Goal: Transaction & Acquisition: Purchase product/service

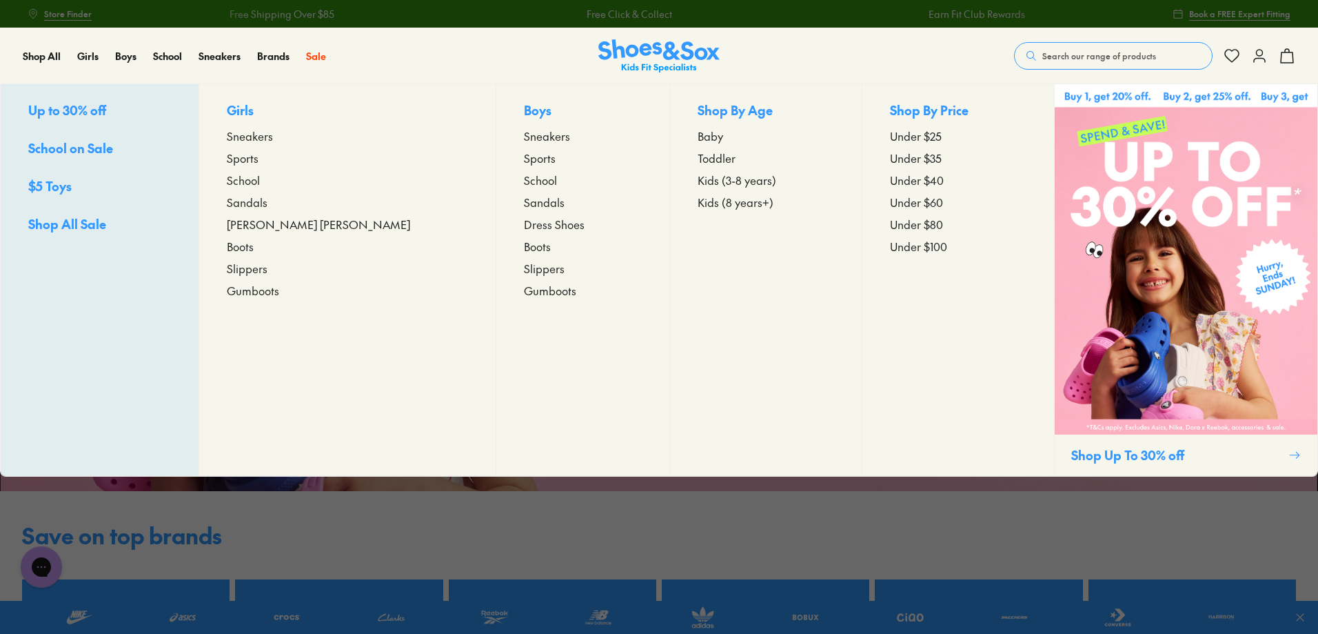
click at [698, 133] on span "Baby" at bounding box center [711, 136] width 26 height 17
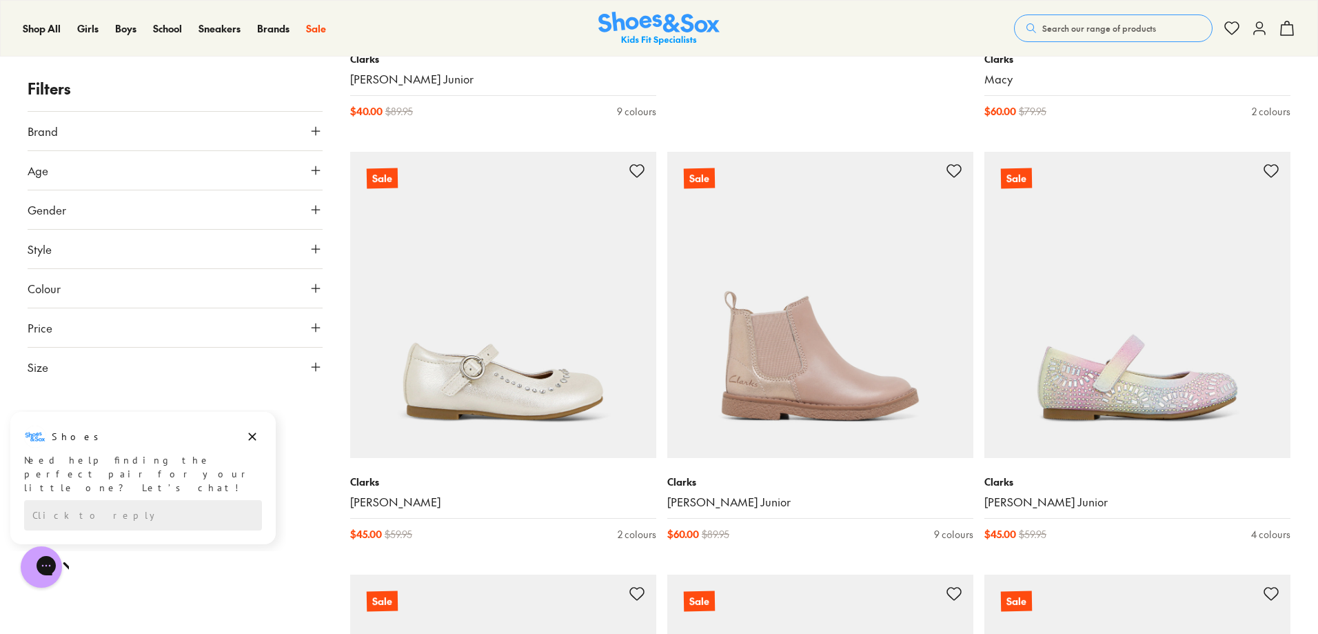
scroll to position [965, 0]
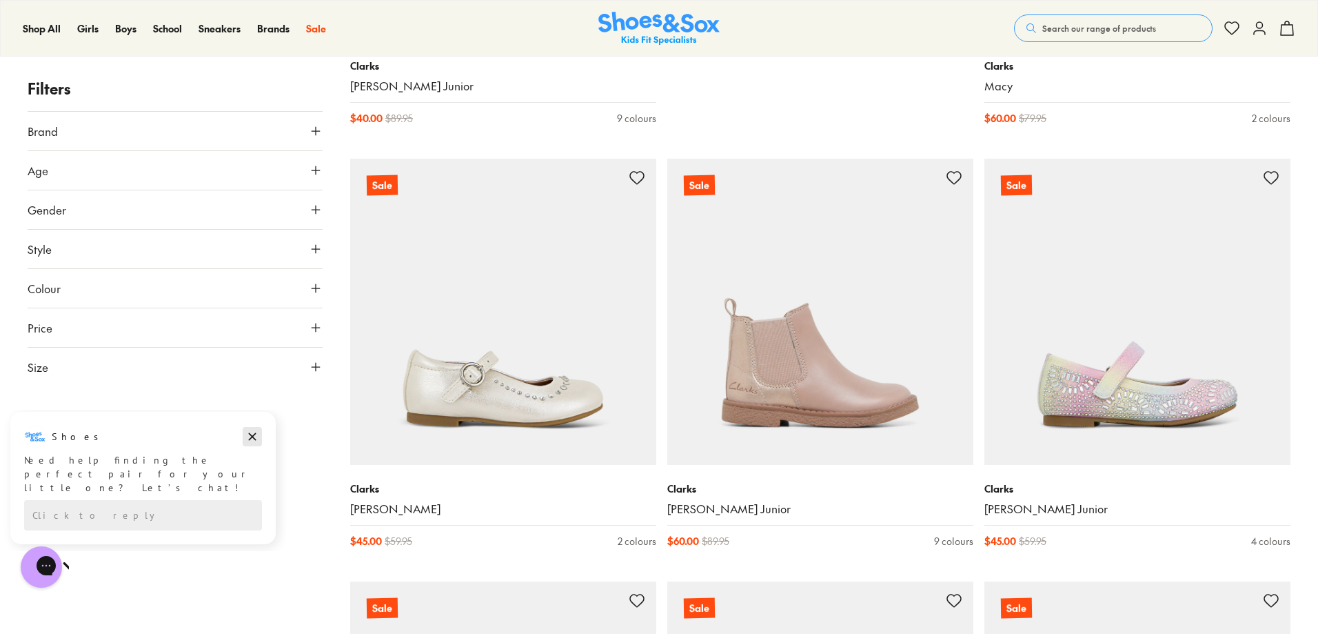
click at [253, 434] on icon "Dismiss campaign" at bounding box center [252, 436] width 14 height 17
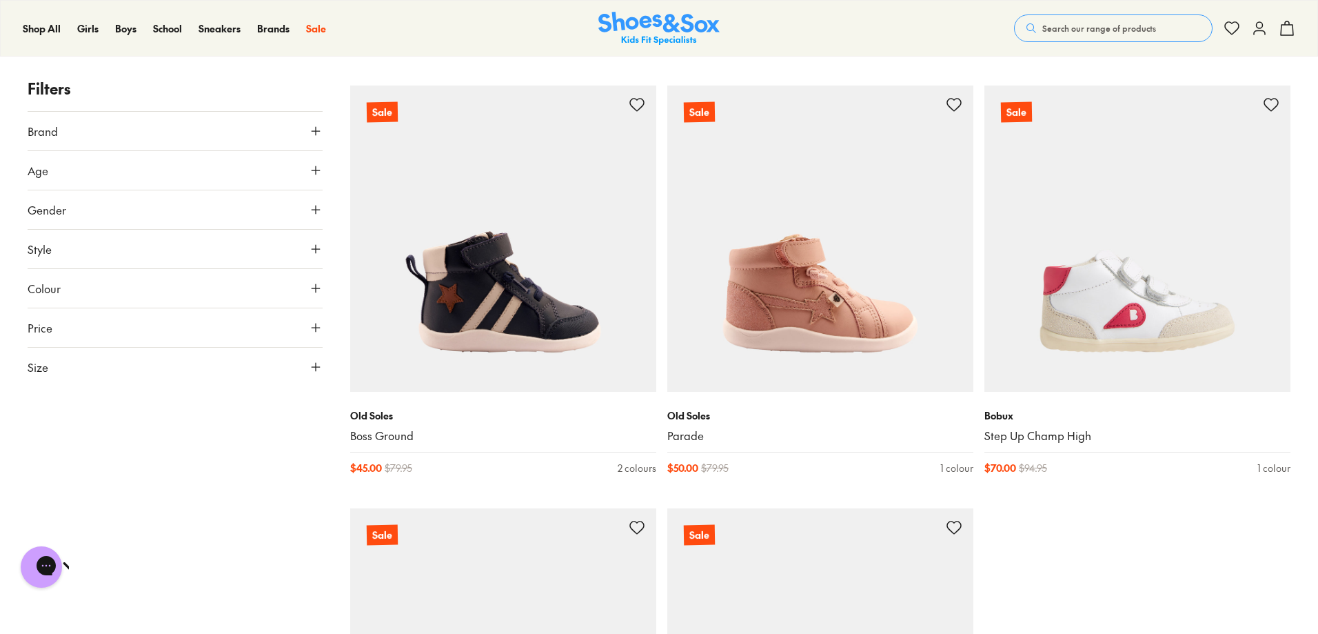
scroll to position [4068, 0]
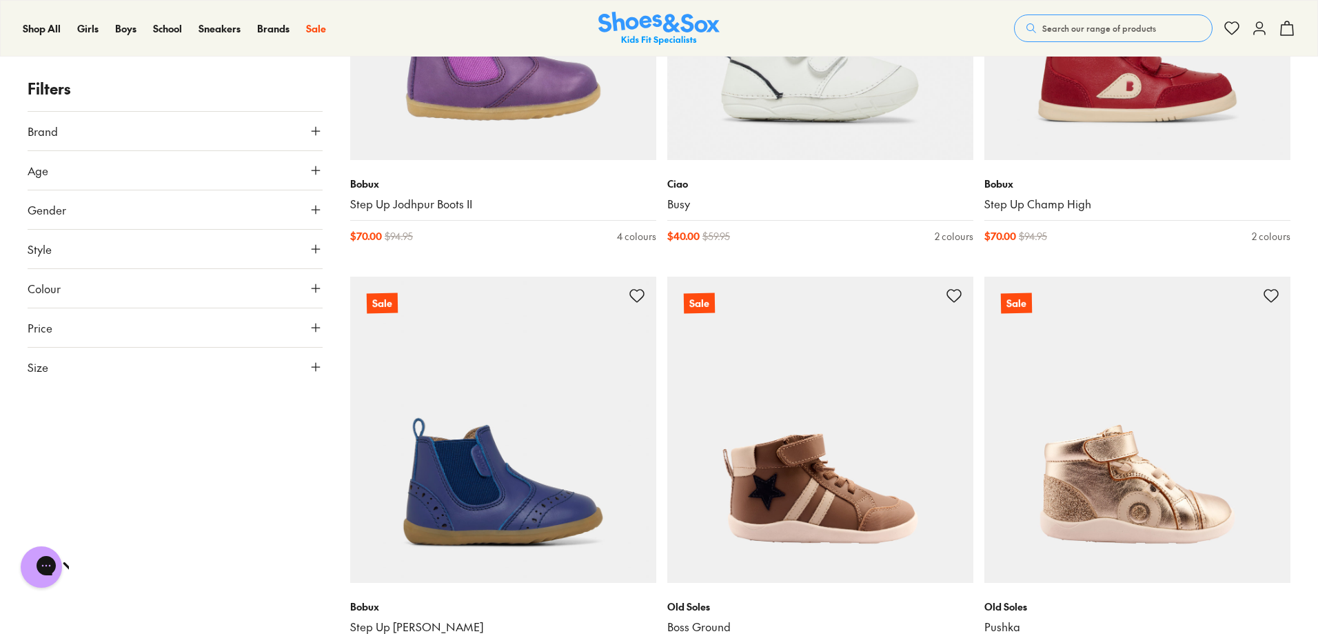
scroll to position [3102, 0]
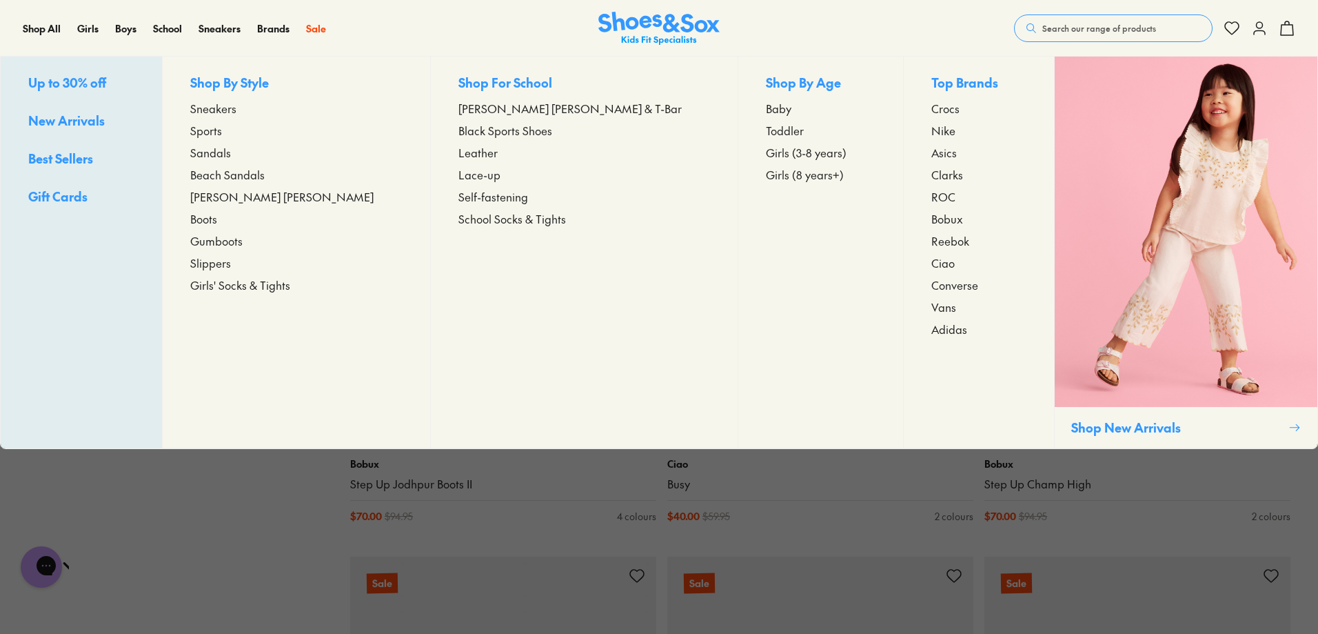
click at [766, 110] on span "Baby" at bounding box center [779, 108] width 26 height 17
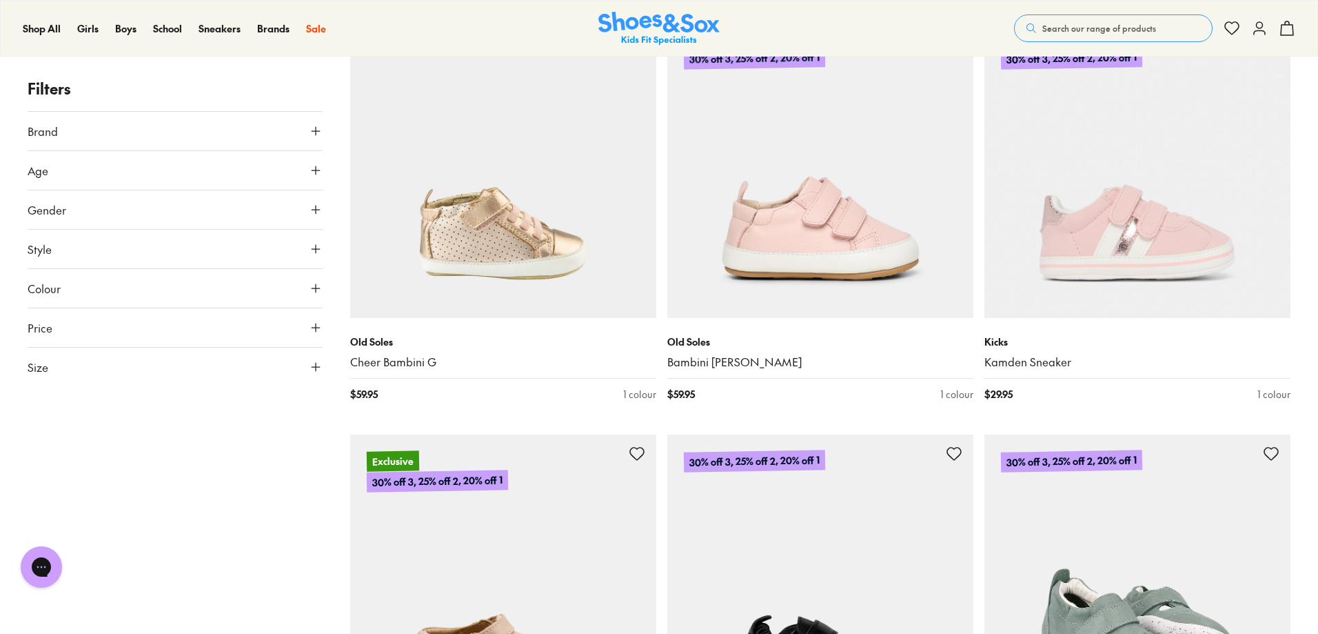
scroll to position [1517, 0]
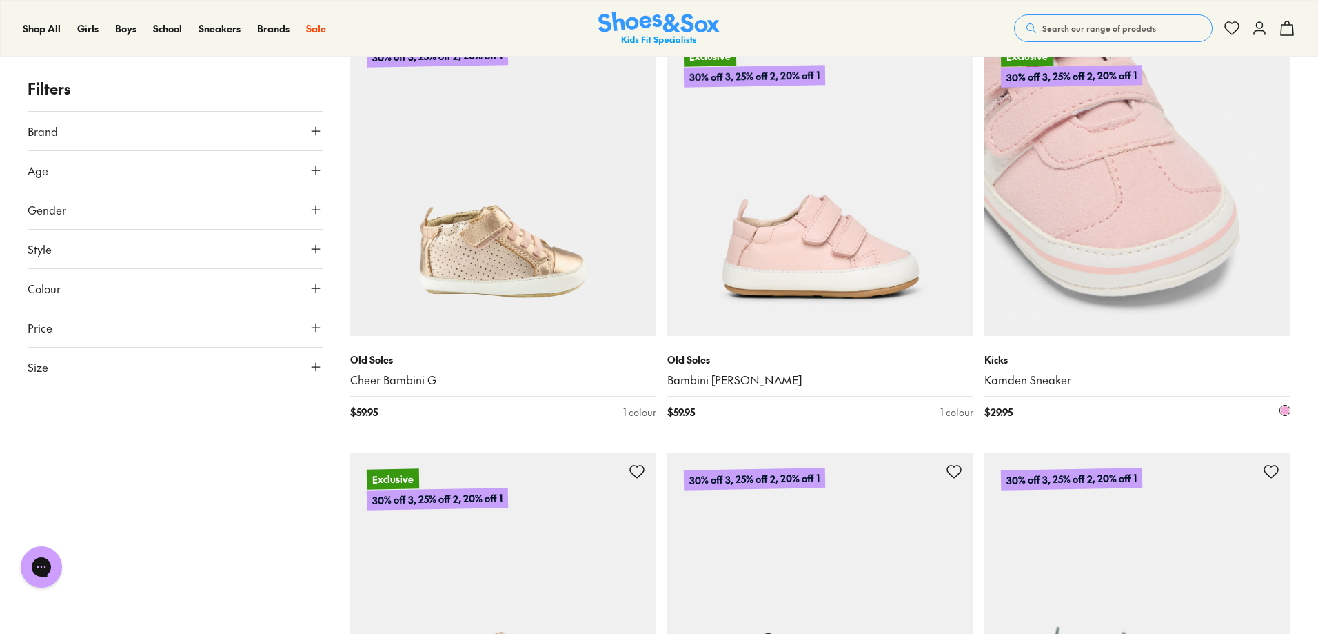
click at [1153, 243] on img at bounding box center [1137, 183] width 306 height 306
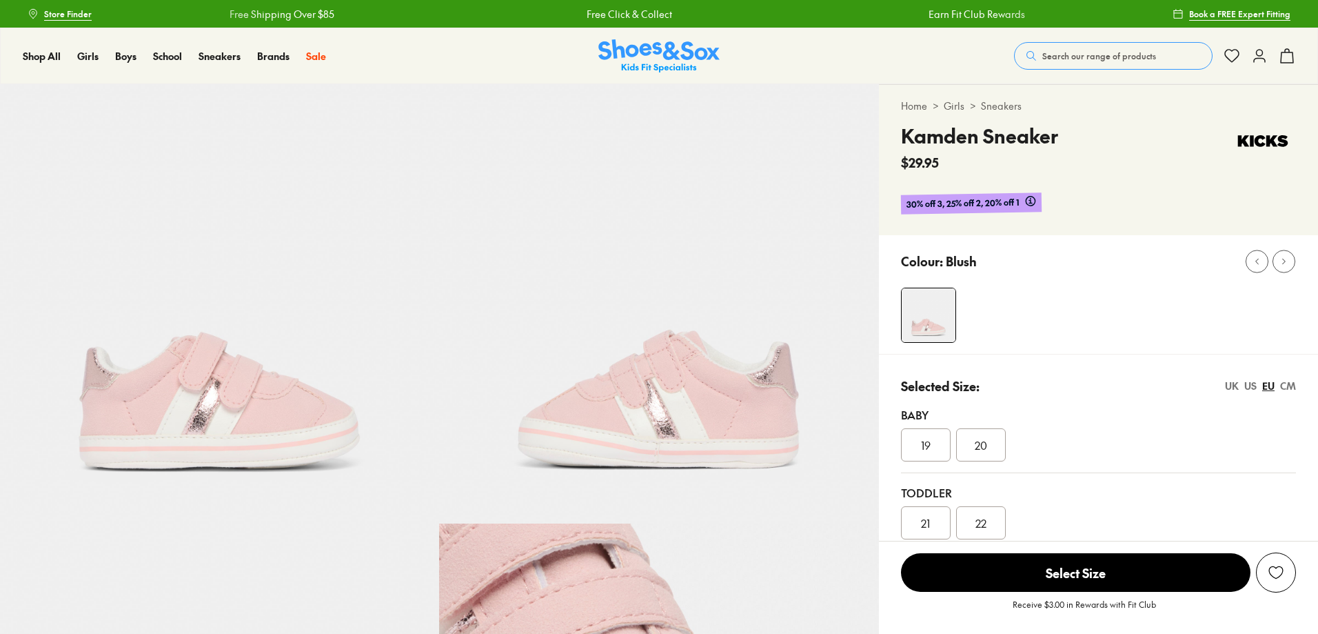
select select "*"
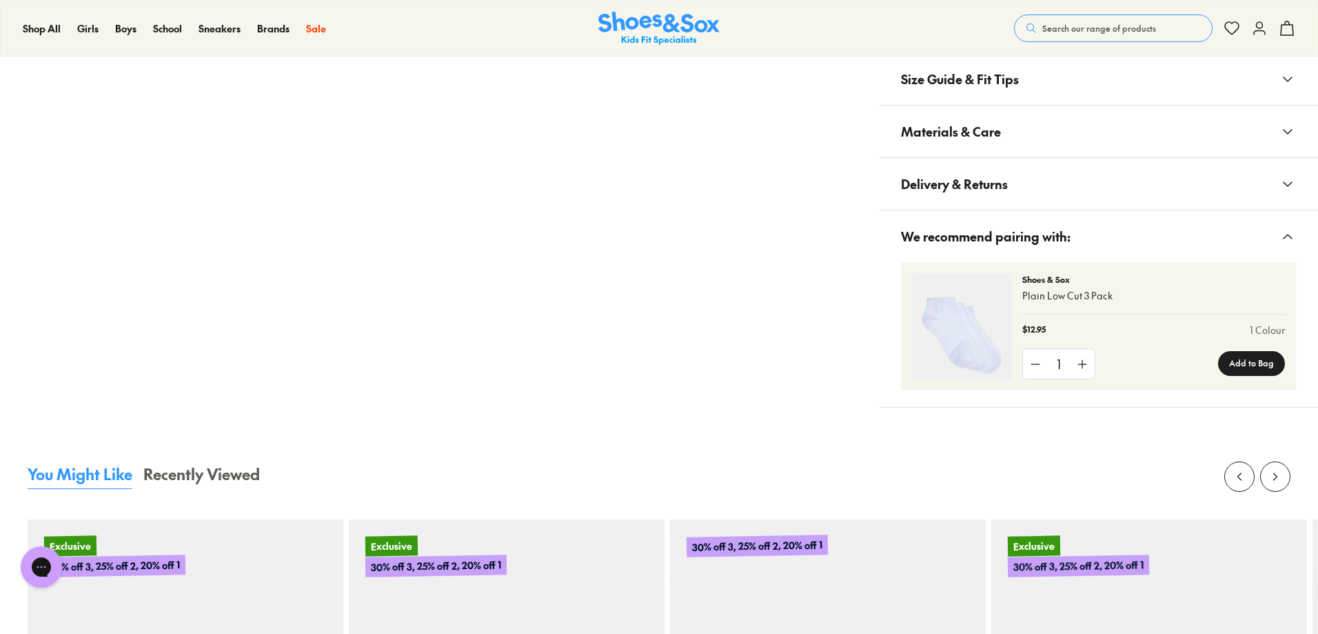
scroll to position [689, 0]
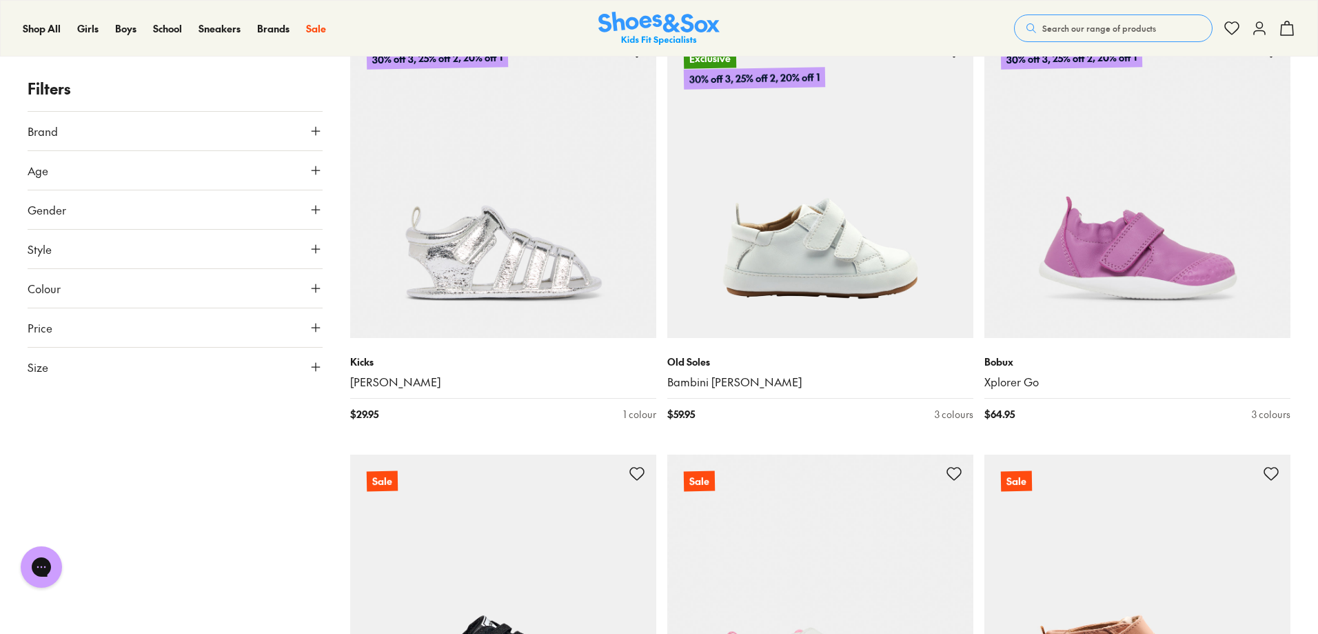
scroll to position [3687, 0]
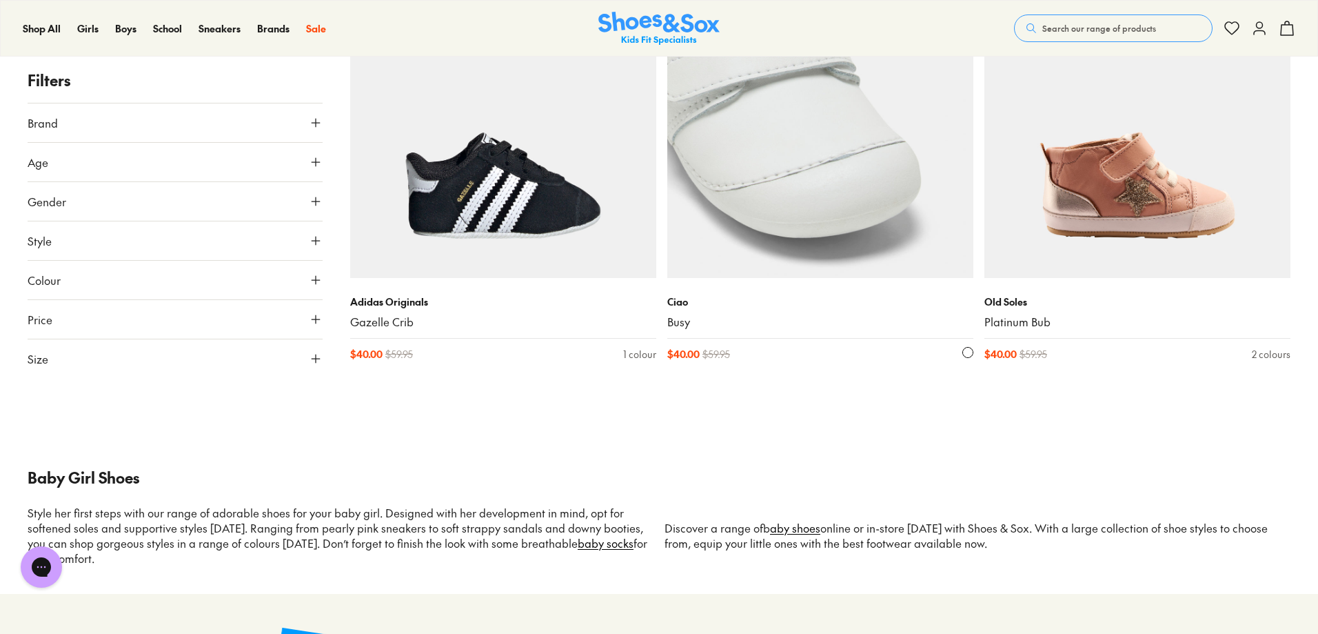
click at [787, 229] on img at bounding box center [820, 125] width 306 height 306
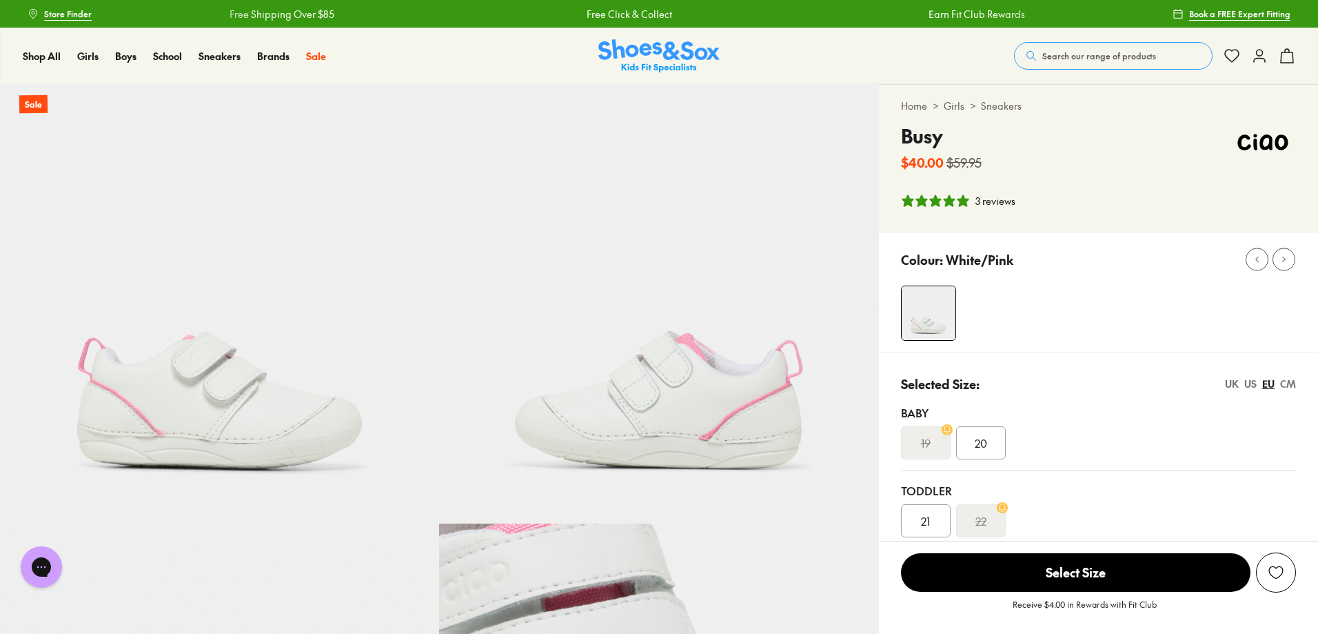
select select "*"
click at [336, 406] on img at bounding box center [219, 303] width 439 height 439
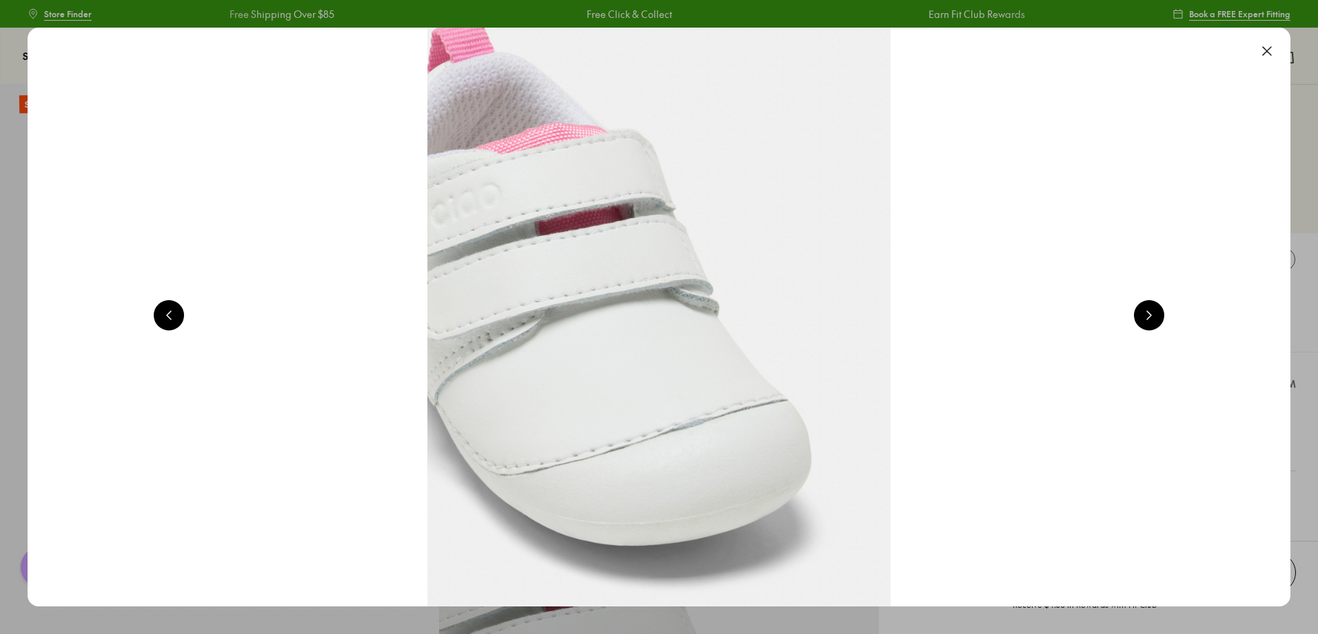
scroll to position [0, 1269]
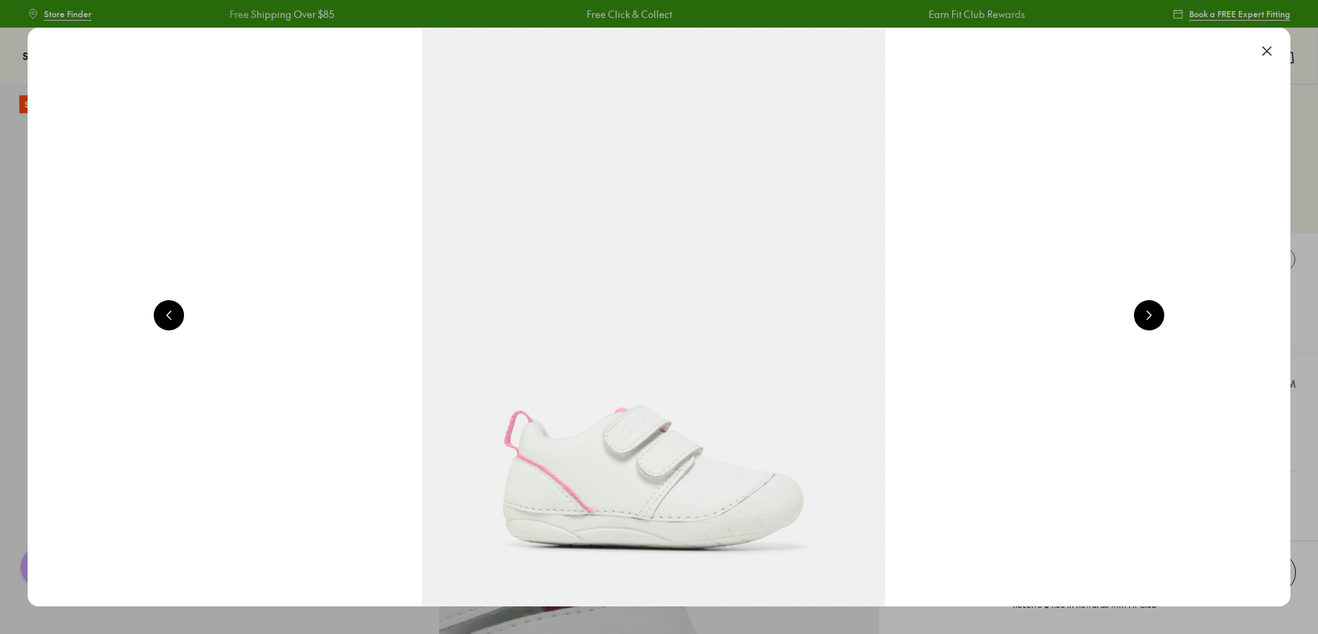
click at [1158, 315] on button at bounding box center [1149, 315] width 30 height 30
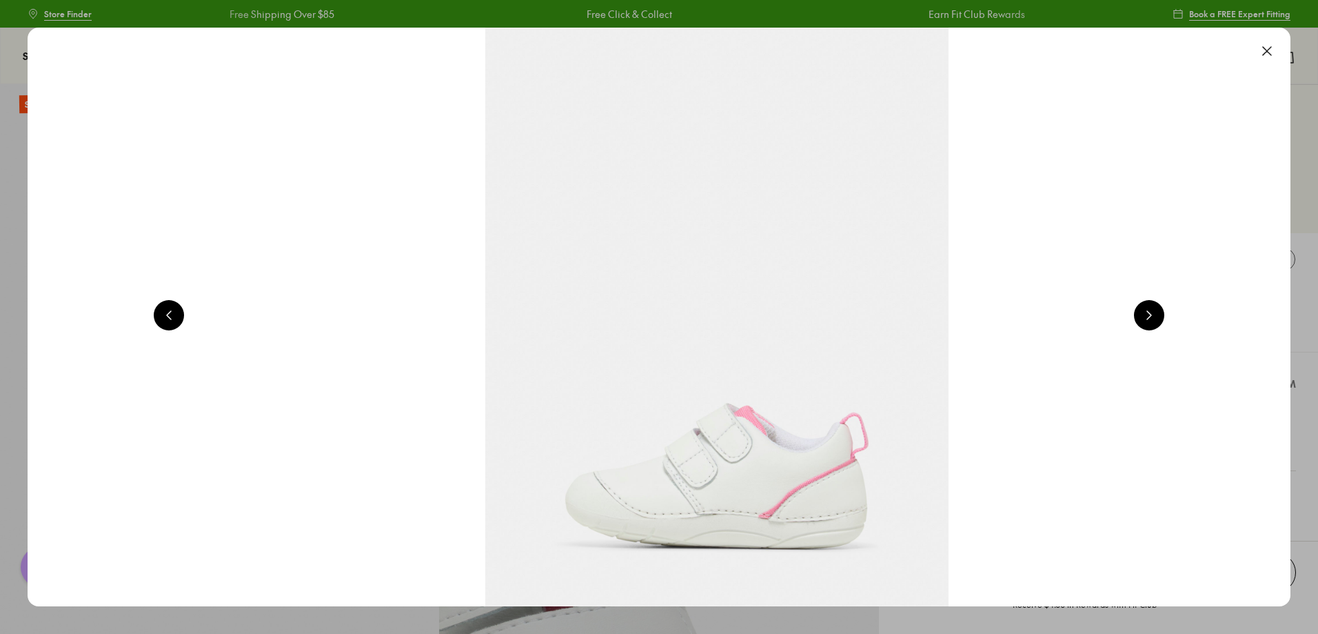
scroll to position [0, 2537]
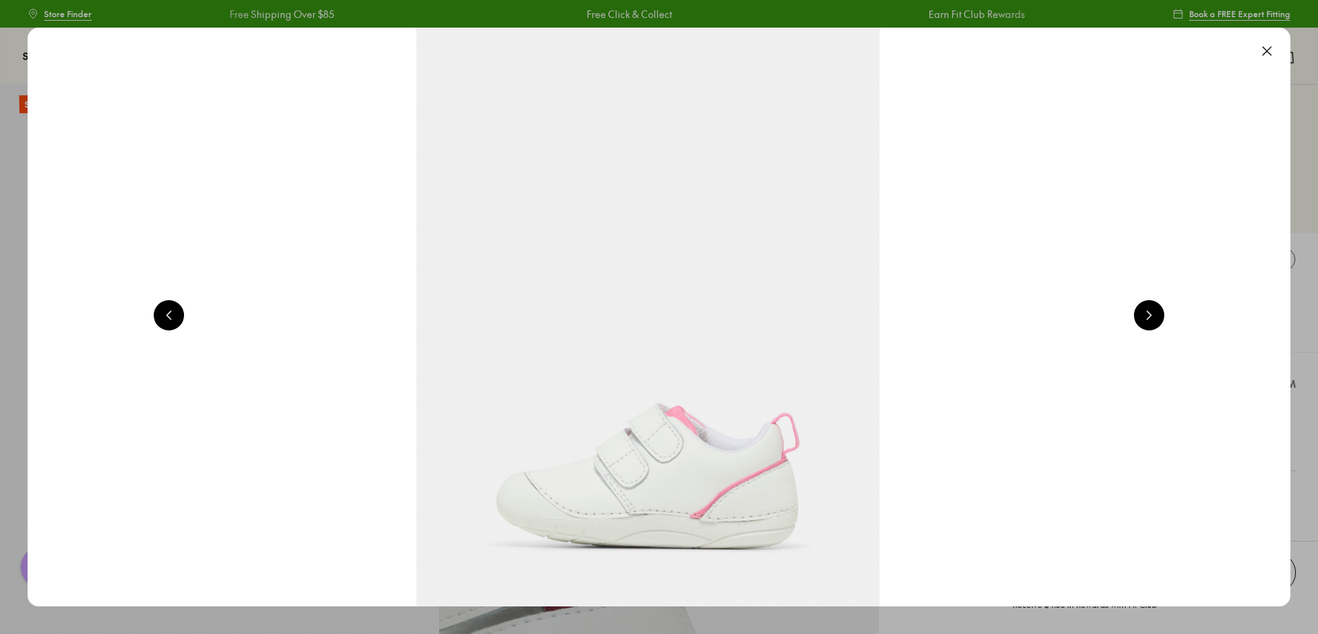
click at [1158, 315] on button at bounding box center [1149, 315] width 30 height 30
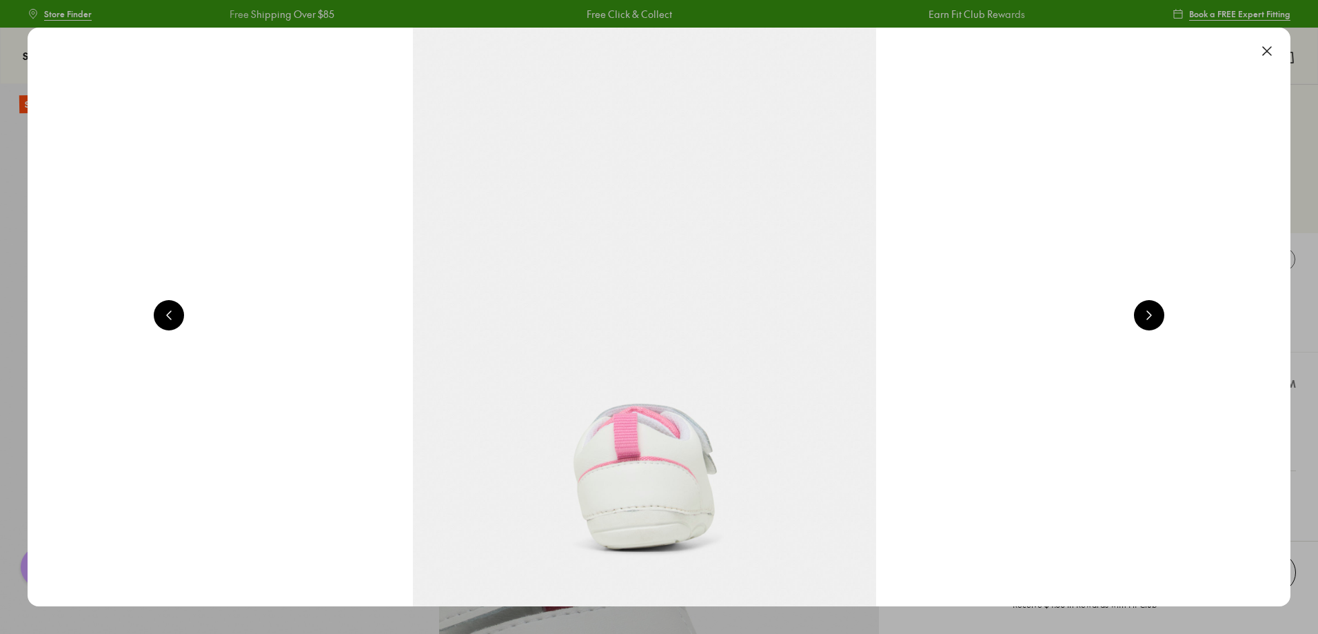
scroll to position [0, 3806]
click at [1158, 315] on button at bounding box center [1149, 315] width 30 height 30
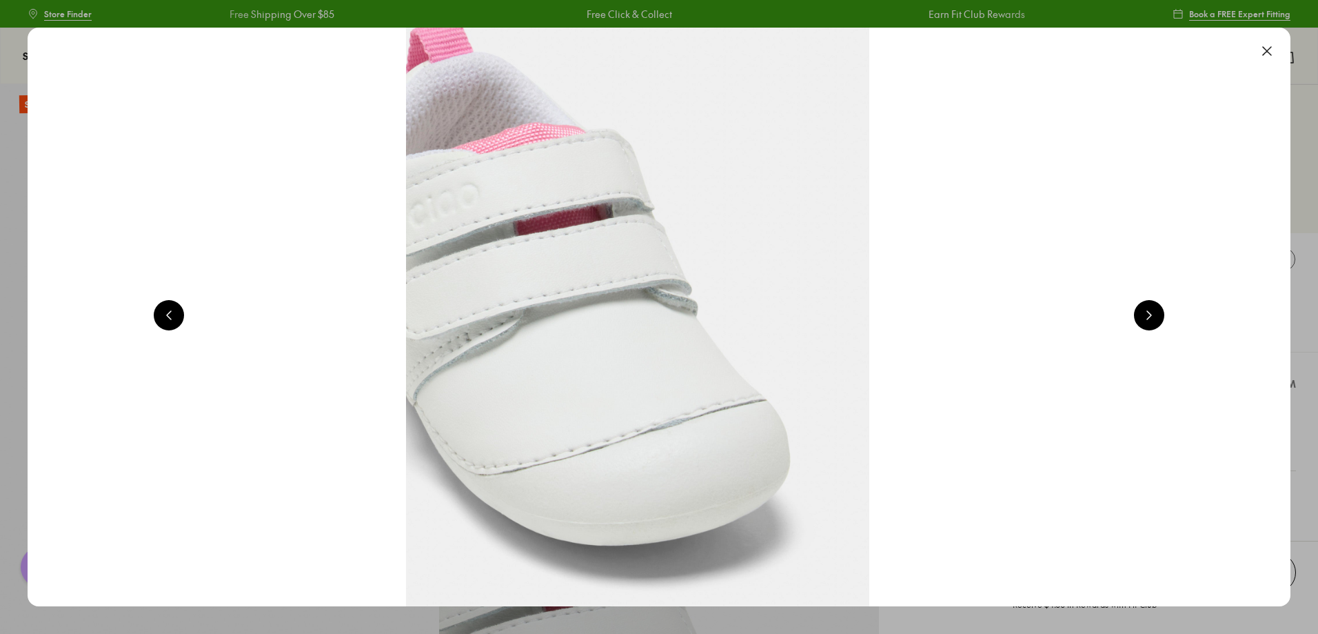
scroll to position [0, 5074]
click at [394, 512] on img at bounding box center [637, 317] width 1263 height 578
click at [1277, 44] on button at bounding box center [1267, 51] width 30 height 30
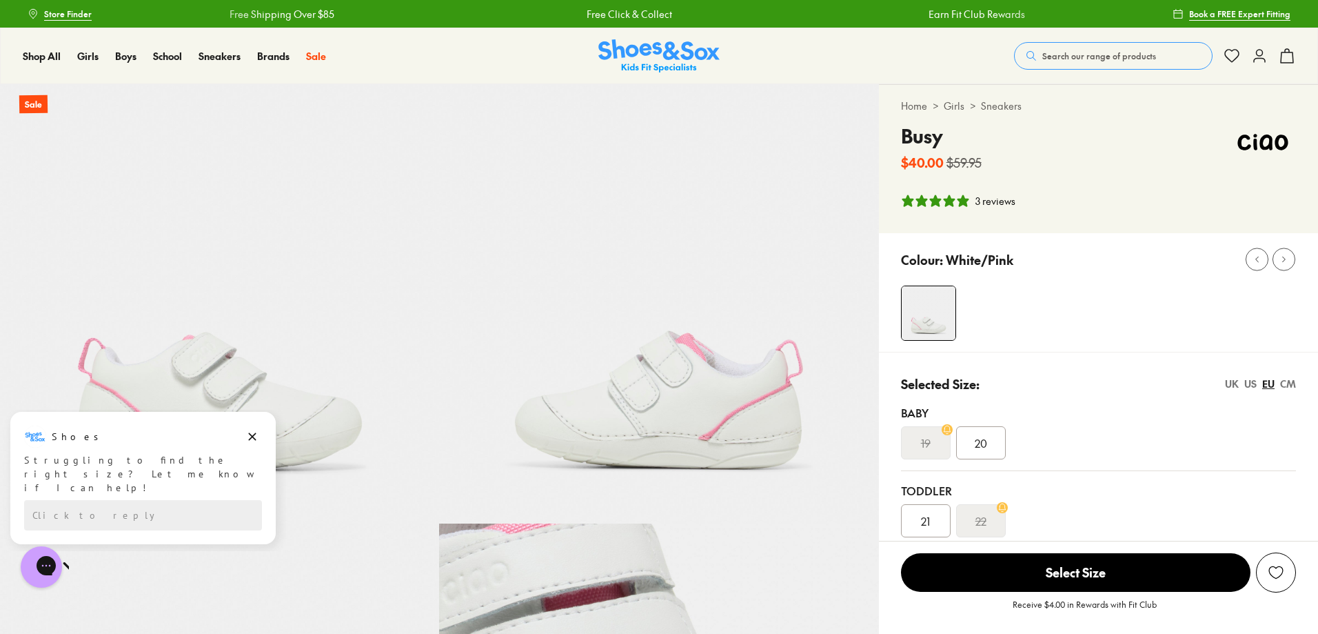
click at [994, 453] on div "20" at bounding box center [981, 442] width 50 height 33
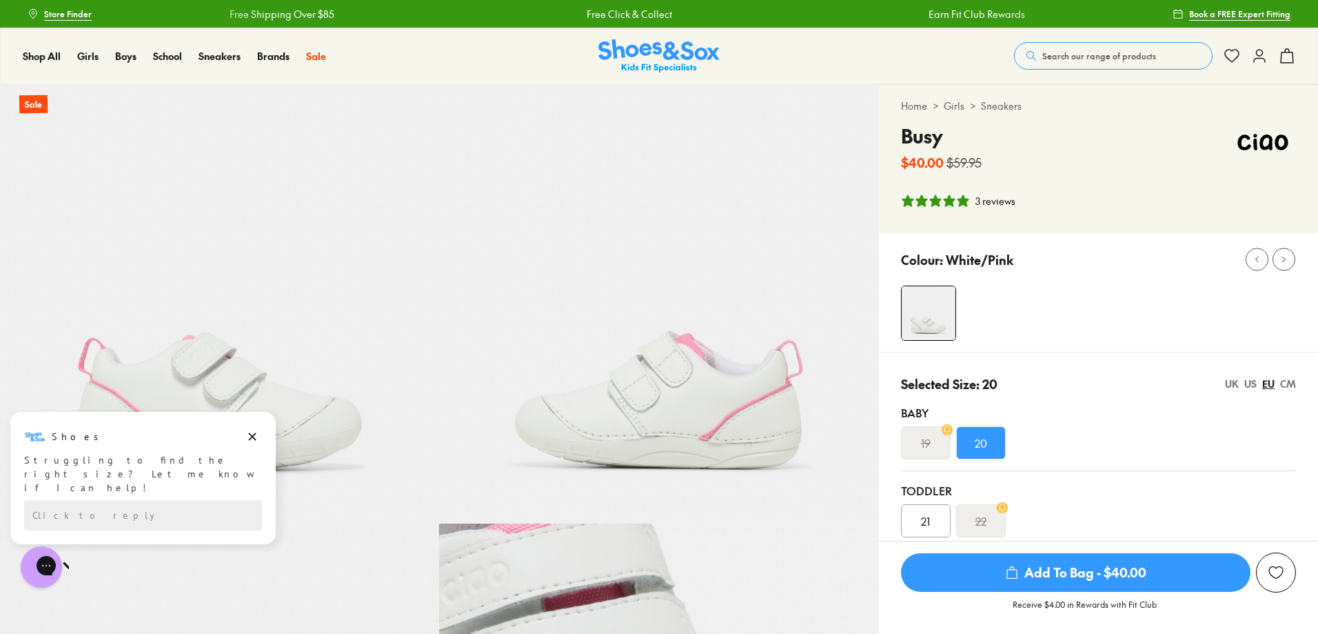
click at [1060, 580] on span "Add To Bag - $40.00" at bounding box center [1076, 572] width 350 height 39
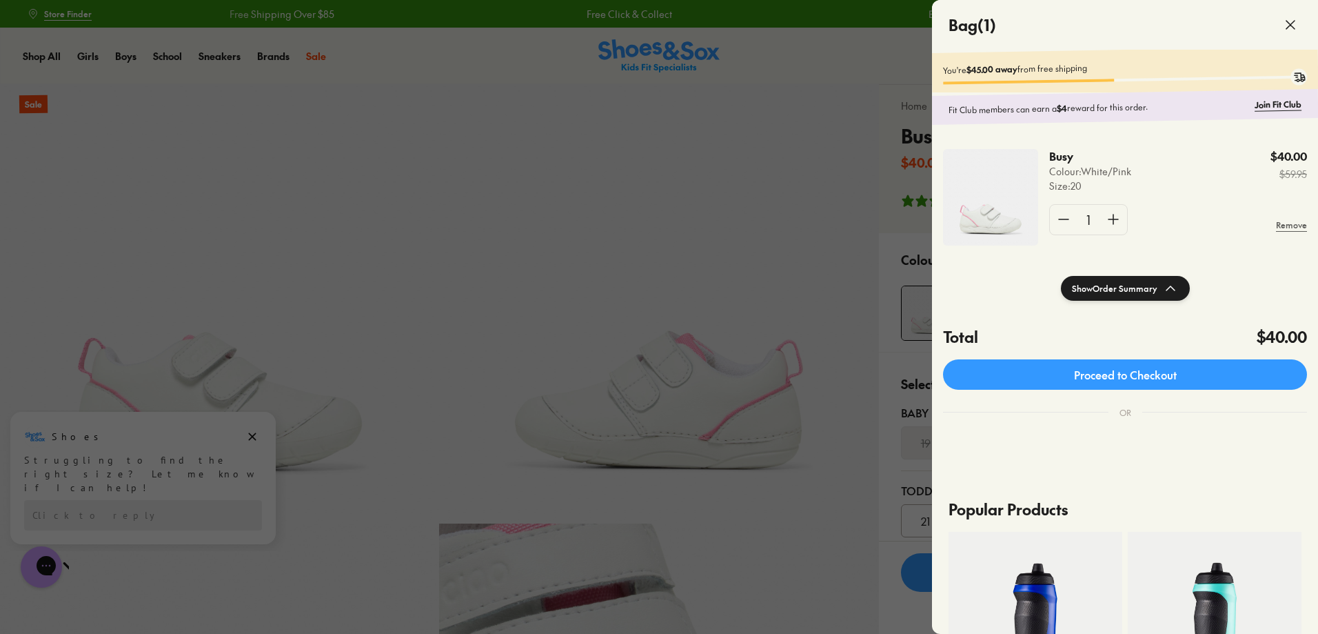
click at [172, 194] on div at bounding box center [659, 317] width 1318 height 634
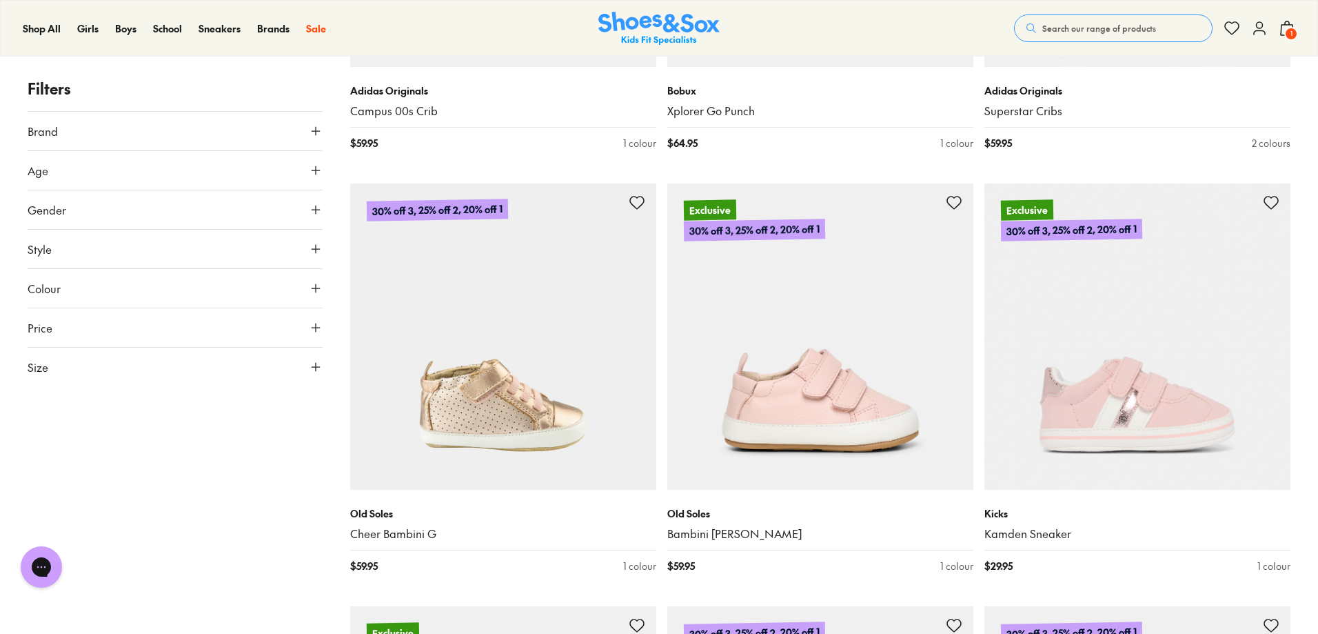
scroll to position [1319, 0]
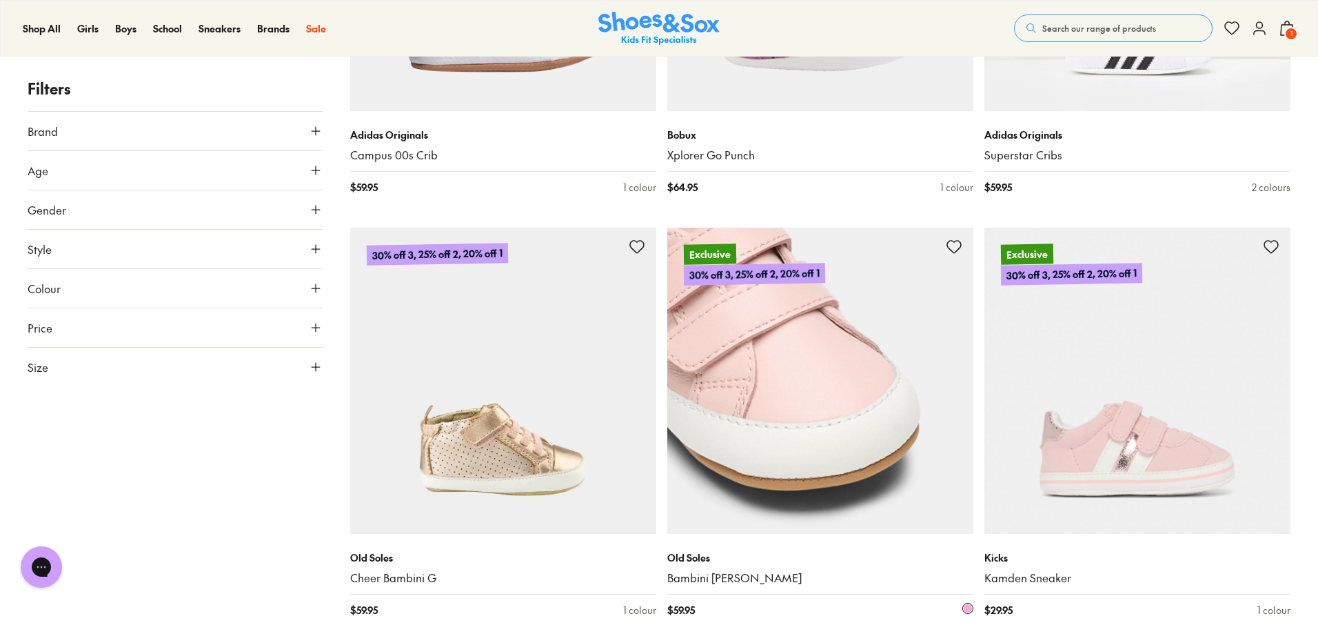
click at [740, 410] on img at bounding box center [820, 381] width 306 height 306
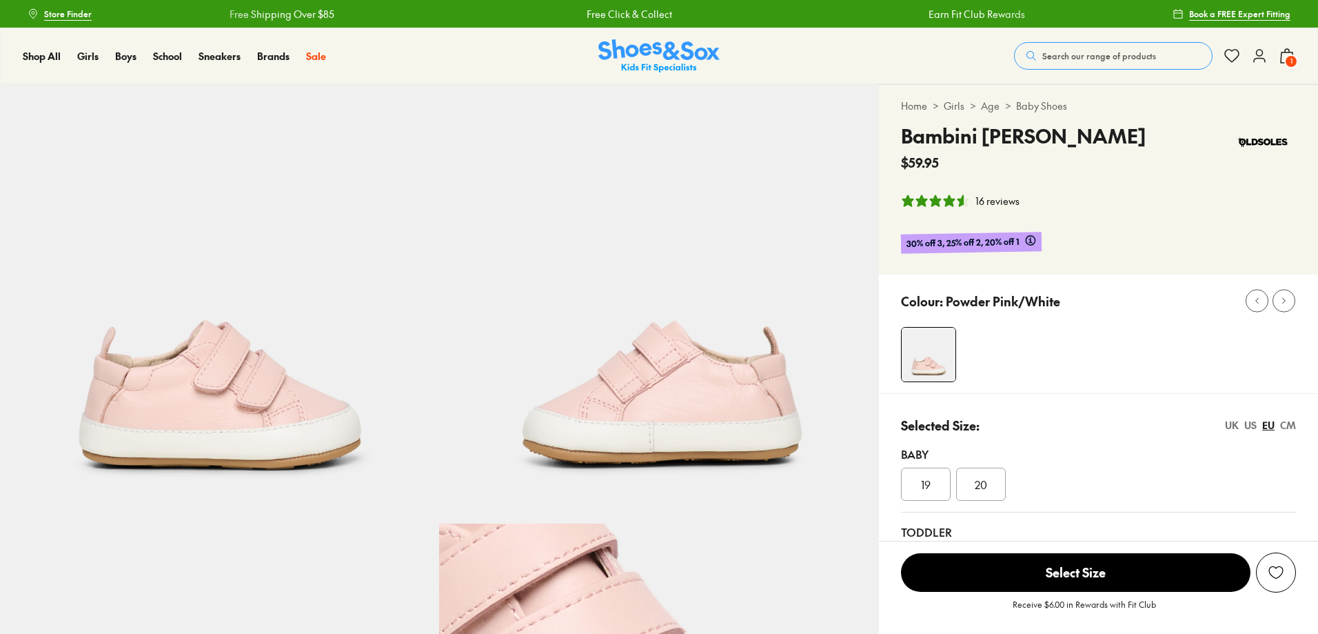
click at [979, 438] on div "Baby [DEMOGRAPHIC_DATA] 20" at bounding box center [1098, 473] width 395 height 78
click at [1001, 489] on div "20" at bounding box center [981, 483] width 50 height 33
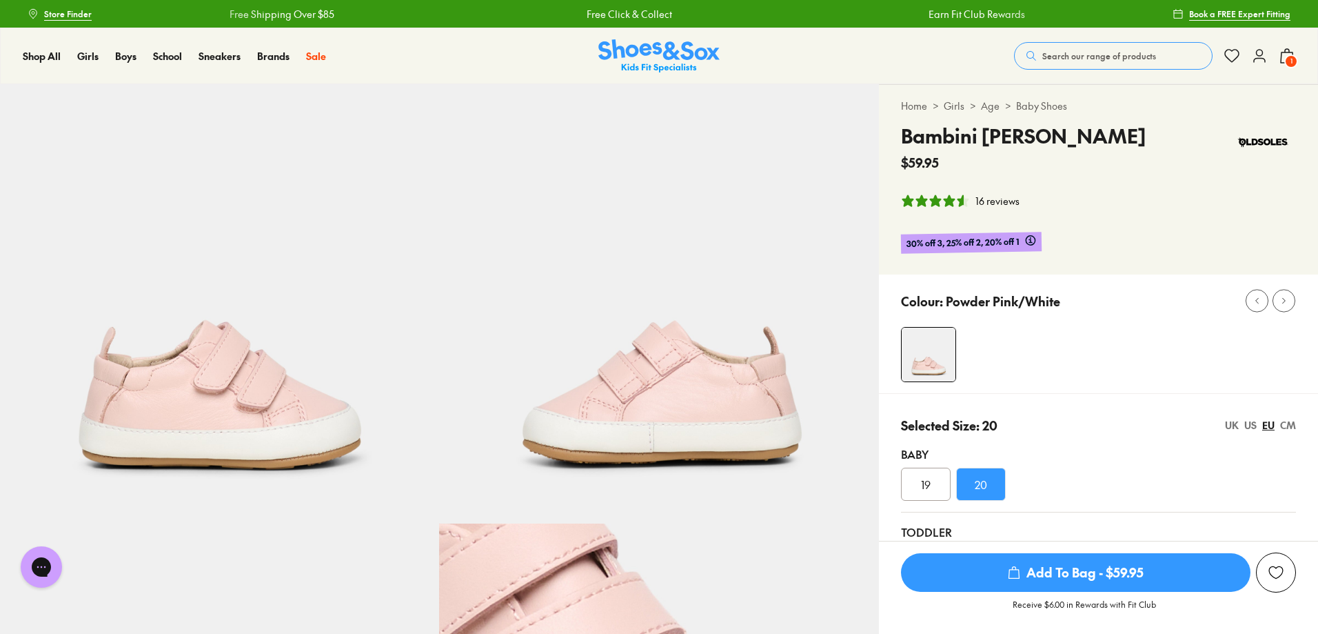
select select "*"
click at [1041, 561] on span "Add To Bag - $59.95" at bounding box center [1076, 572] width 350 height 39
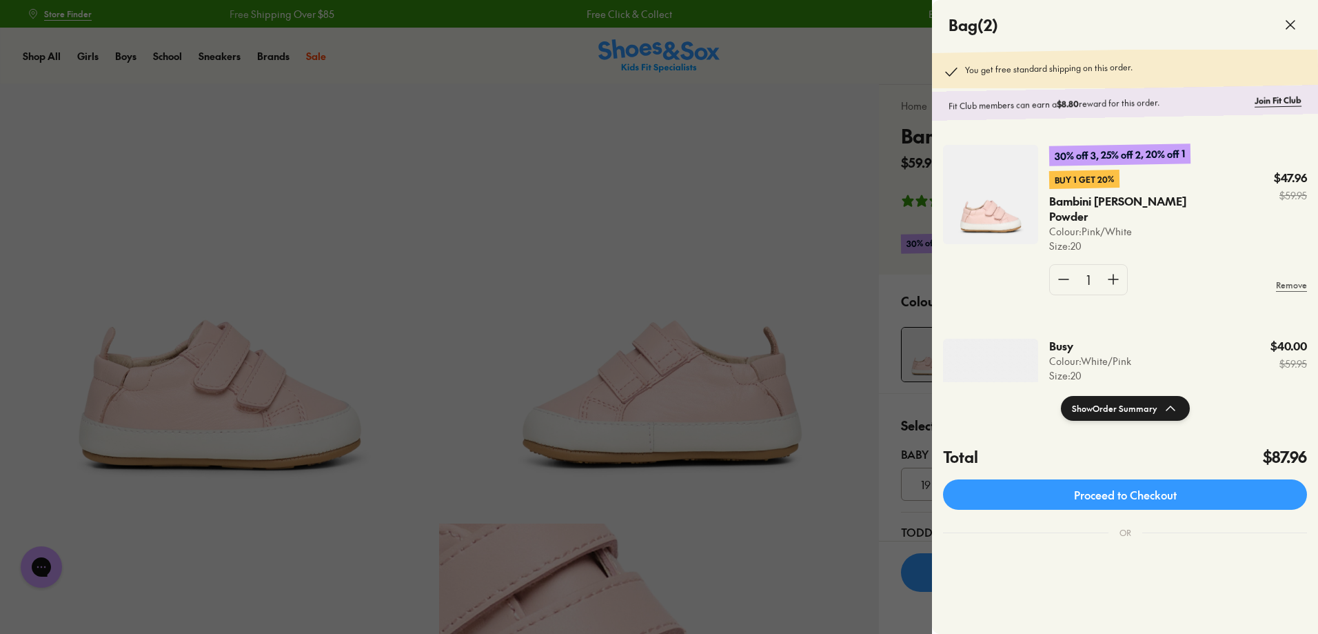
click at [113, 128] on div at bounding box center [659, 317] width 1318 height 634
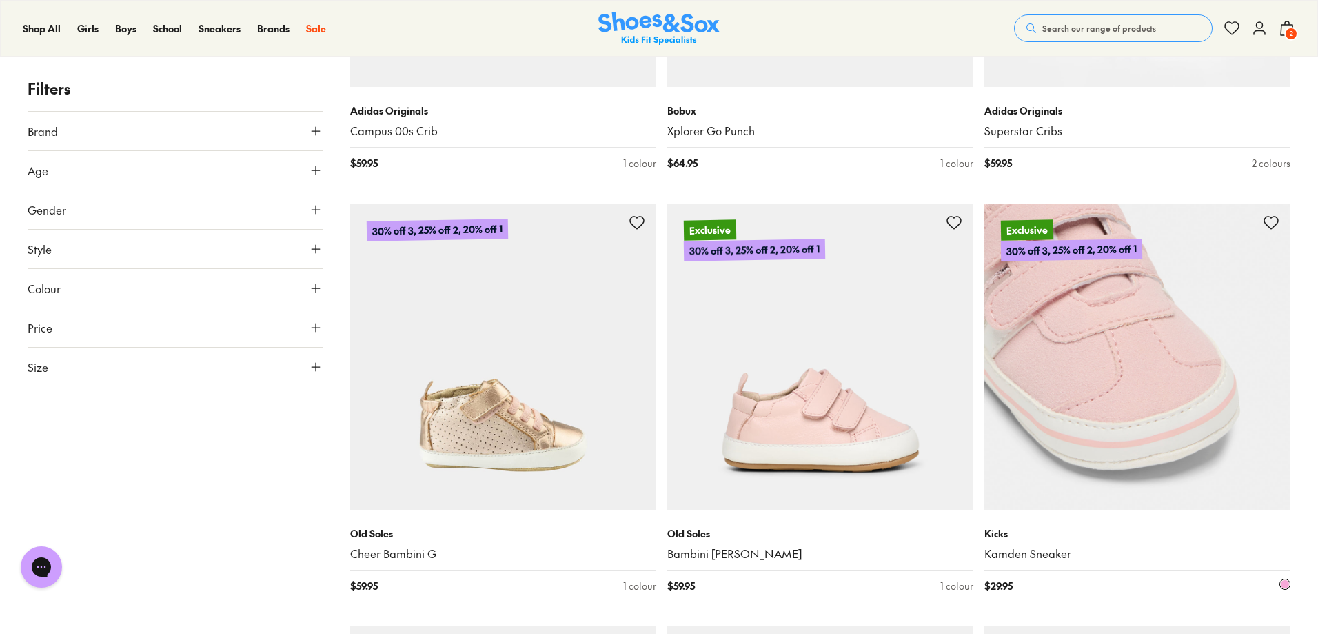
click at [1132, 390] on img at bounding box center [1137, 356] width 306 height 306
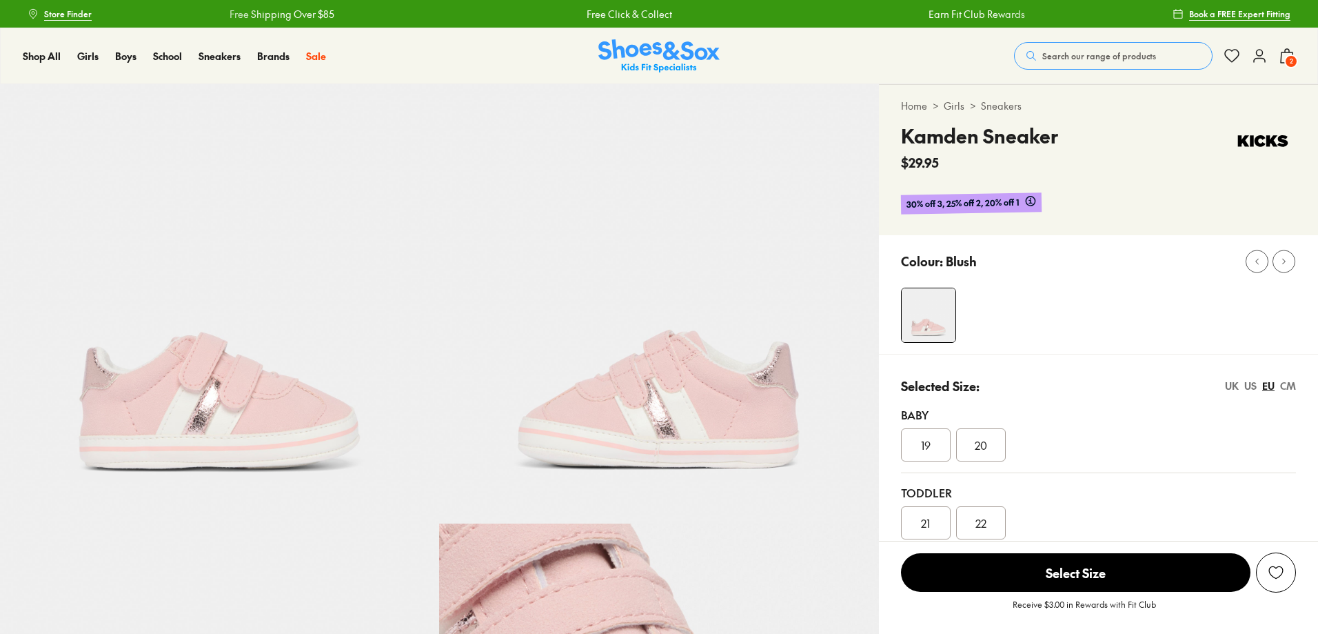
select select "*"
click at [360, 425] on img at bounding box center [219, 303] width 439 height 439
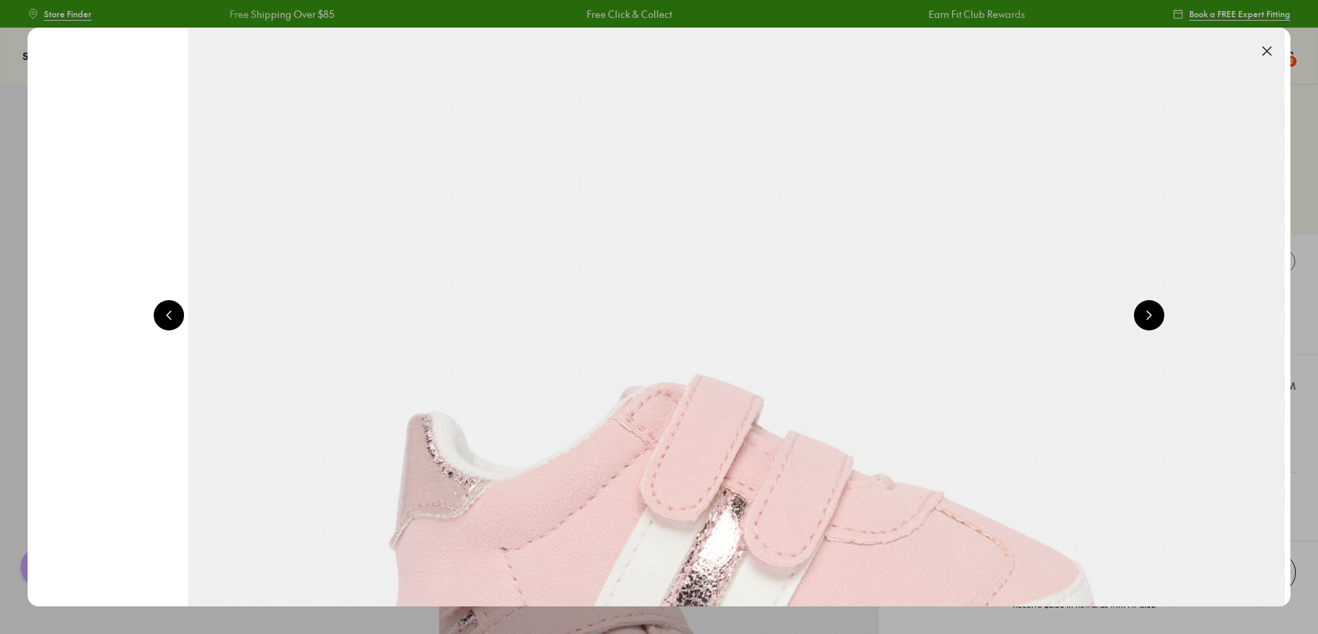
click at [1161, 314] on button at bounding box center [1149, 315] width 30 height 30
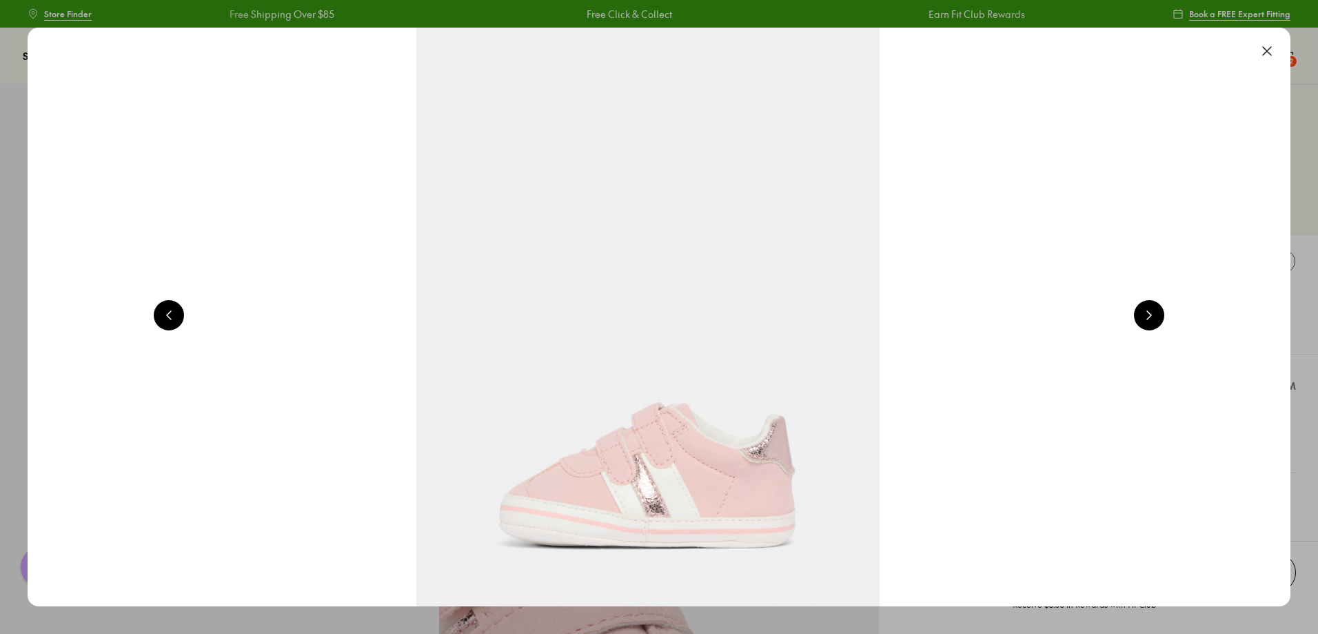
click at [1161, 314] on button at bounding box center [1149, 315] width 30 height 30
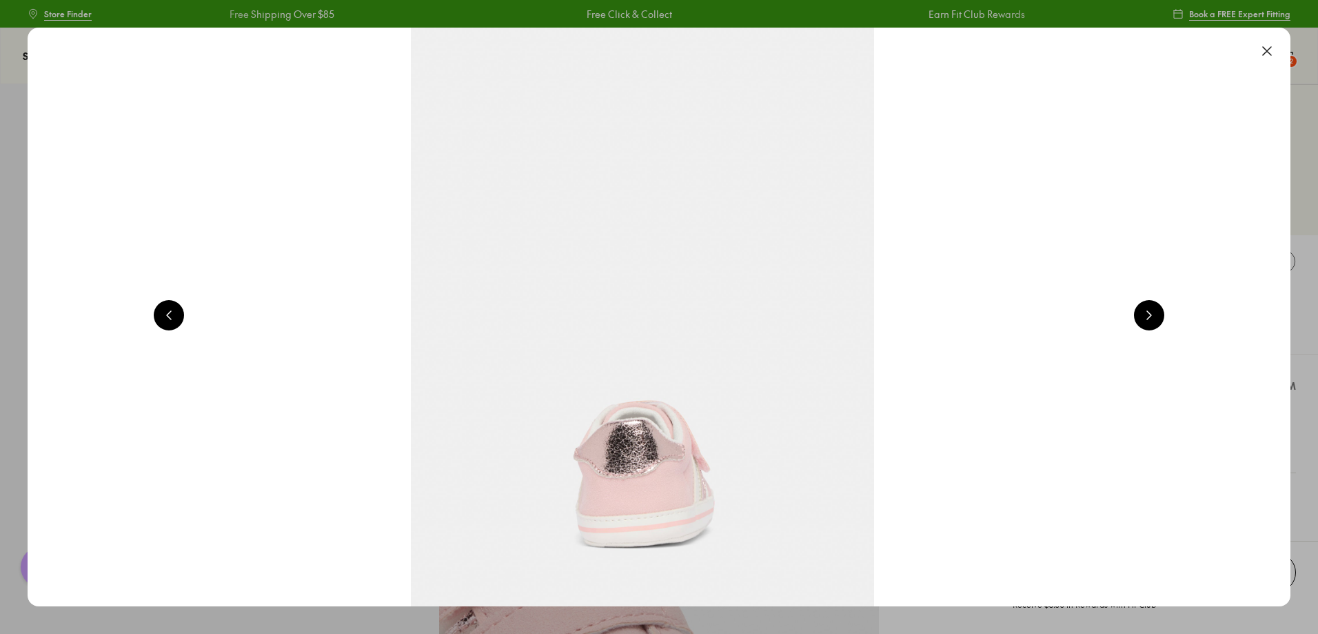
click at [1161, 314] on button at bounding box center [1149, 315] width 30 height 30
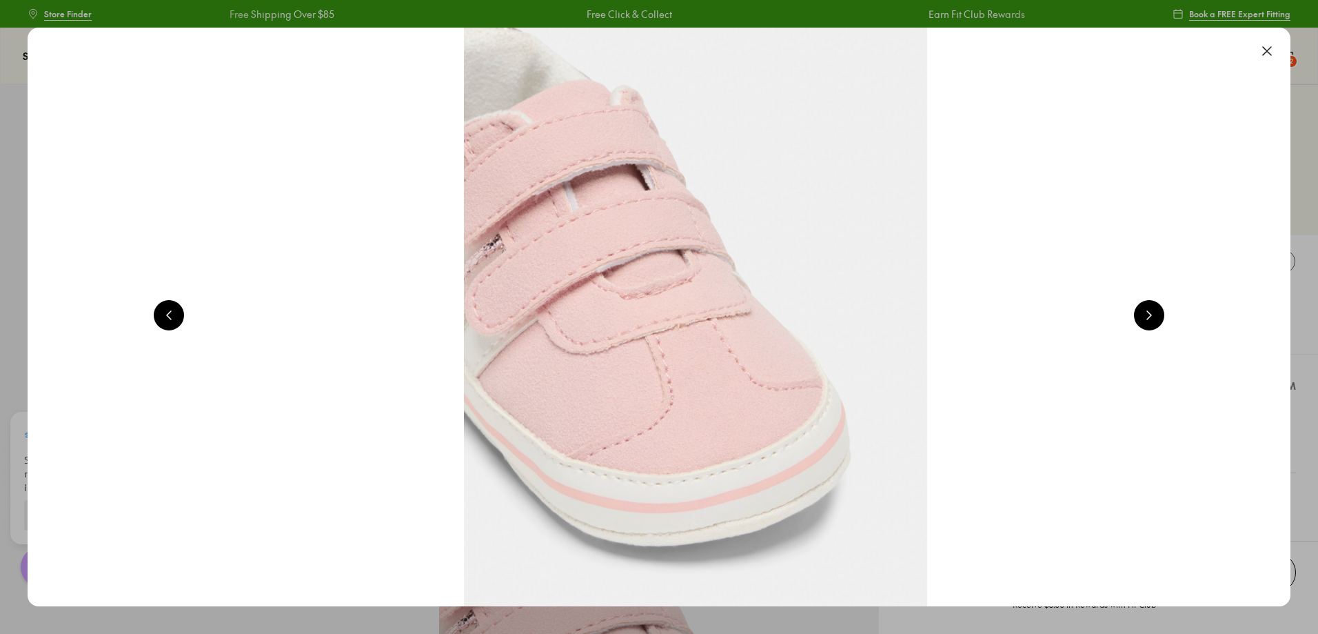
scroll to position [0, 5074]
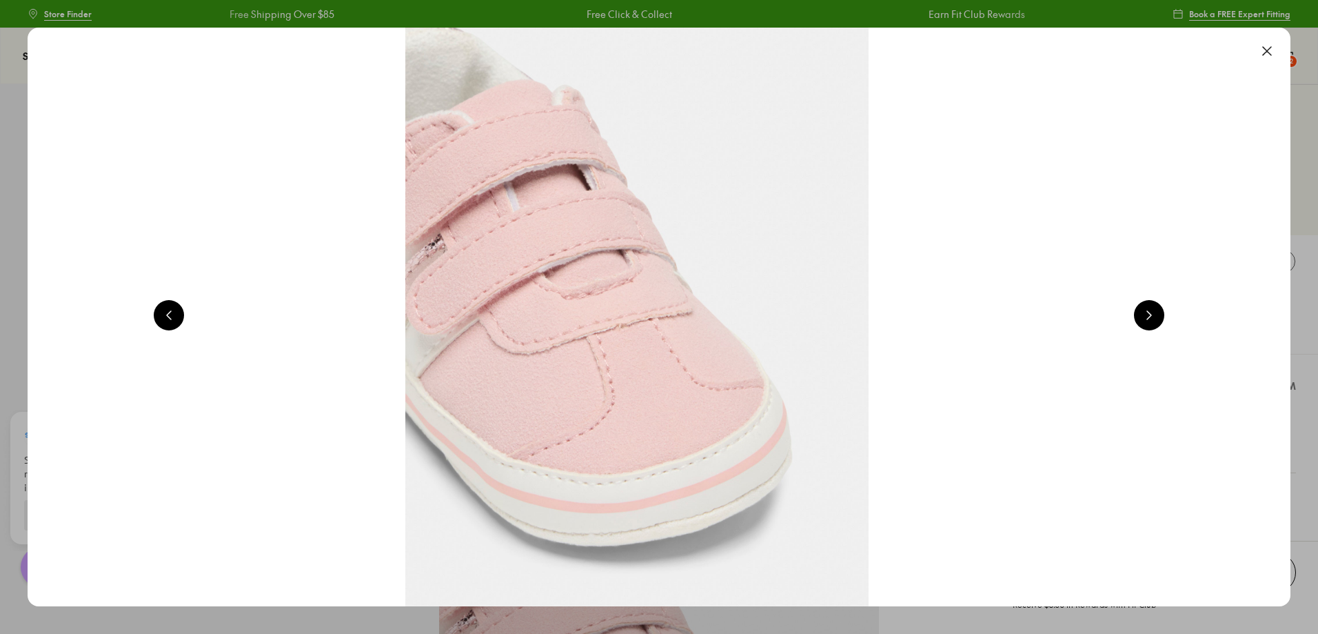
click at [1272, 41] on button at bounding box center [1267, 51] width 30 height 30
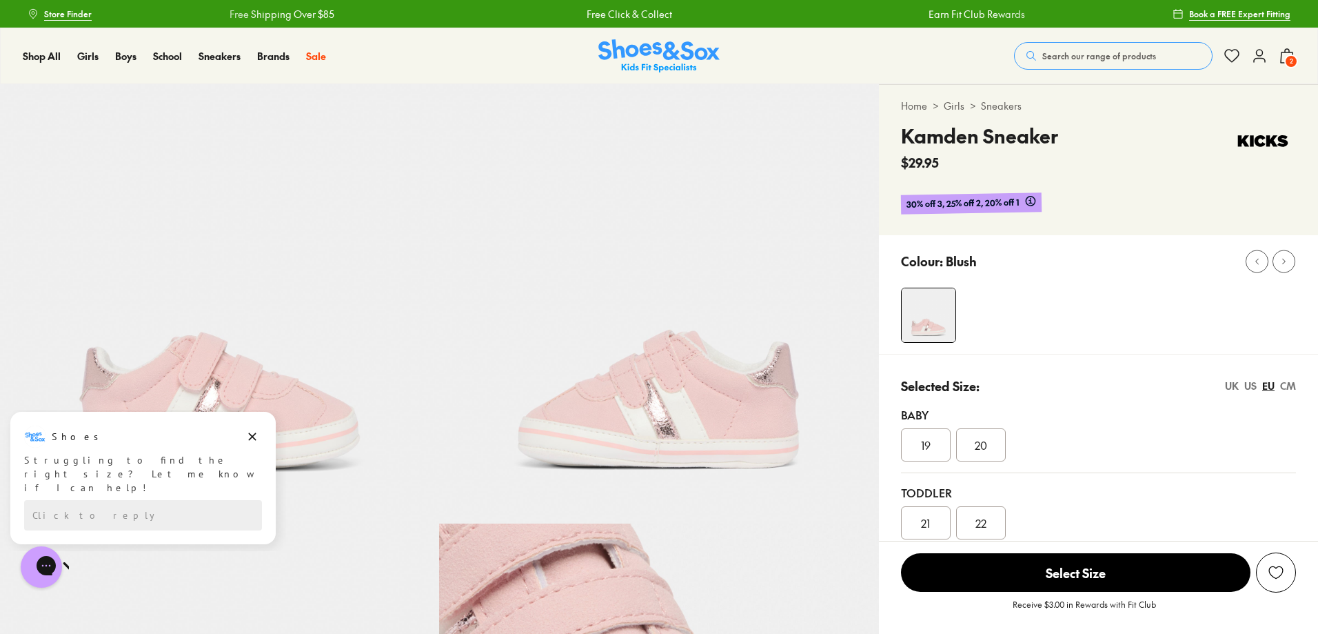
click at [1289, 44] on button "2" at bounding box center [1287, 56] width 17 height 30
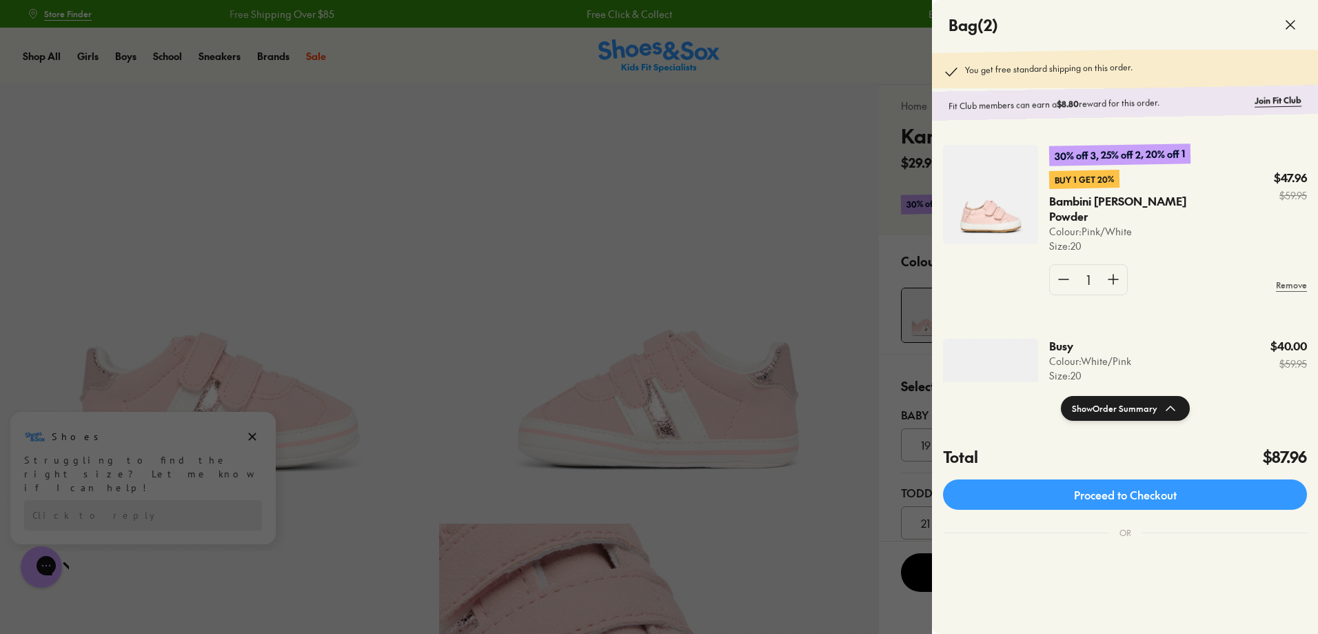
click at [763, 287] on div at bounding box center [659, 317] width 1318 height 634
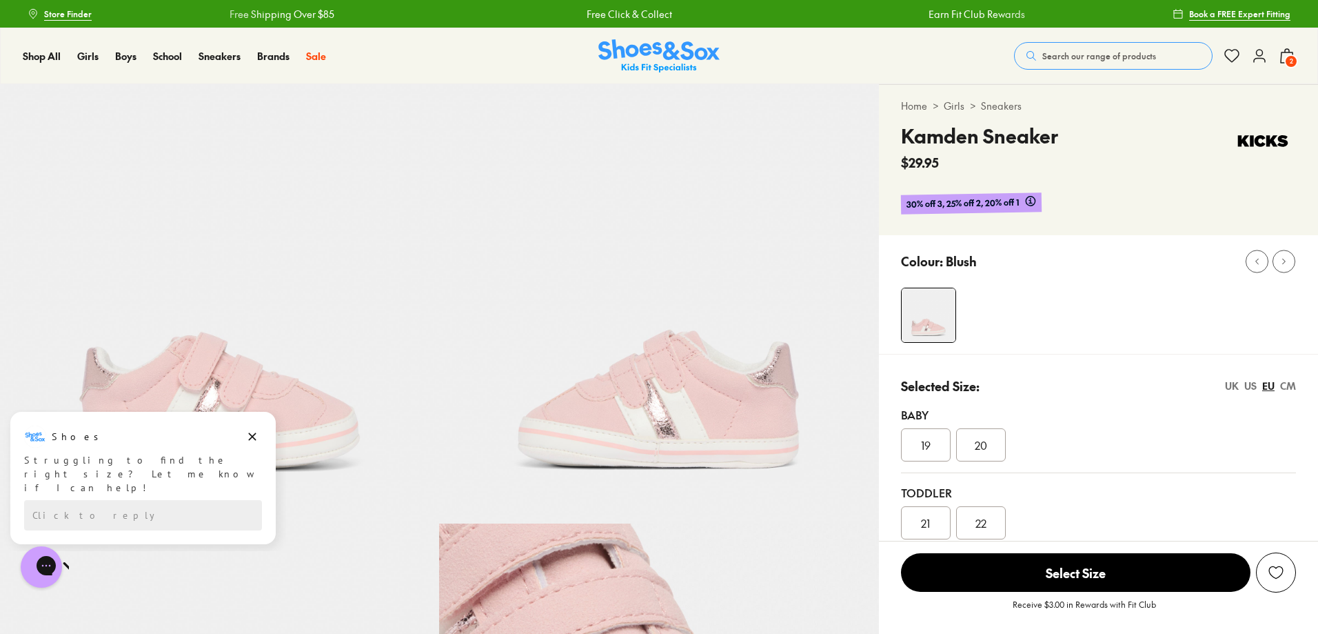
click at [967, 446] on div "20" at bounding box center [981, 444] width 50 height 33
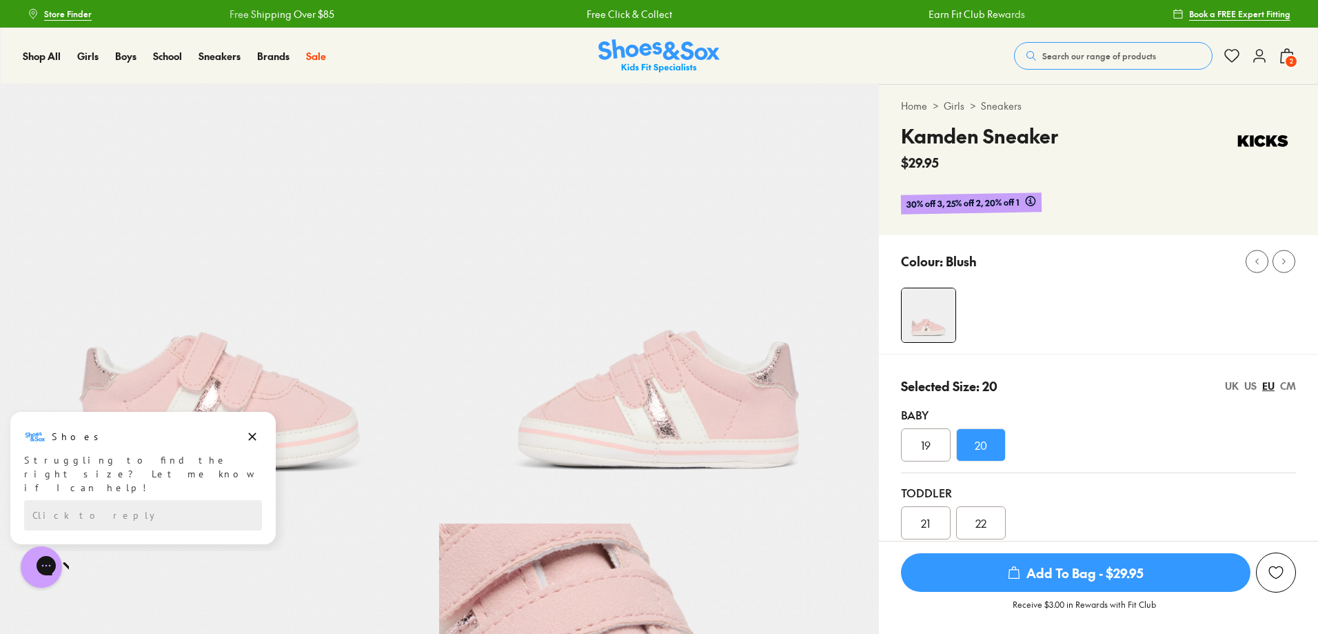
click at [998, 565] on span "Add To Bag - $29.95" at bounding box center [1076, 572] width 350 height 39
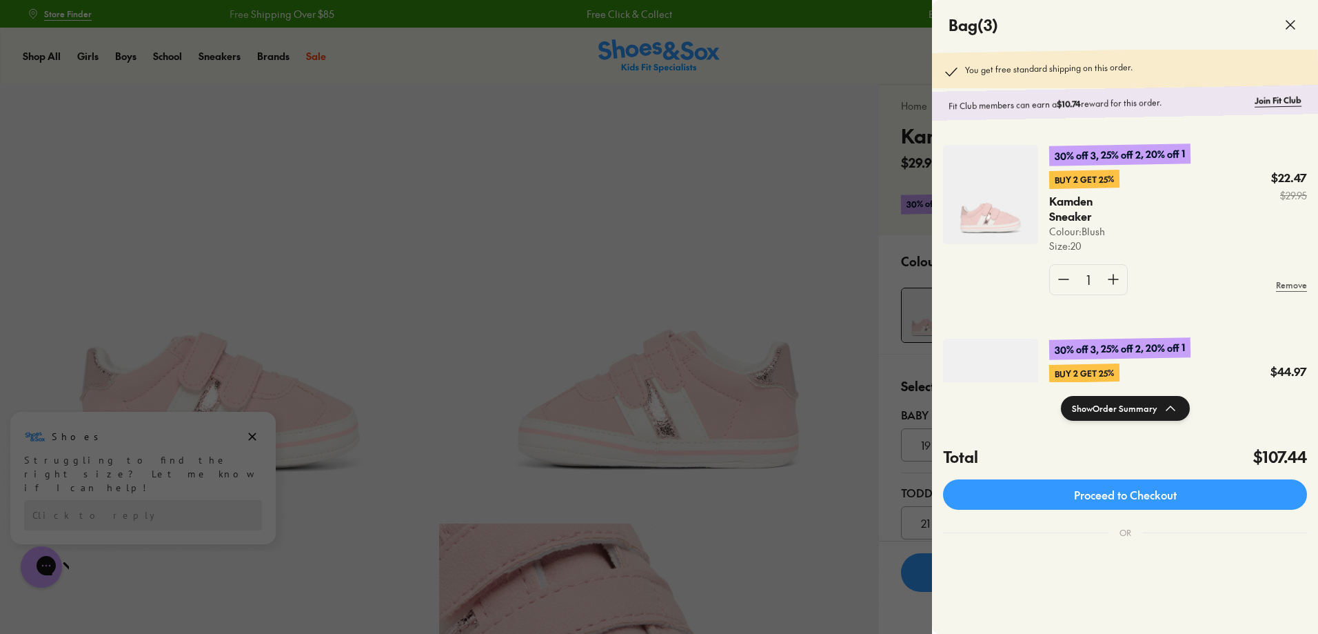
click at [708, 272] on div at bounding box center [659, 317] width 1318 height 634
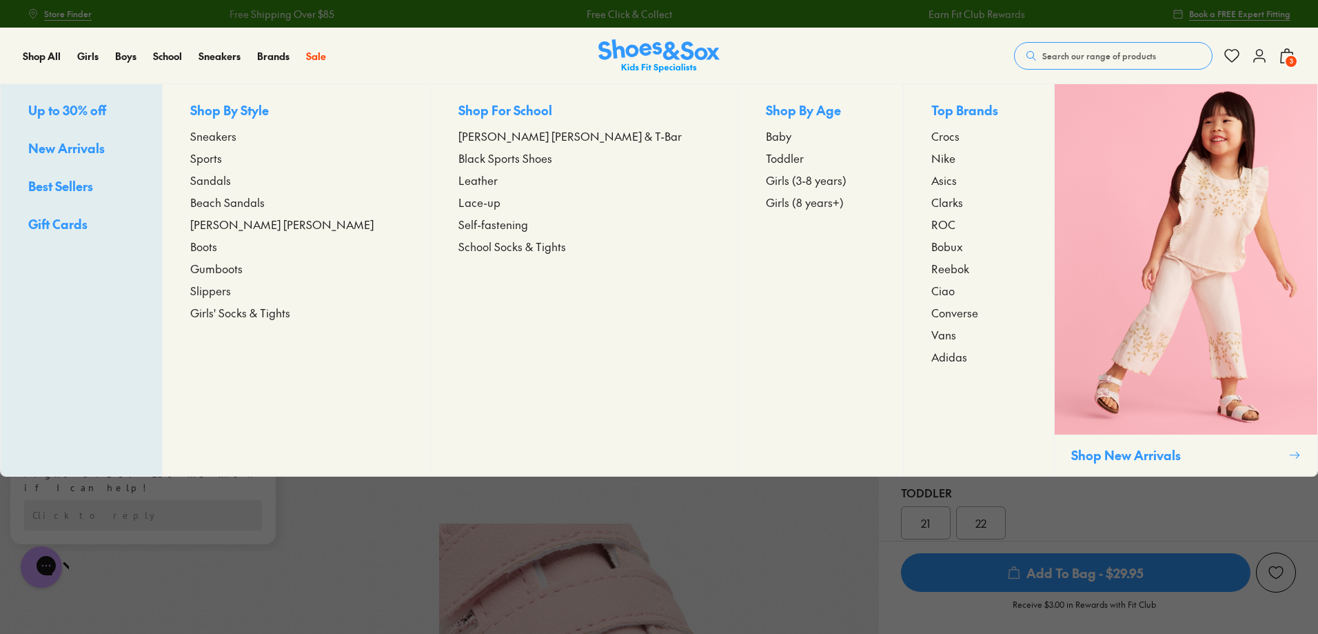
click at [290, 313] on span "Girls' Socks & Tights" at bounding box center [240, 312] width 100 height 17
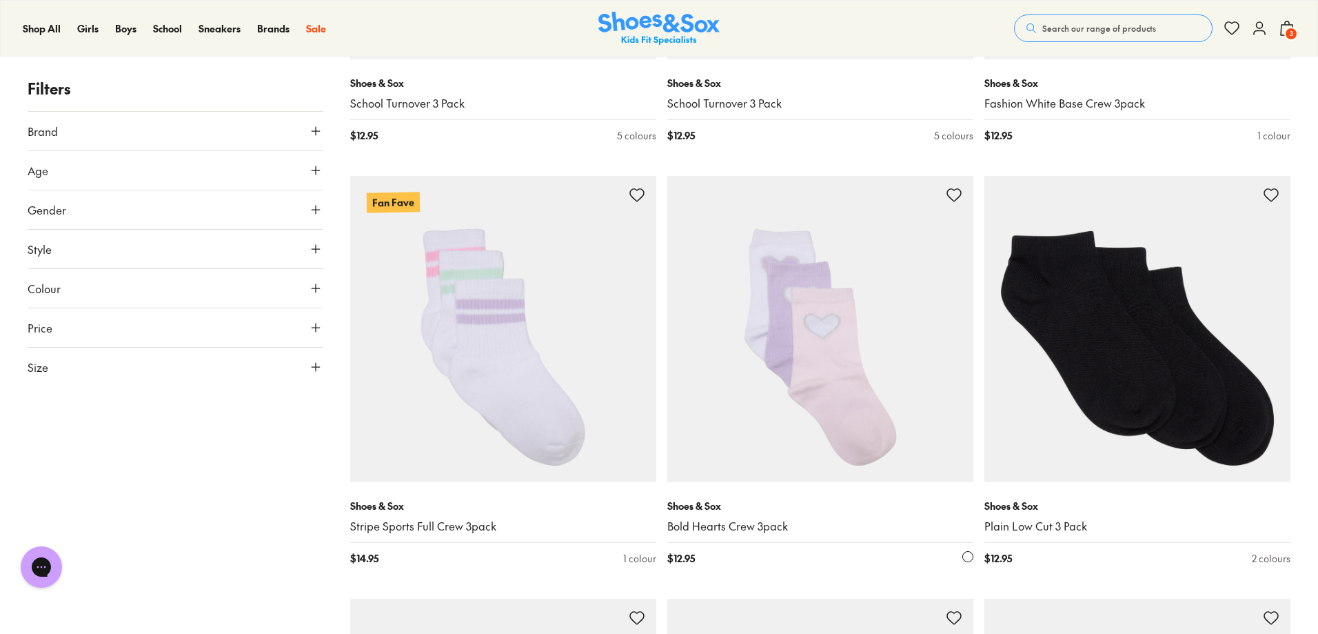
scroll to position [2206, 0]
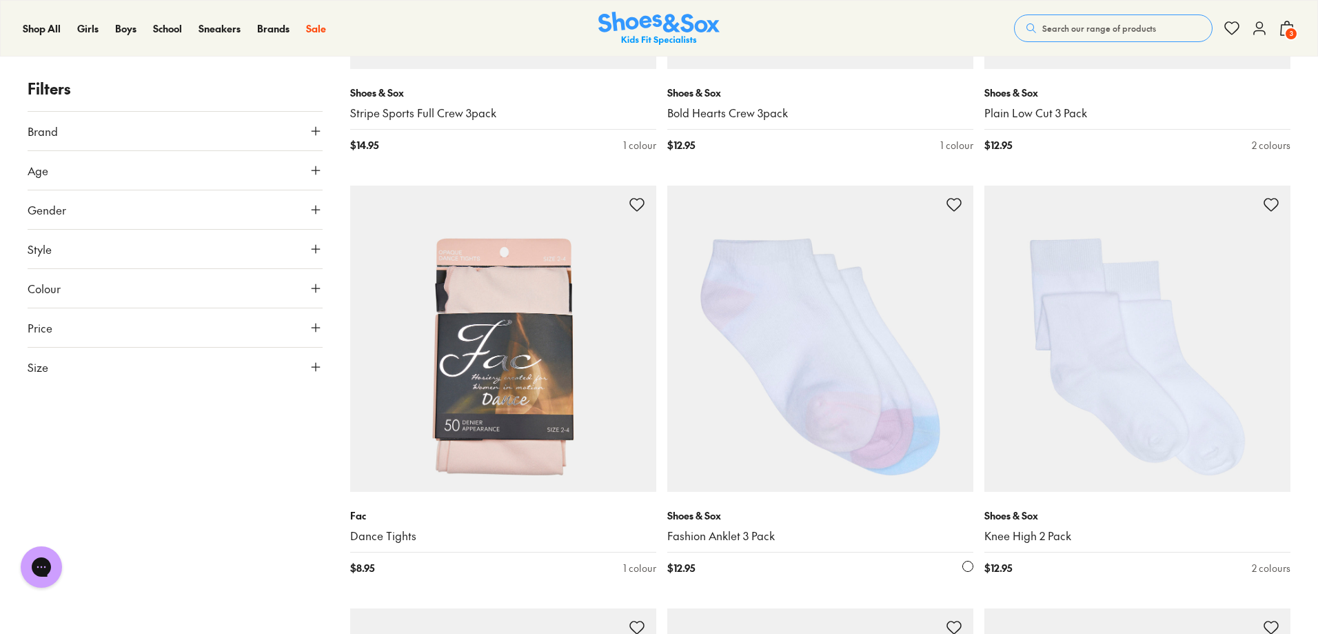
click at [748, 385] on img at bounding box center [820, 338] width 306 height 306
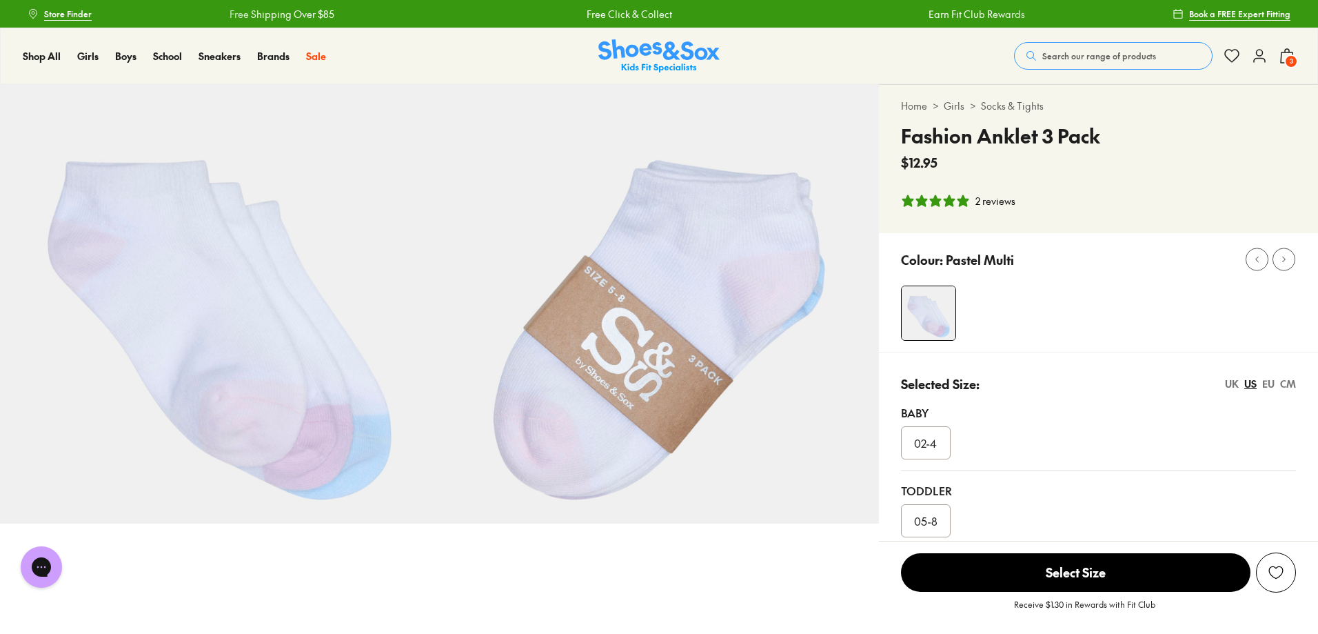
select select "*"
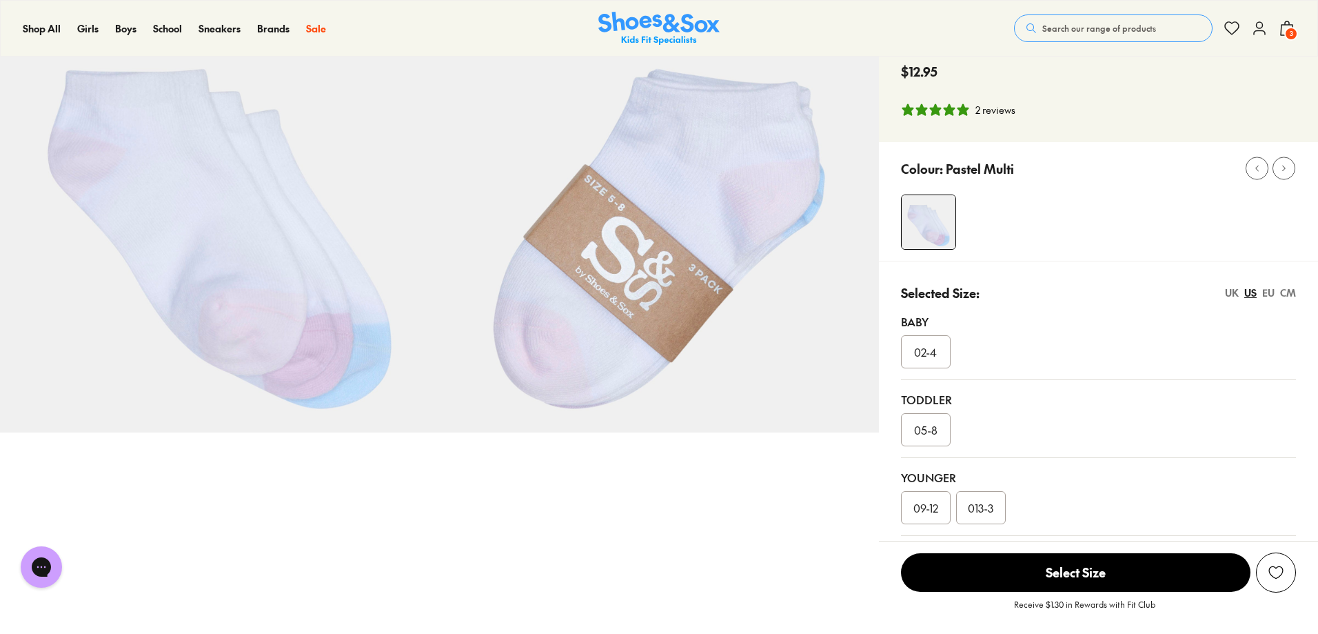
scroll to position [276, 0]
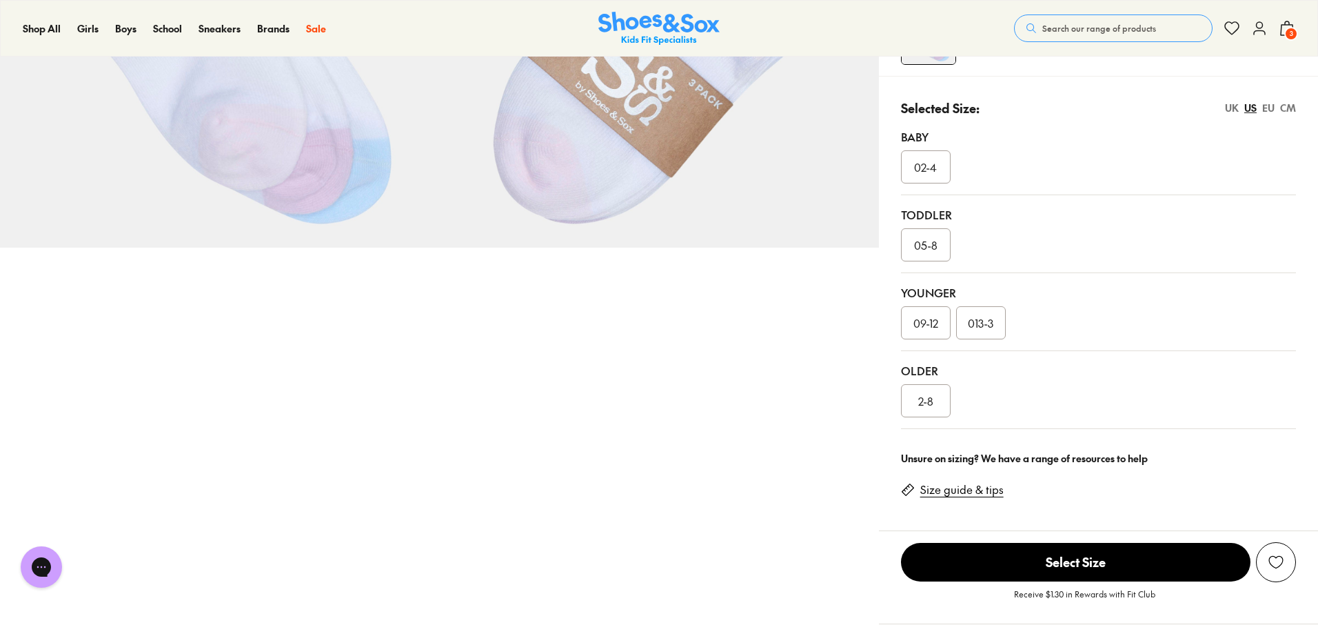
click at [907, 394] on div "2-8" at bounding box center [926, 400] width 50 height 33
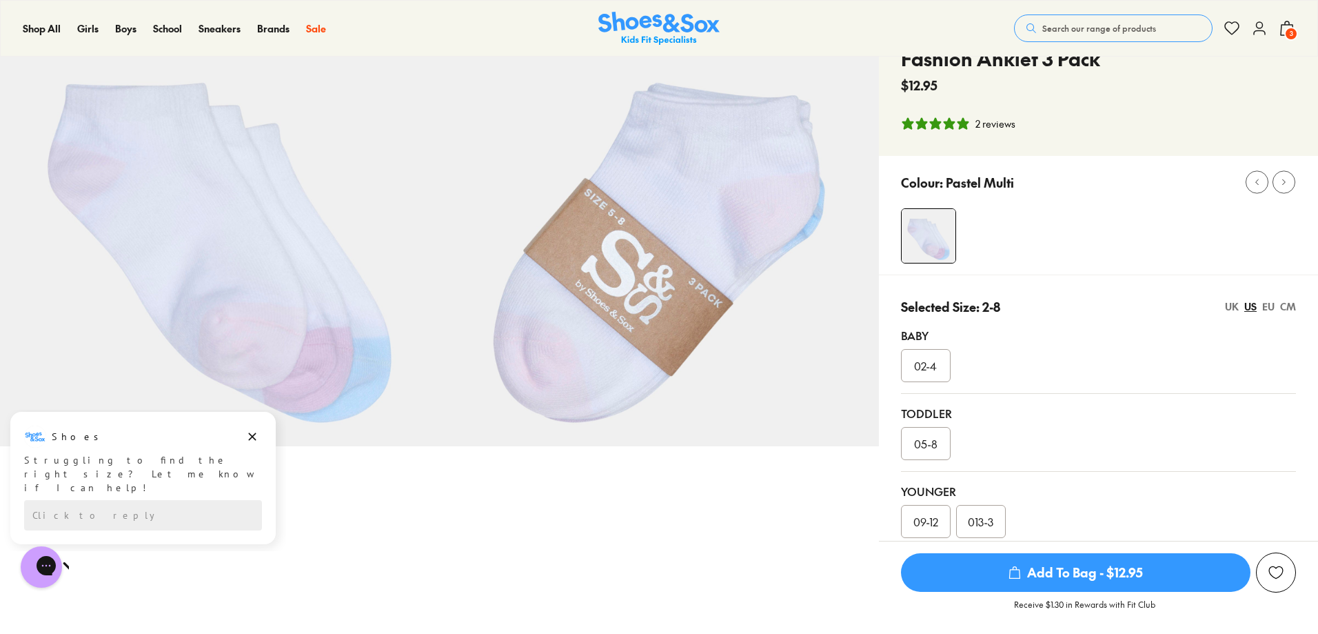
scroll to position [69, 0]
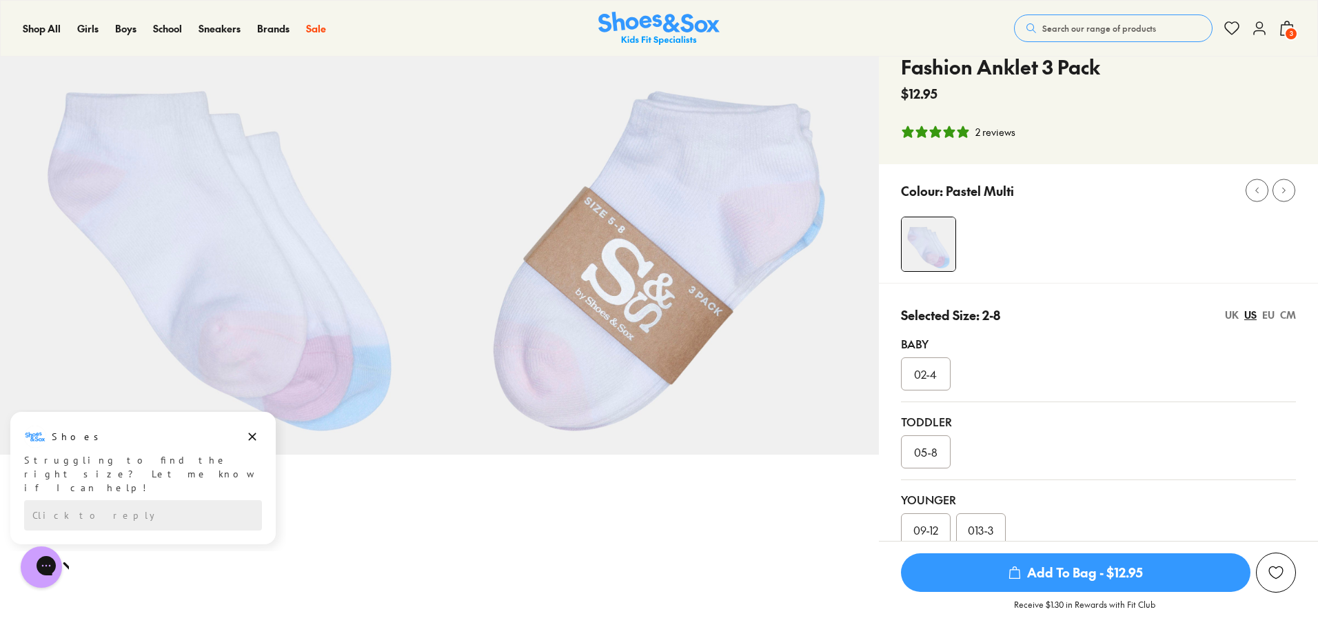
click at [1265, 313] on div "EU" at bounding box center [1268, 314] width 12 height 14
click at [1253, 315] on div "US" at bounding box center [1250, 314] width 12 height 14
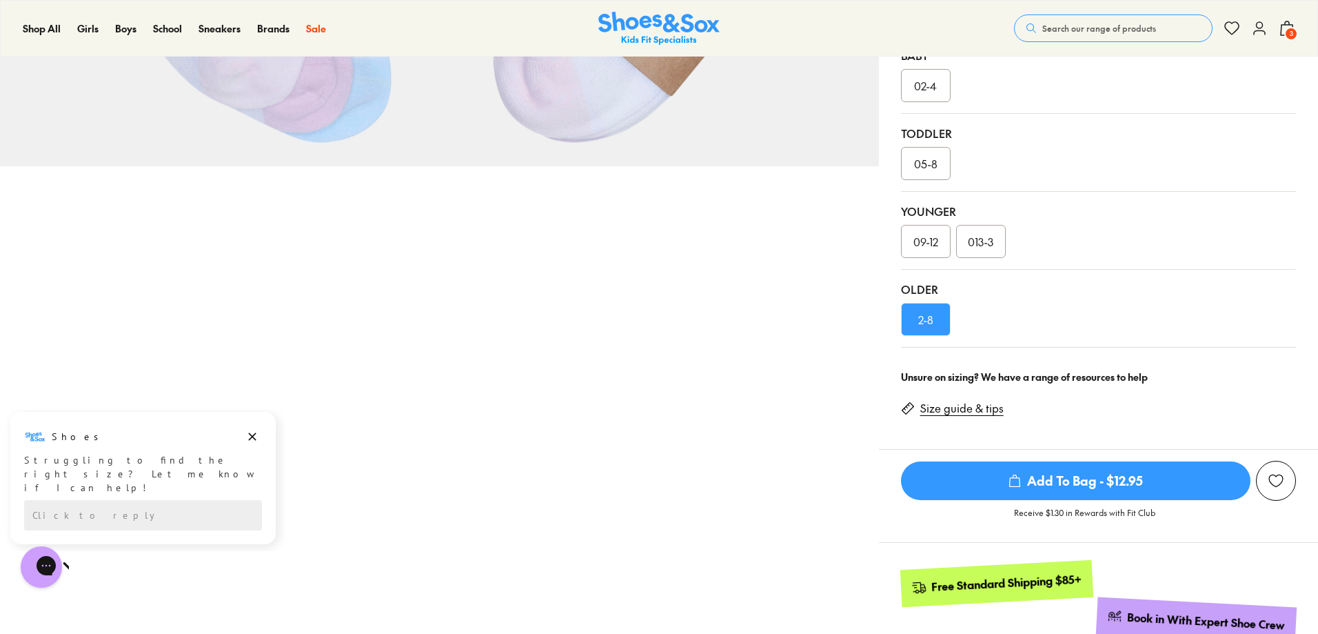
scroll to position [414, 0]
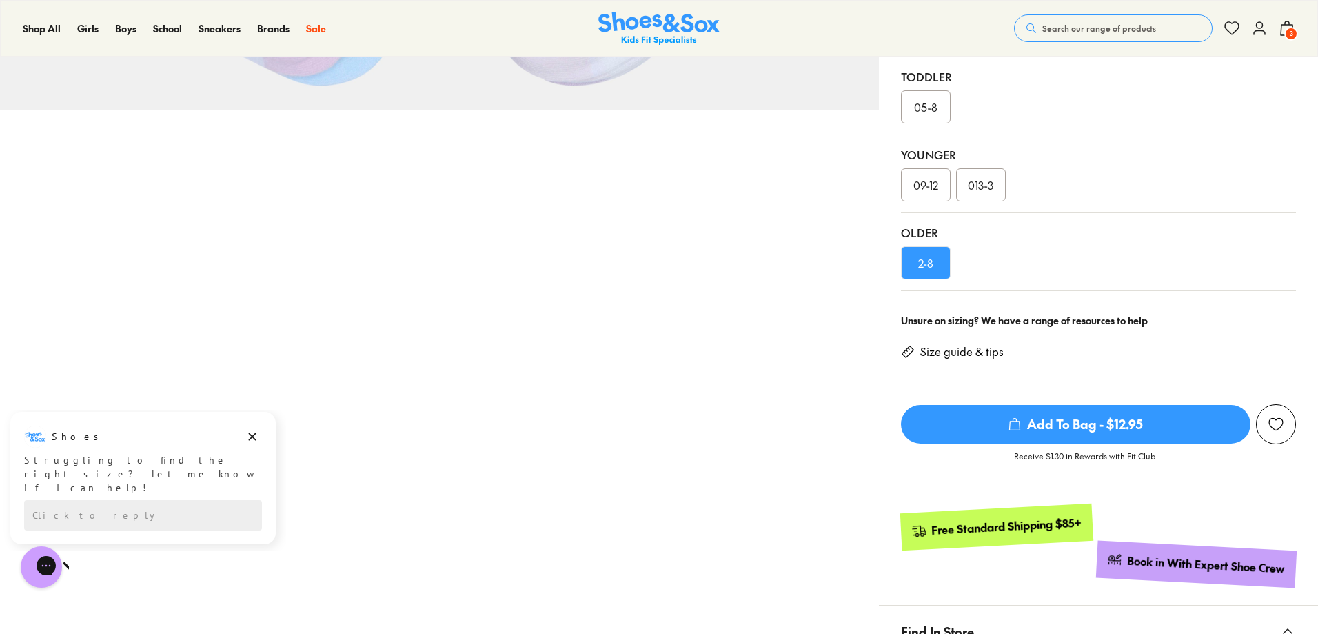
click at [960, 365] on div "Size guide & tips" at bounding box center [1098, 357] width 395 height 48
click at [959, 357] on link "Size guide & tips" at bounding box center [961, 351] width 83 height 15
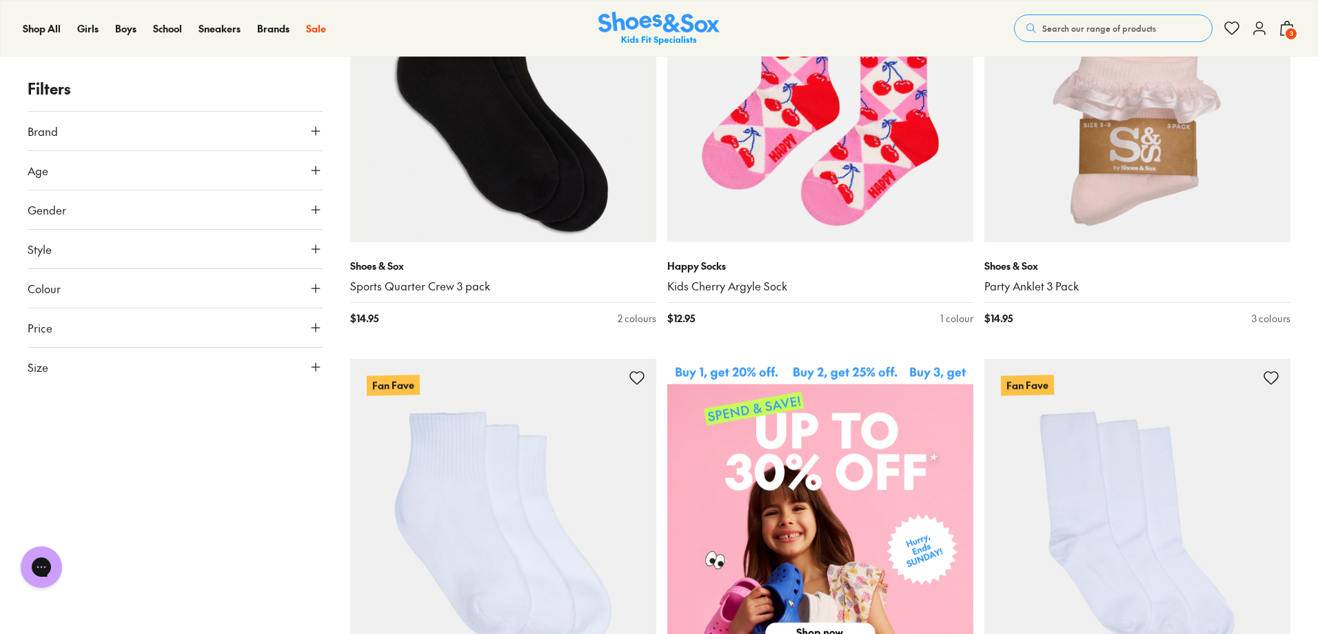
scroll to position [345, 0]
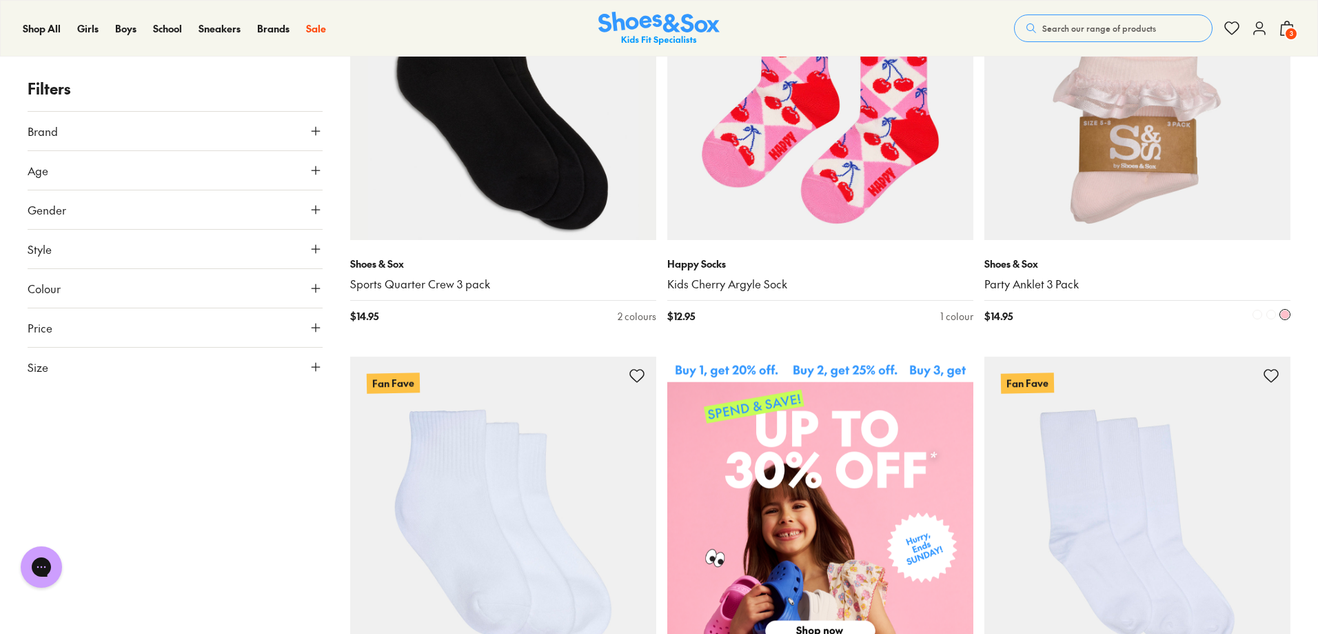
click at [1171, 147] on img at bounding box center [1137, 87] width 306 height 306
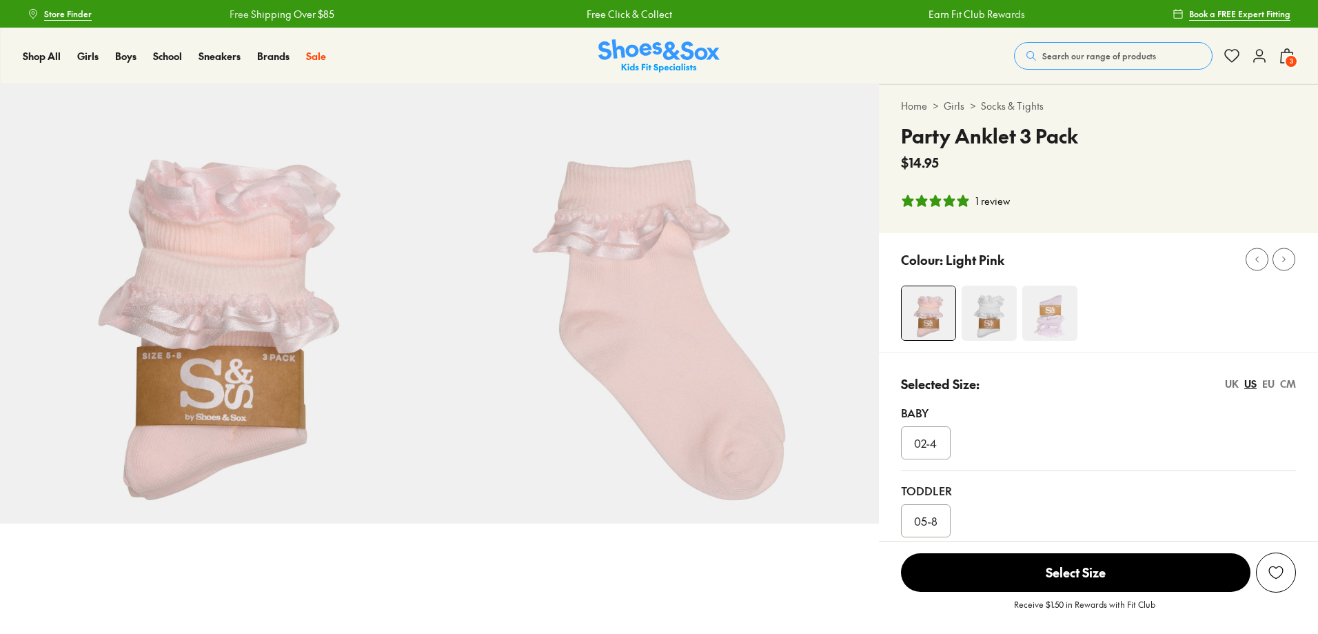
select select "*"
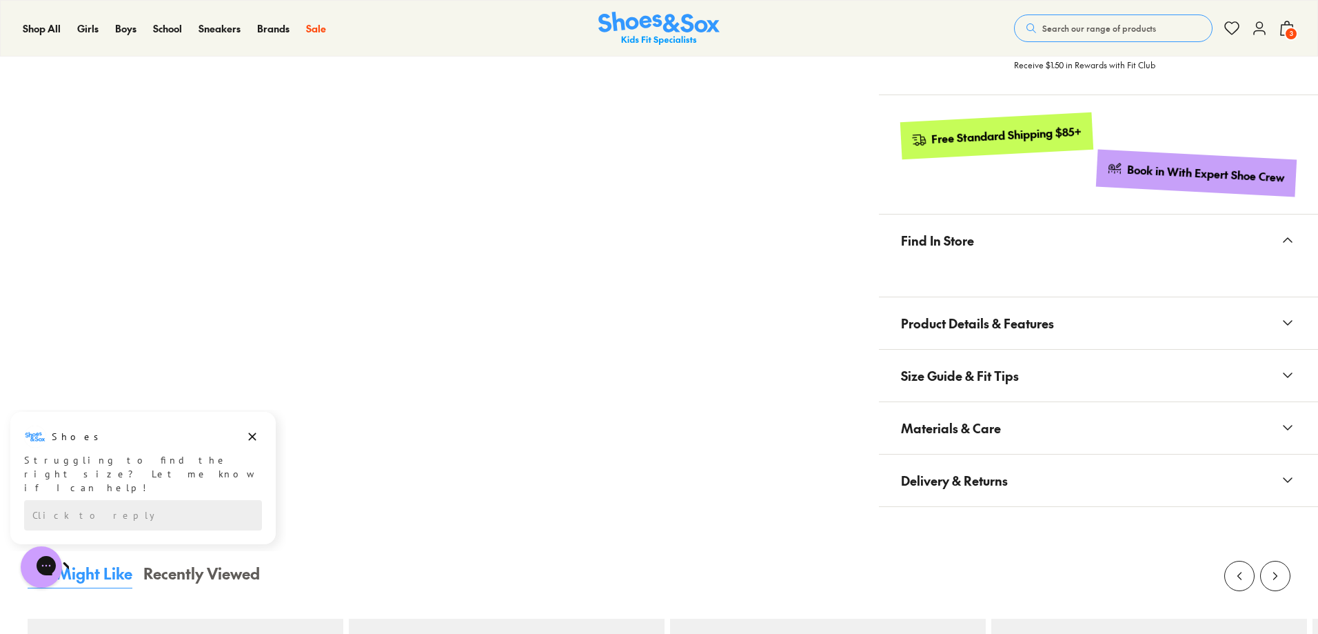
scroll to position [758, 0]
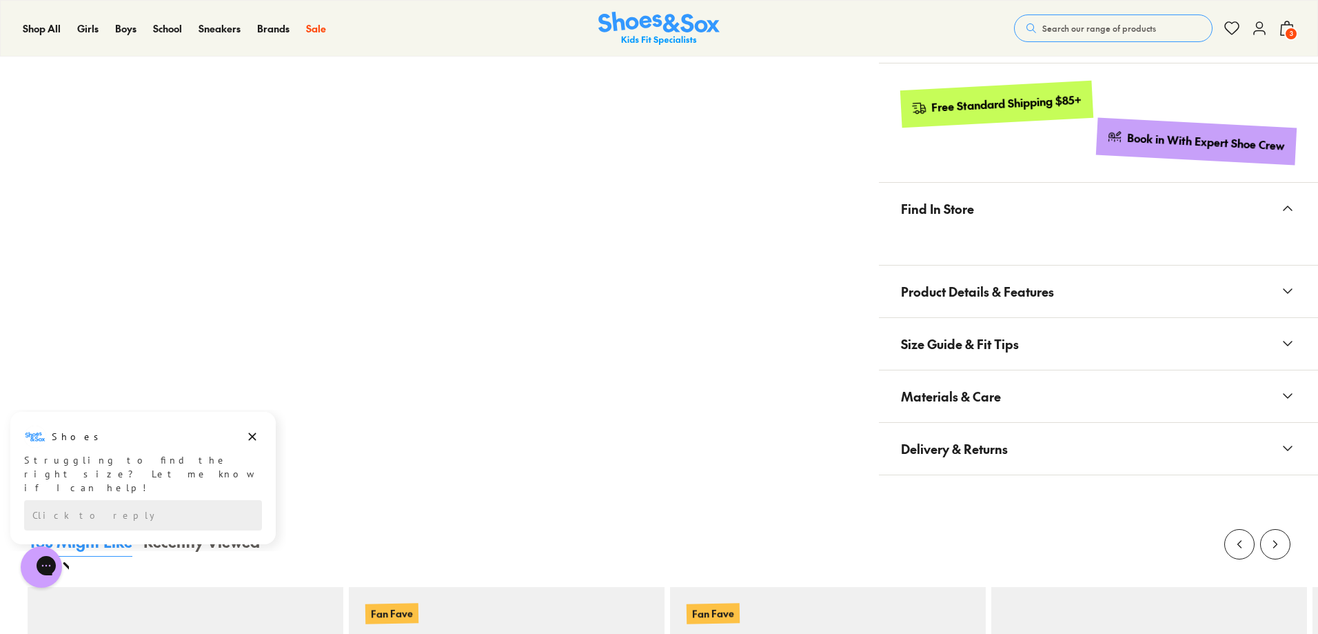
click at [1018, 336] on span "Size Guide & Fit Tips" at bounding box center [960, 343] width 118 height 41
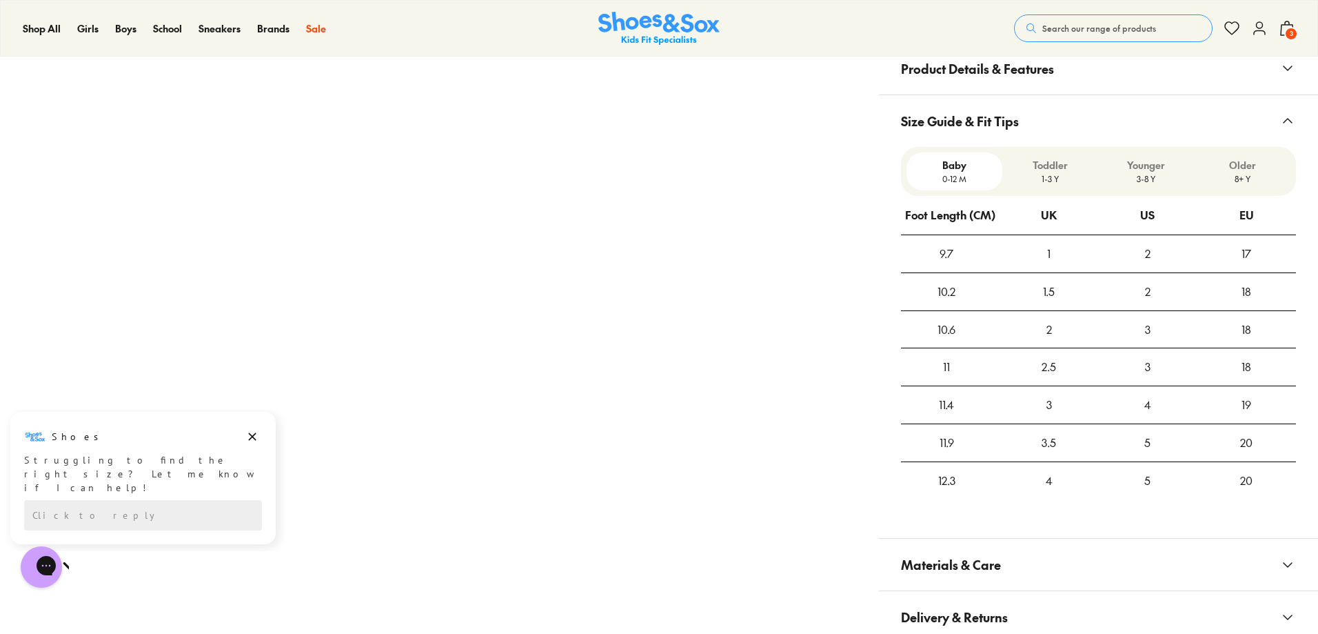
scroll to position [965, 0]
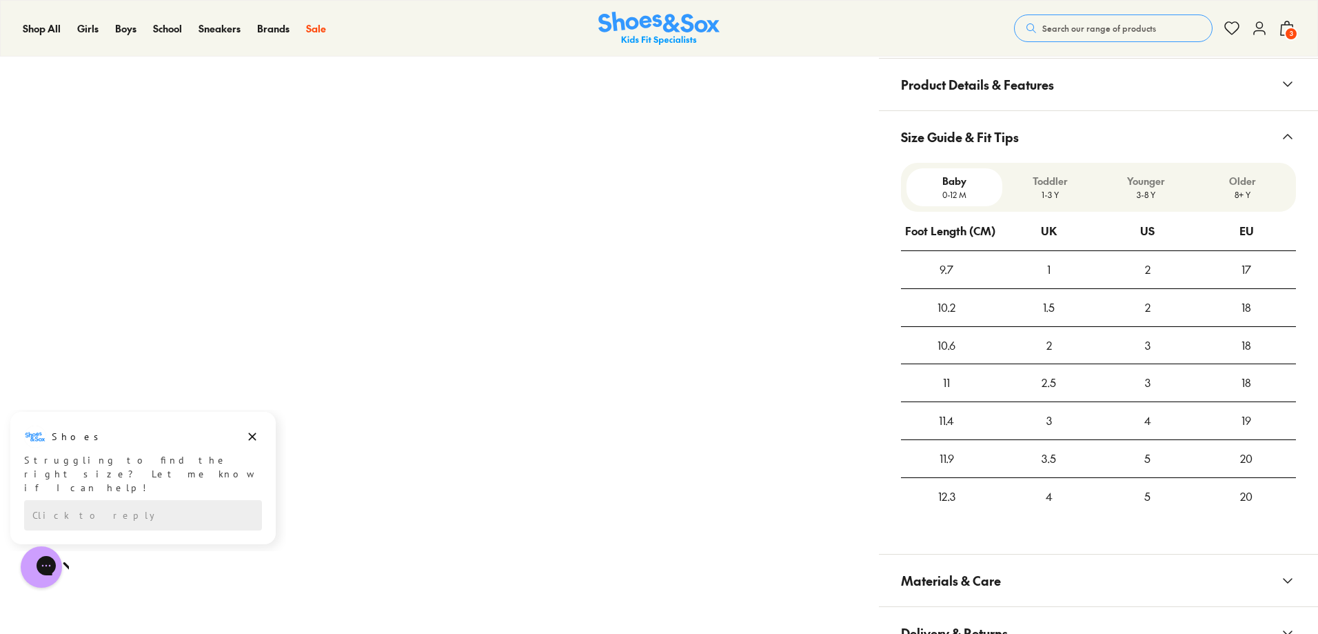
click at [991, 148] on span "Size Guide & Fit Tips" at bounding box center [960, 137] width 118 height 41
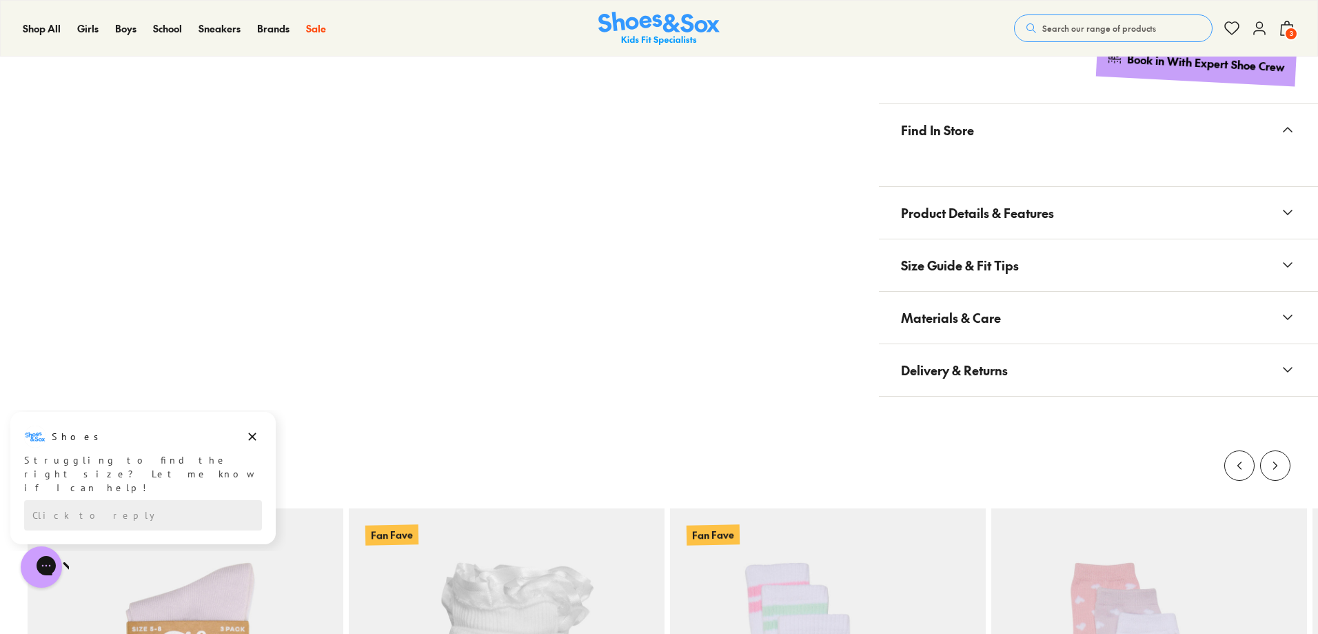
scroll to position [827, 0]
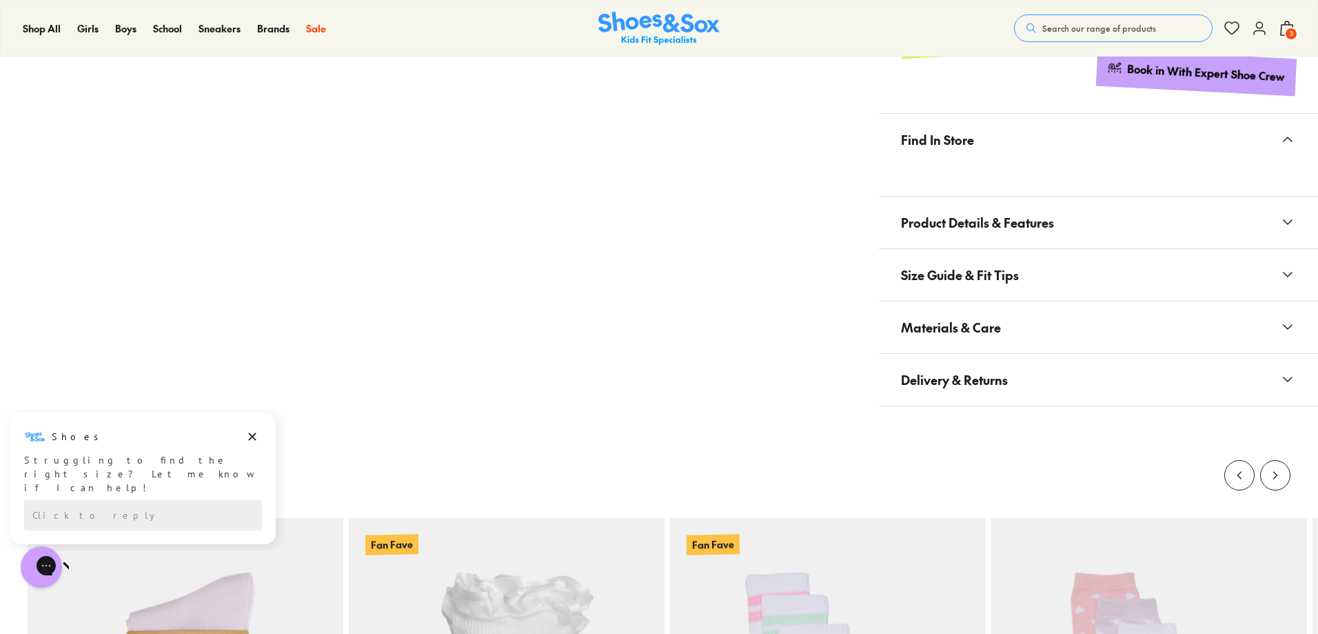
click at [1008, 199] on button "Product Details & Features" at bounding box center [1098, 222] width 439 height 52
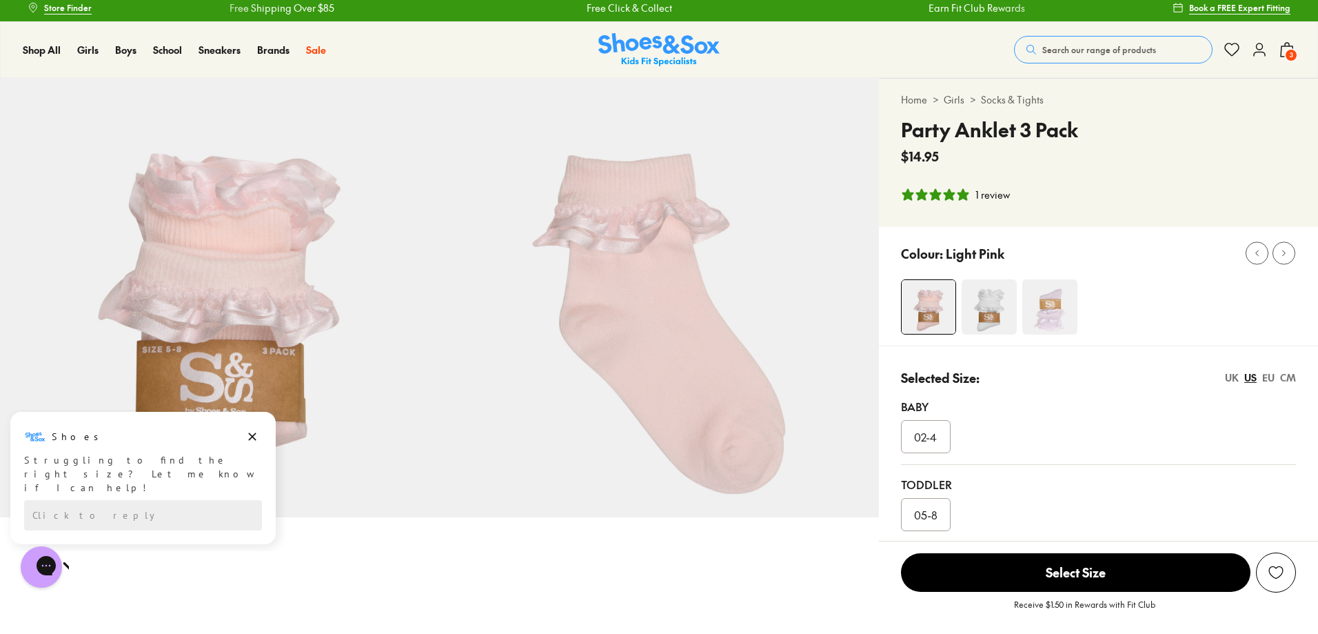
scroll to position [0, 0]
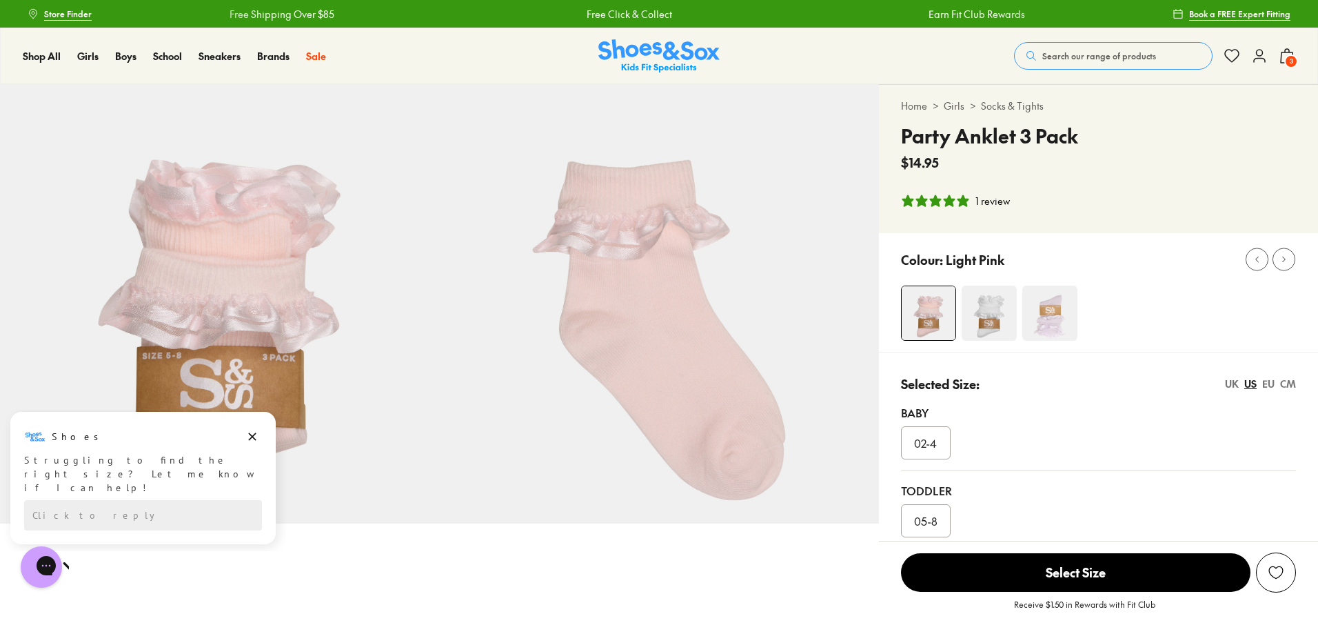
click at [1011, 299] on img at bounding box center [989, 312] width 55 height 55
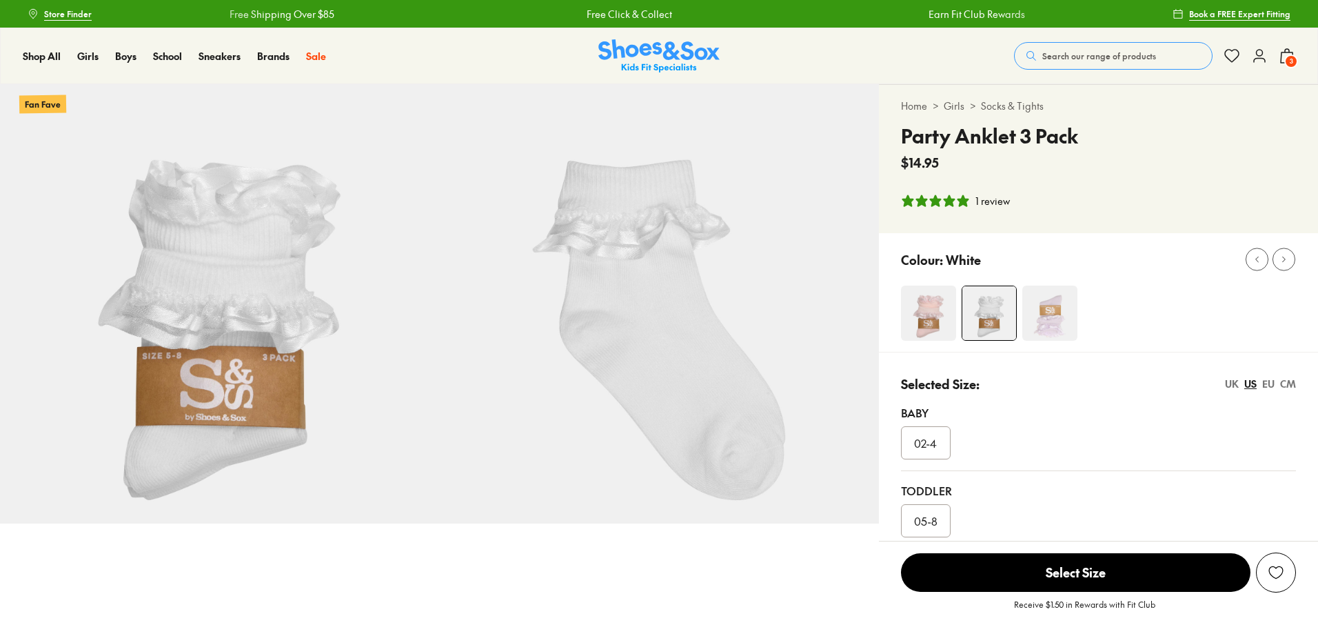
select select "*"
click at [1052, 315] on img at bounding box center [1049, 312] width 55 height 55
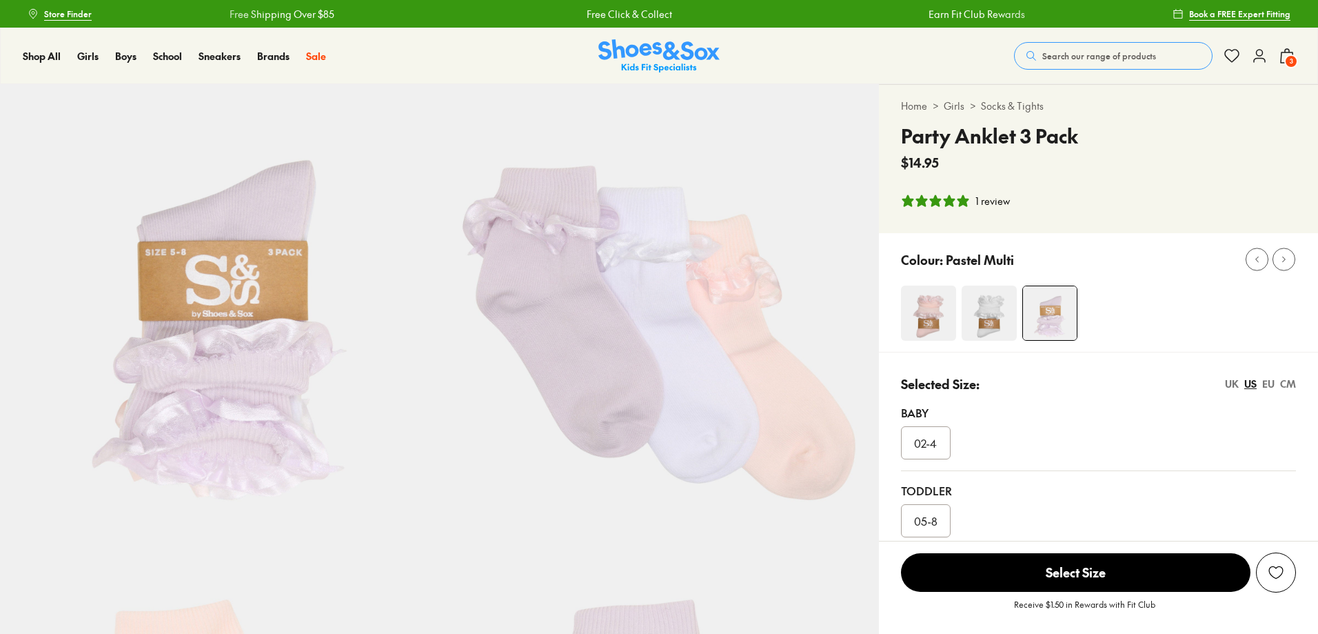
select select "*"
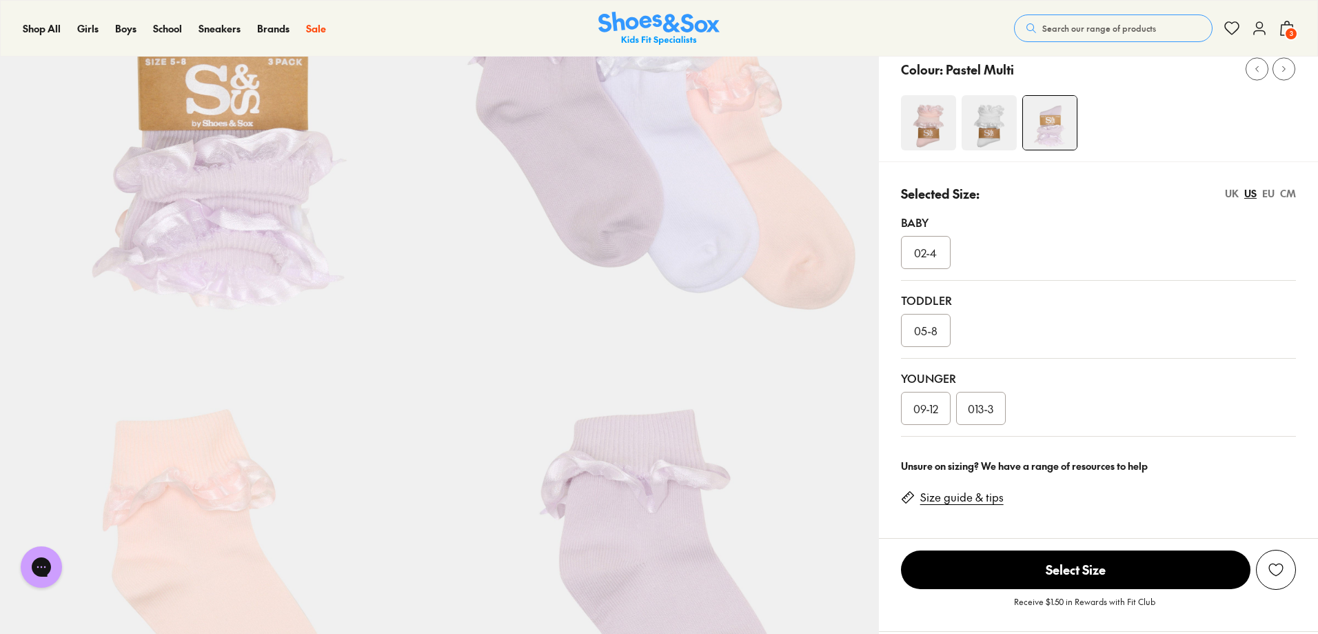
scroll to position [138, 0]
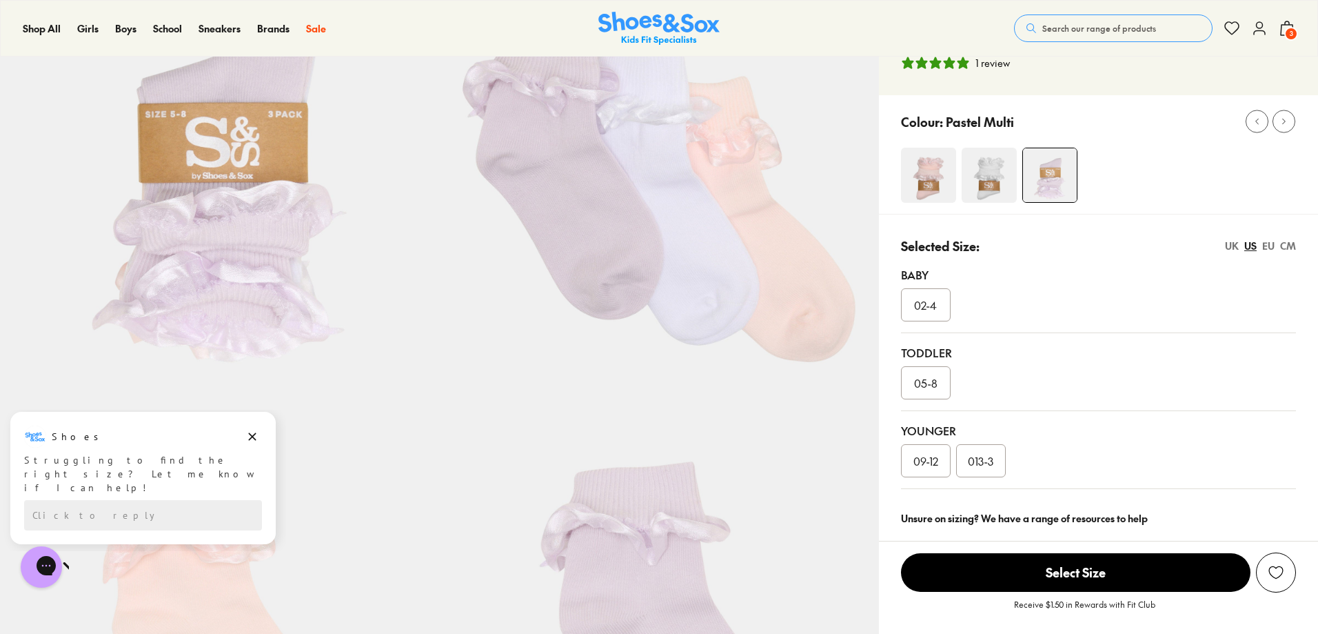
click at [1291, 27] on span "3" at bounding box center [1291, 34] width 14 height 14
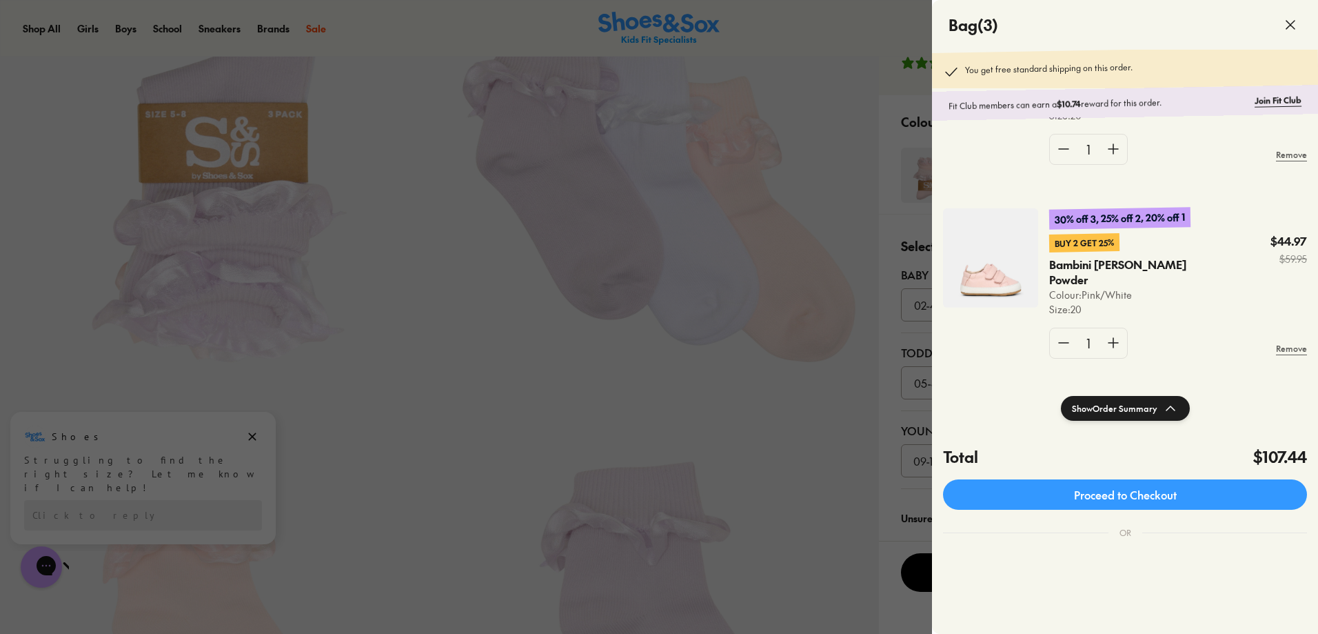
scroll to position [191, 0]
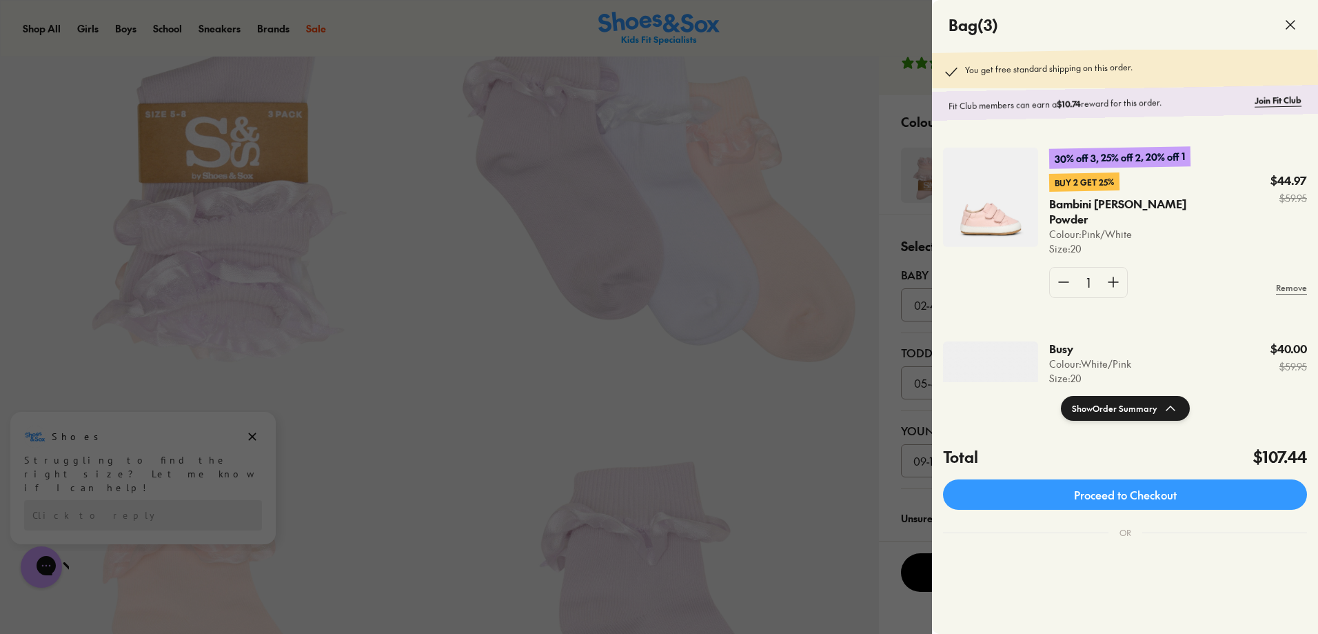
click at [996, 214] on img at bounding box center [990, 197] width 95 height 99
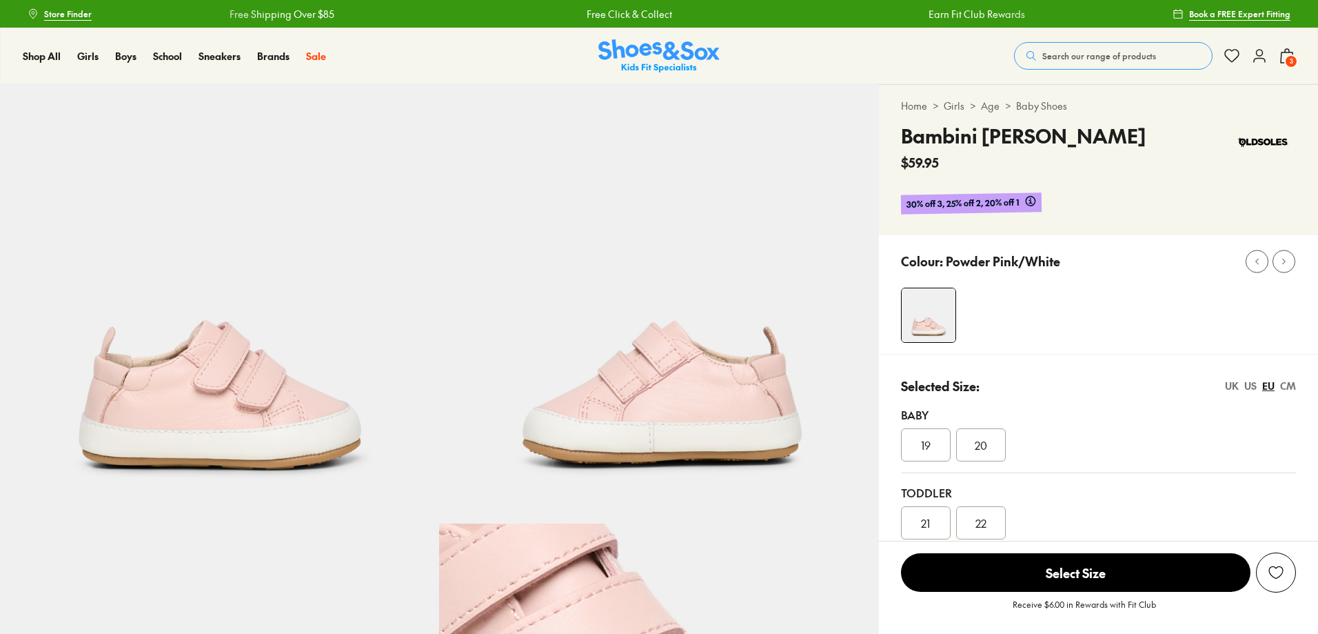
select select "*"
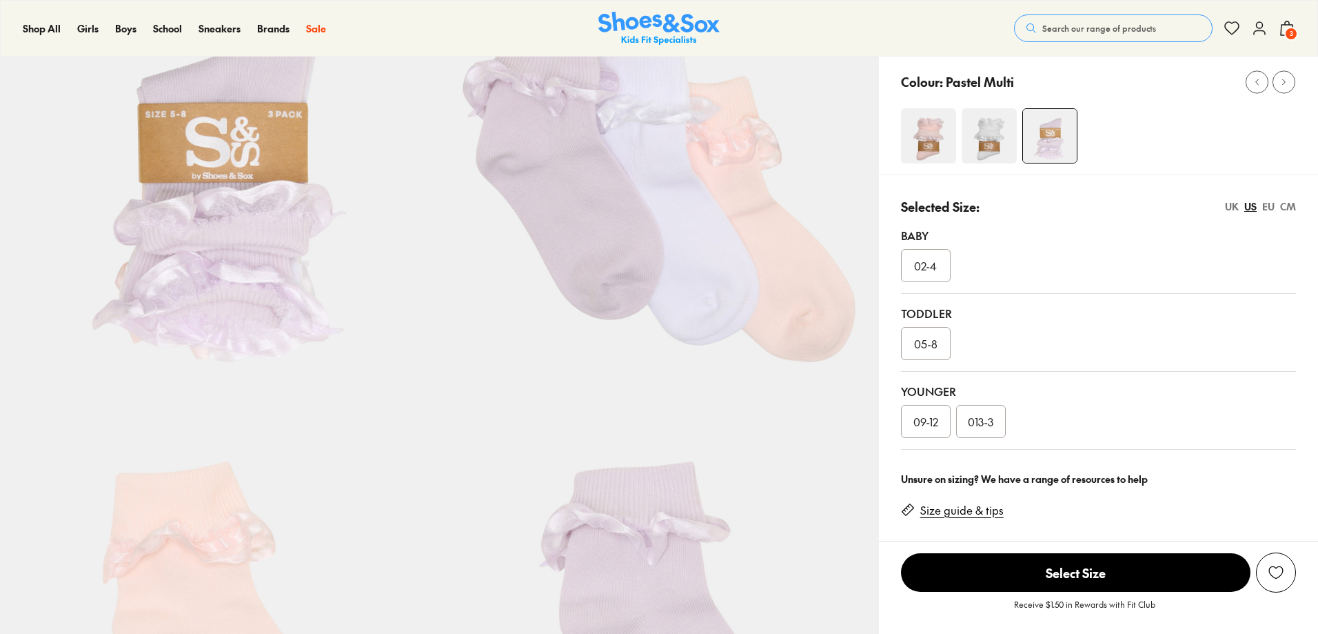
select select "*"
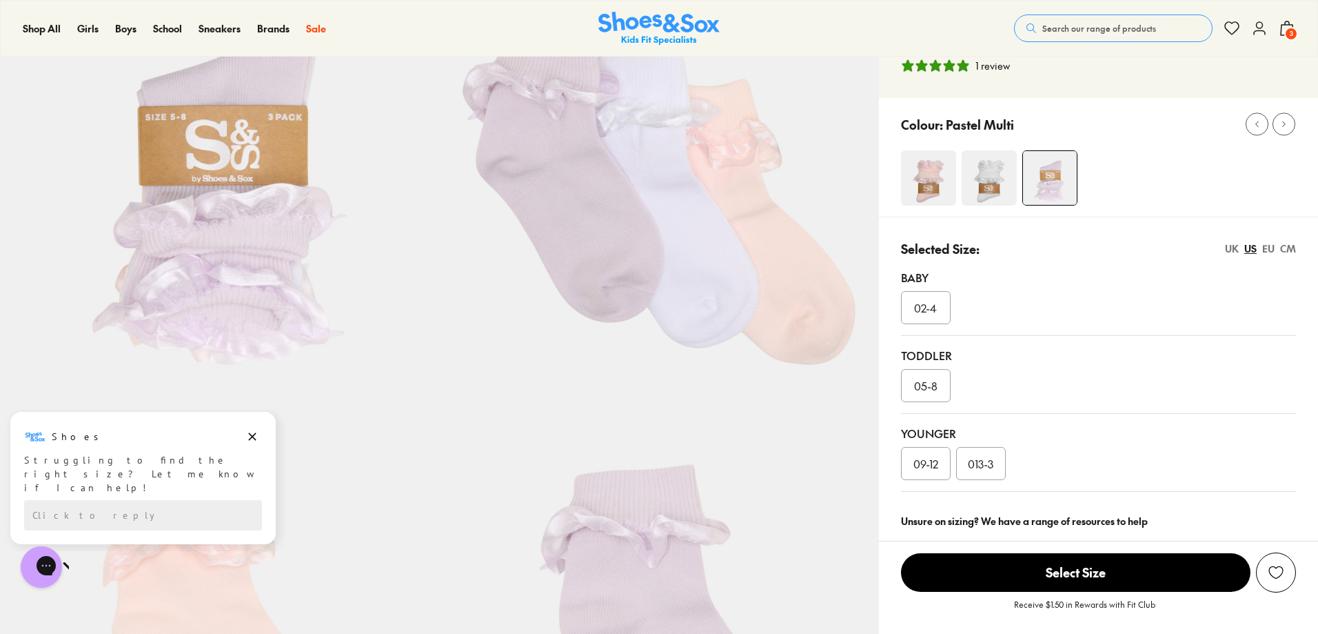
scroll to position [138, 0]
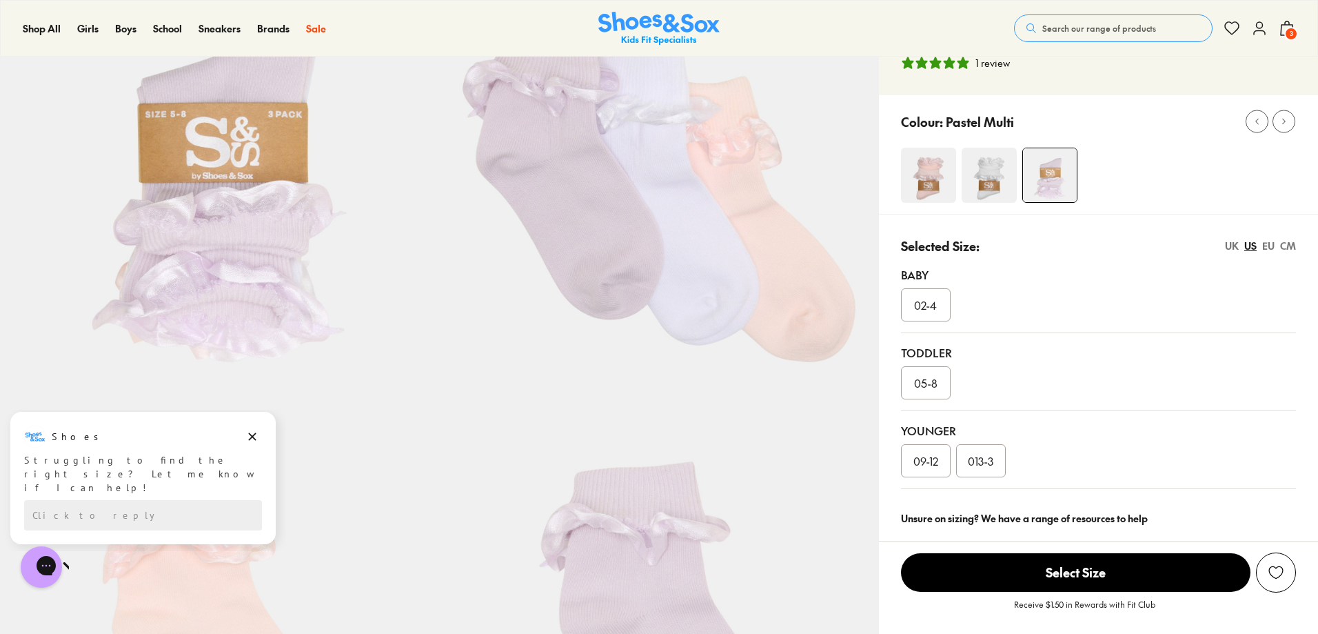
click at [1235, 244] on div "UK" at bounding box center [1232, 246] width 14 height 14
click at [1262, 244] on div "UK US EU CM" at bounding box center [1260, 246] width 71 height 14
click at [1270, 244] on div "EU" at bounding box center [1268, 246] width 12 height 14
click at [945, 301] on div "02-4" at bounding box center [926, 304] width 50 height 33
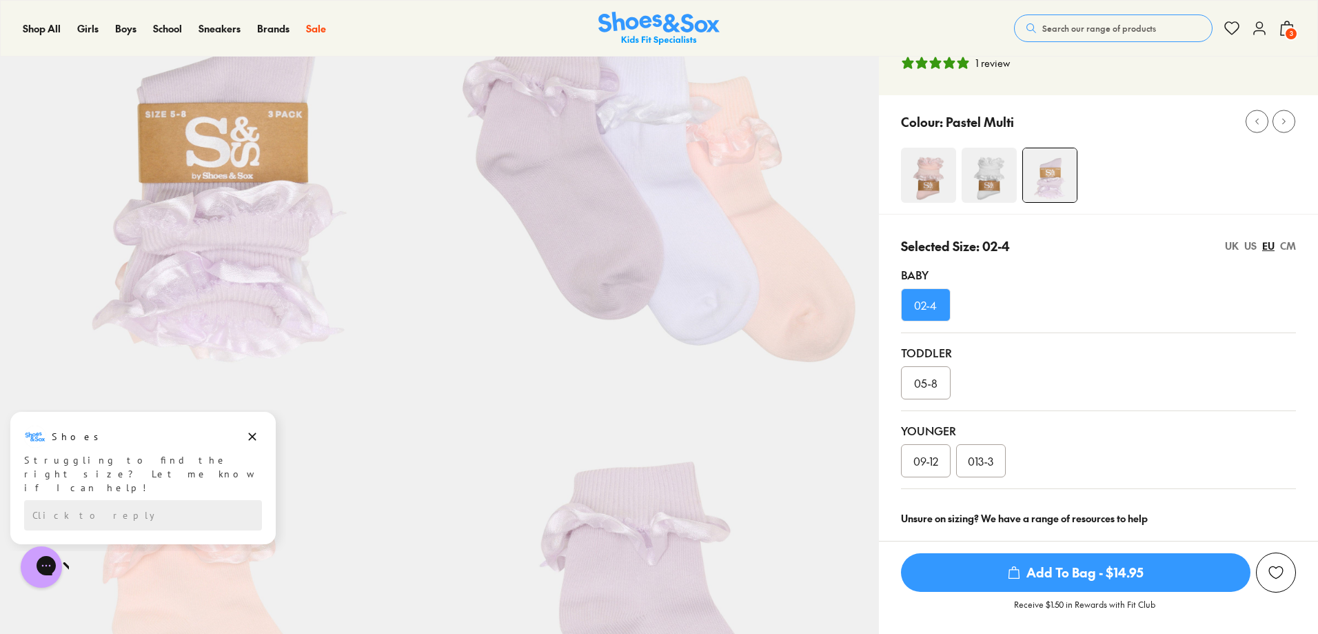
click at [1076, 572] on span "Add To Bag - $14.95" at bounding box center [1076, 572] width 350 height 39
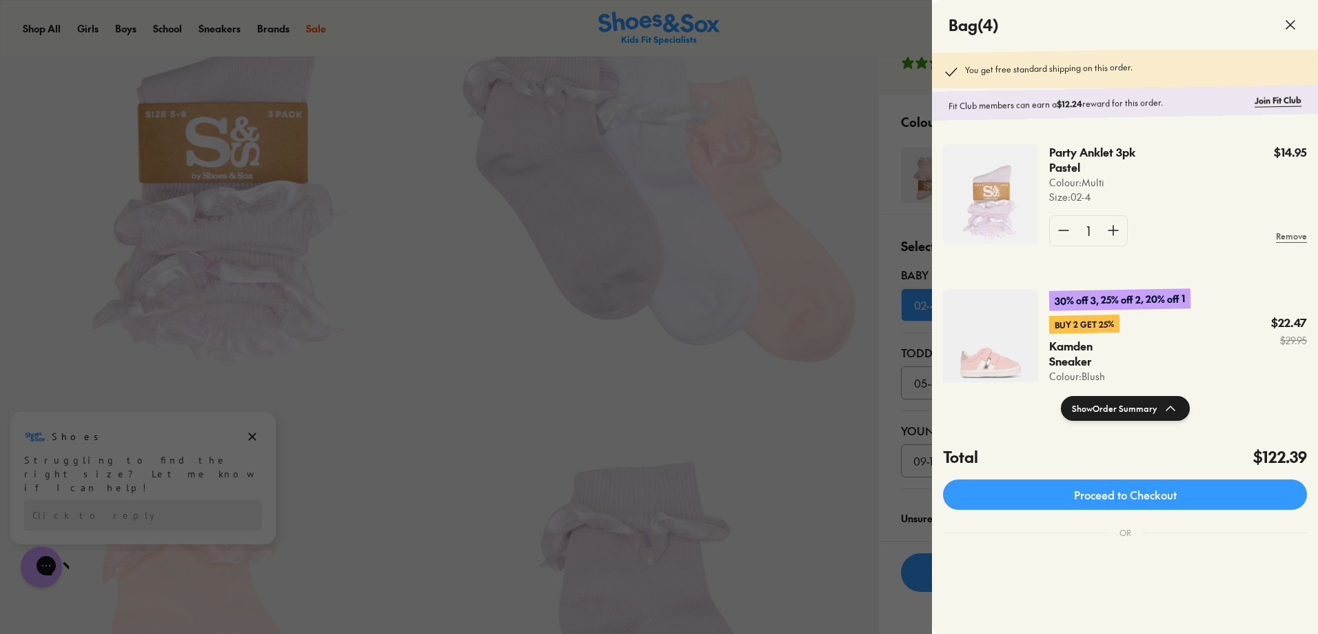
click at [831, 436] on div at bounding box center [659, 317] width 1318 height 634
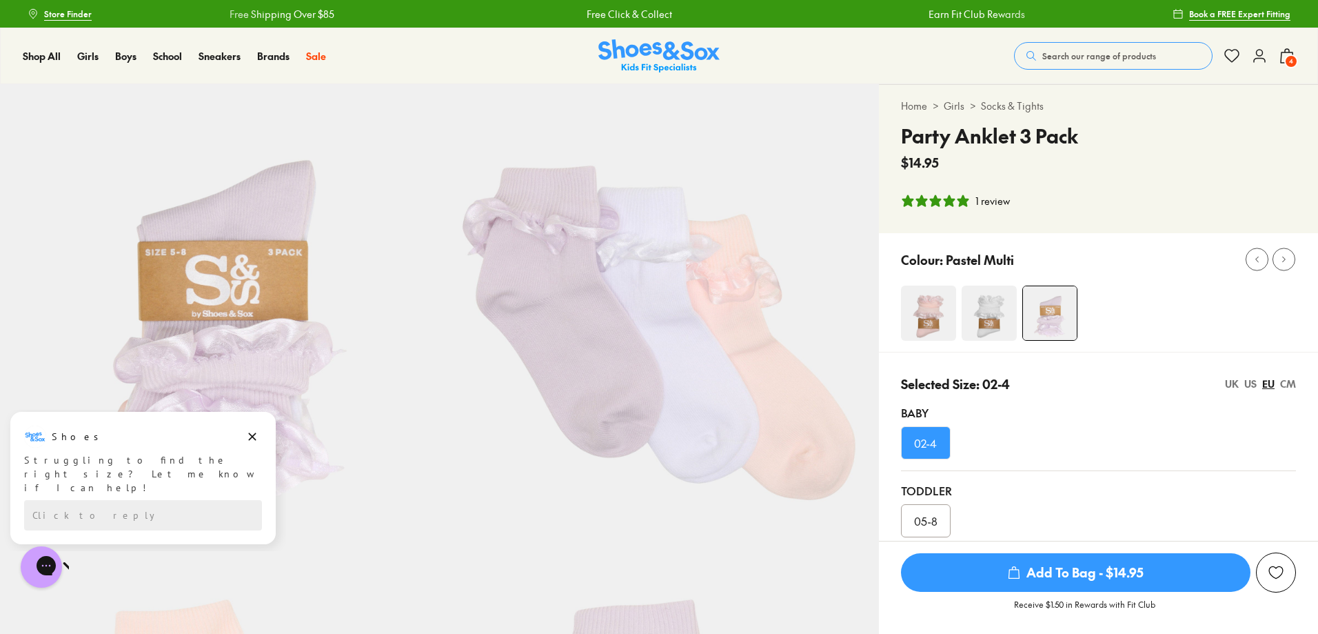
click at [985, 323] on img at bounding box center [989, 312] width 55 height 55
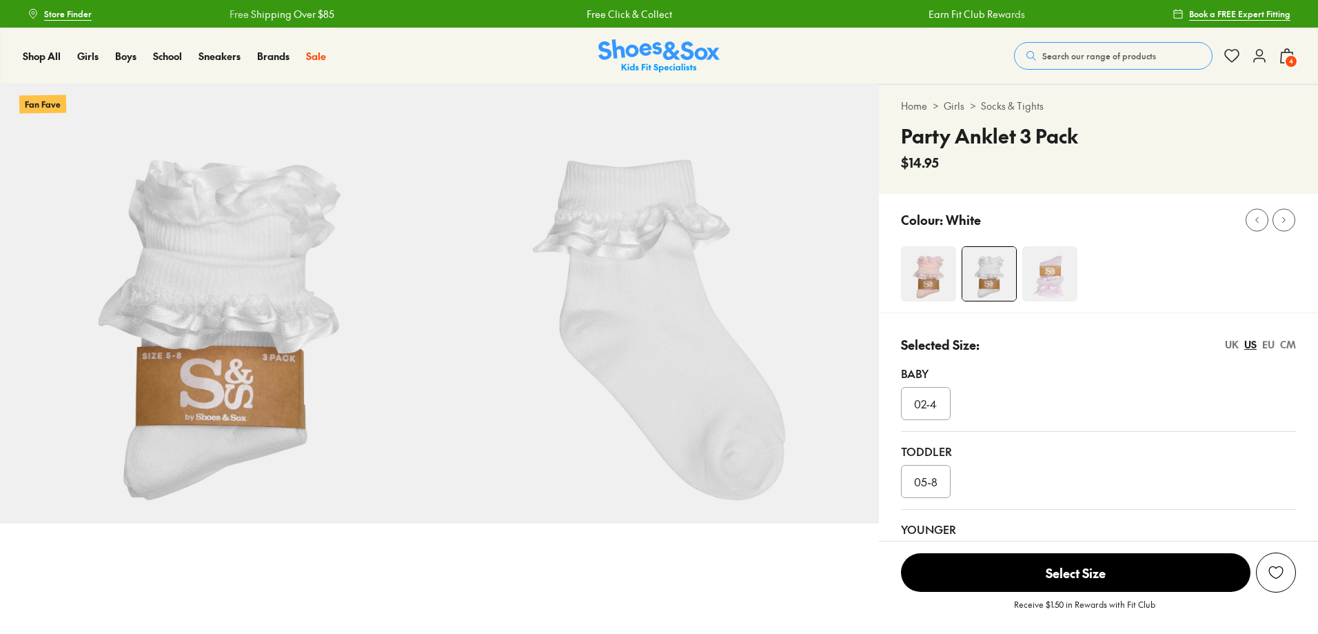
click at [920, 289] on img at bounding box center [928, 273] width 55 height 55
select select "*"
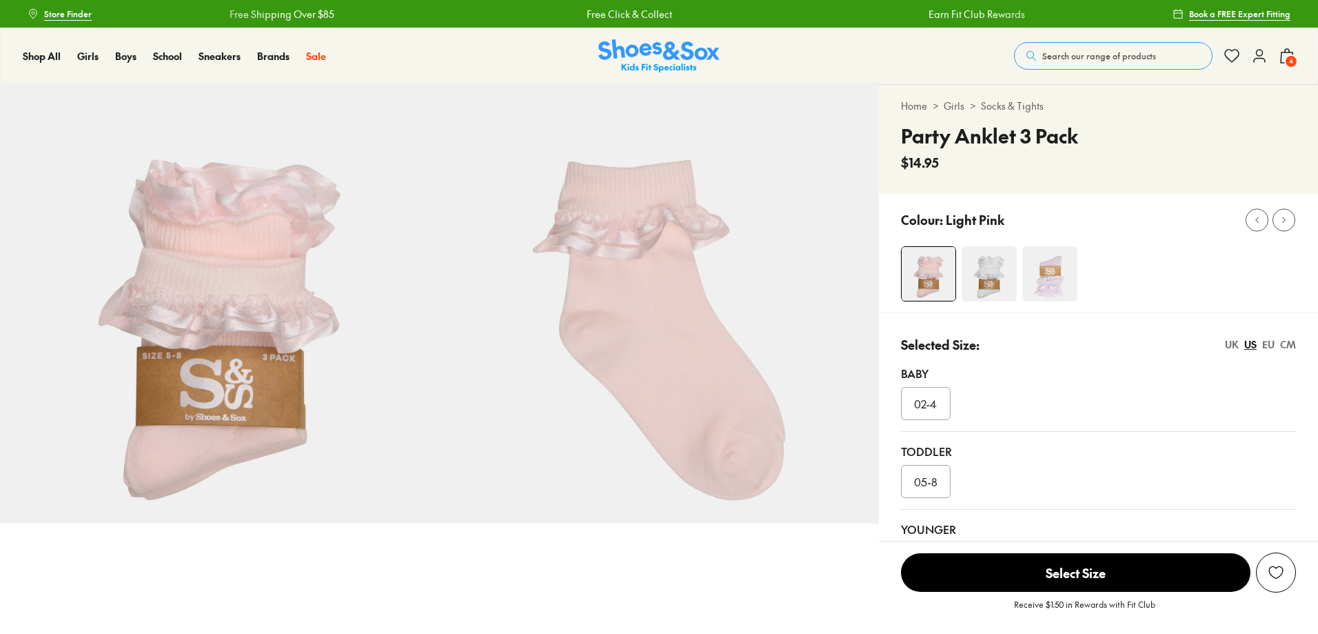
select select "*"
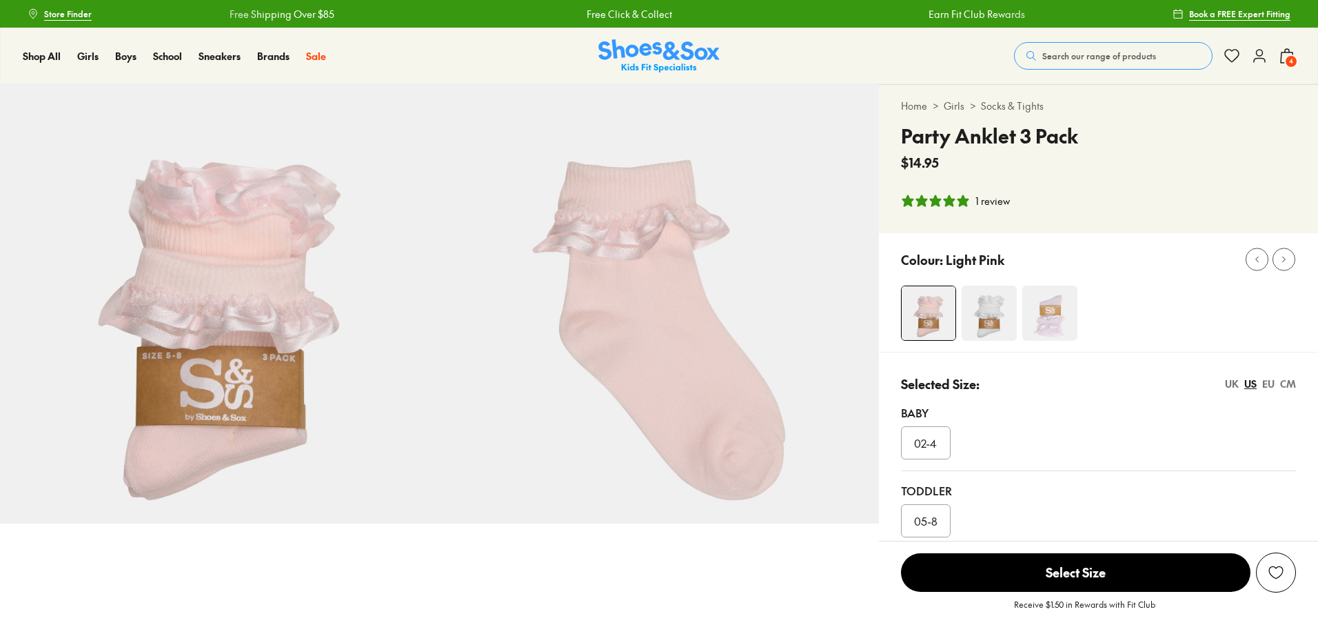
click at [1037, 294] on img at bounding box center [1049, 312] width 55 height 55
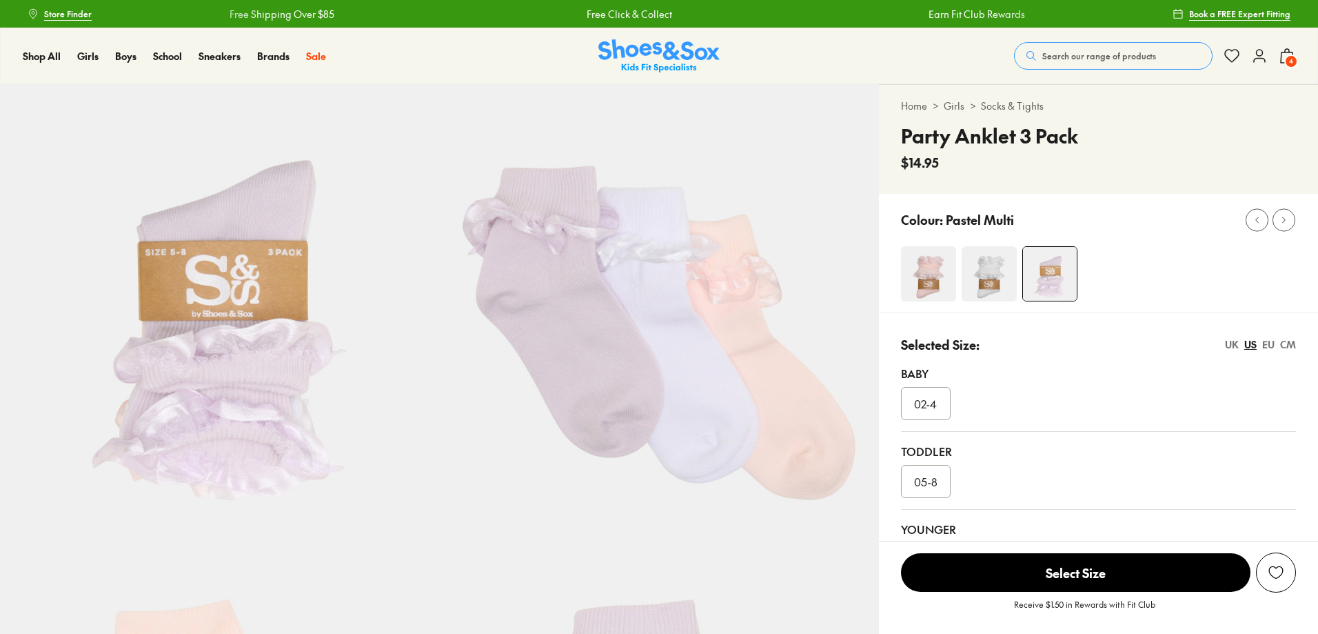
select select "*"
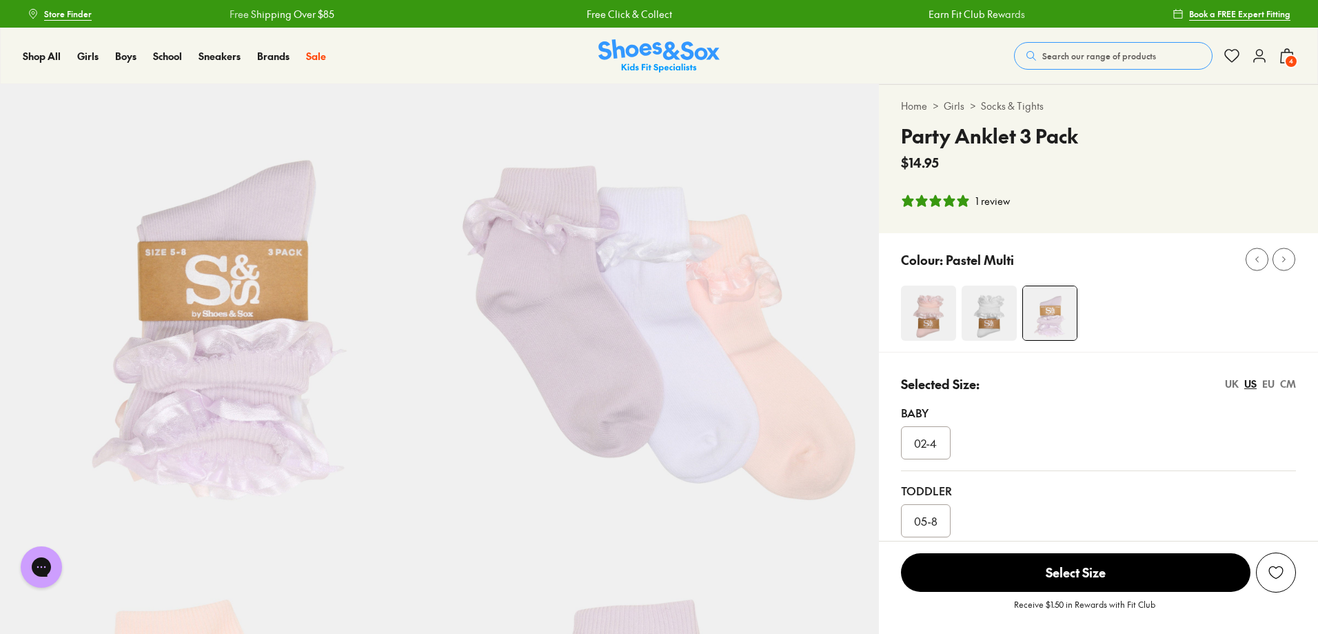
click at [991, 319] on img at bounding box center [989, 312] width 55 height 55
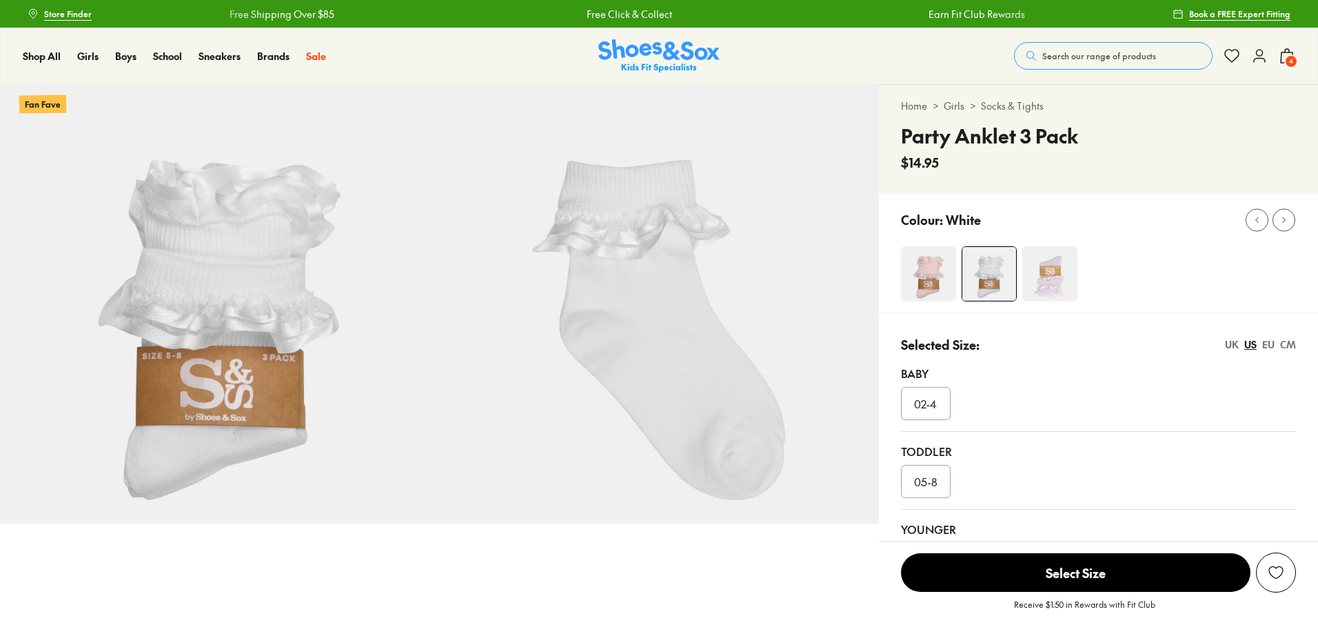
select select "*"
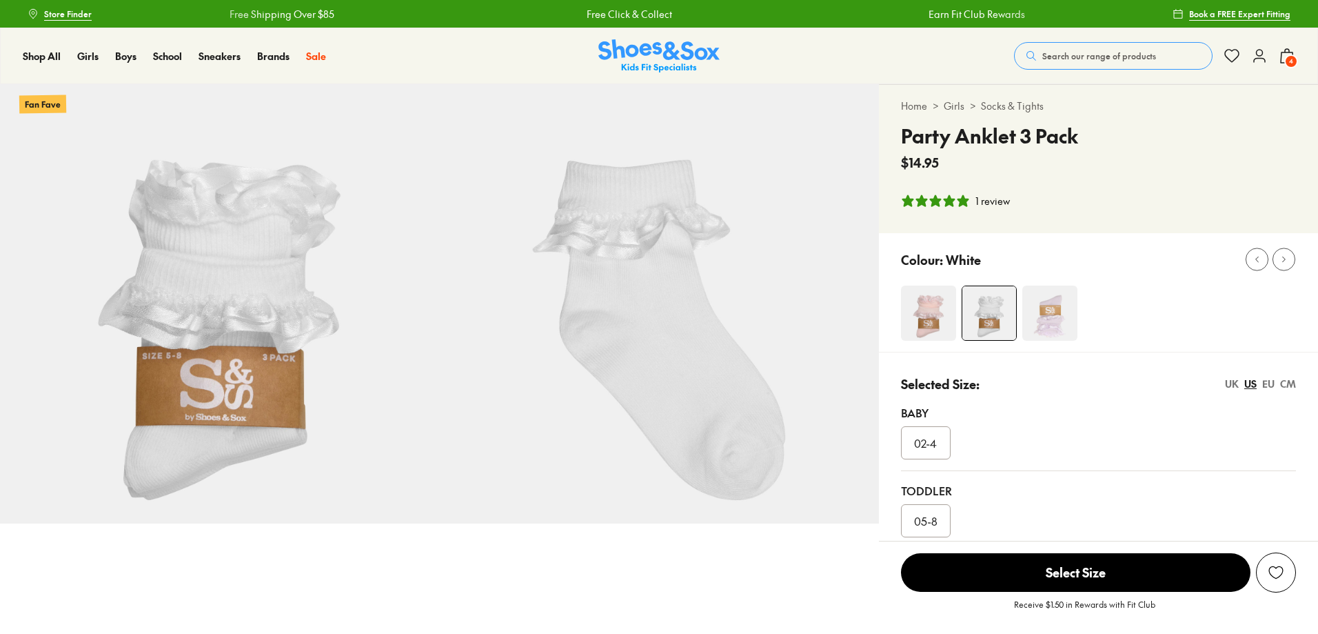
click at [930, 288] on img at bounding box center [928, 312] width 55 height 55
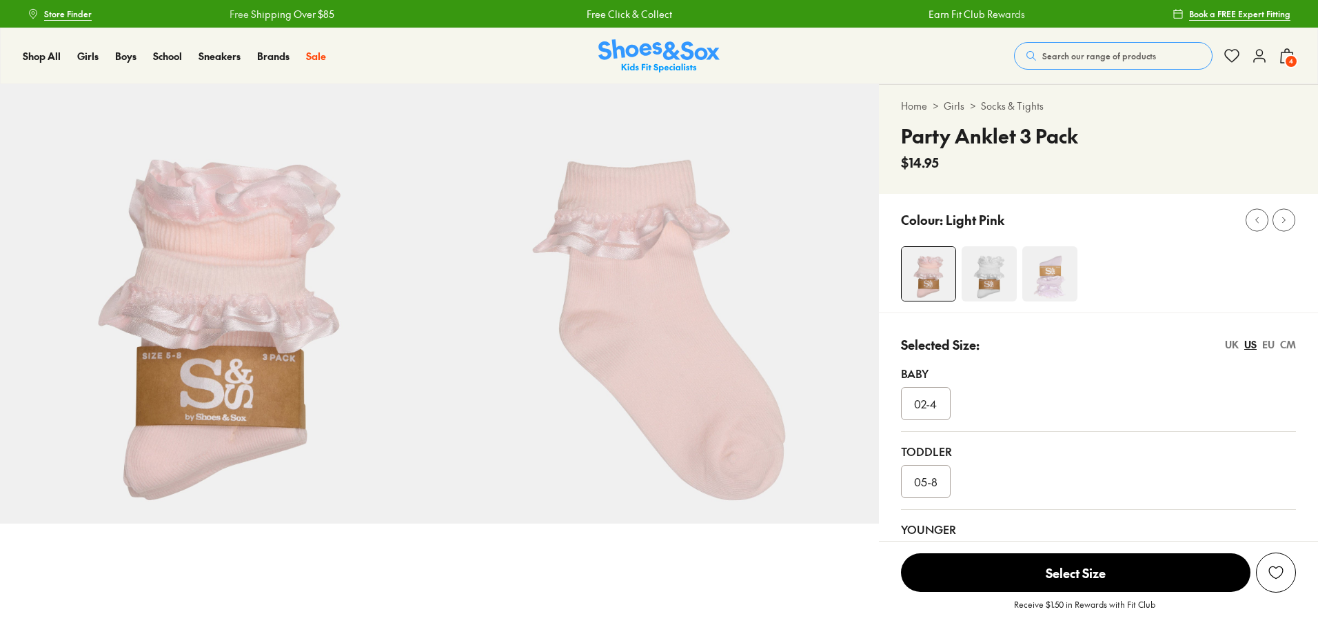
select select "*"
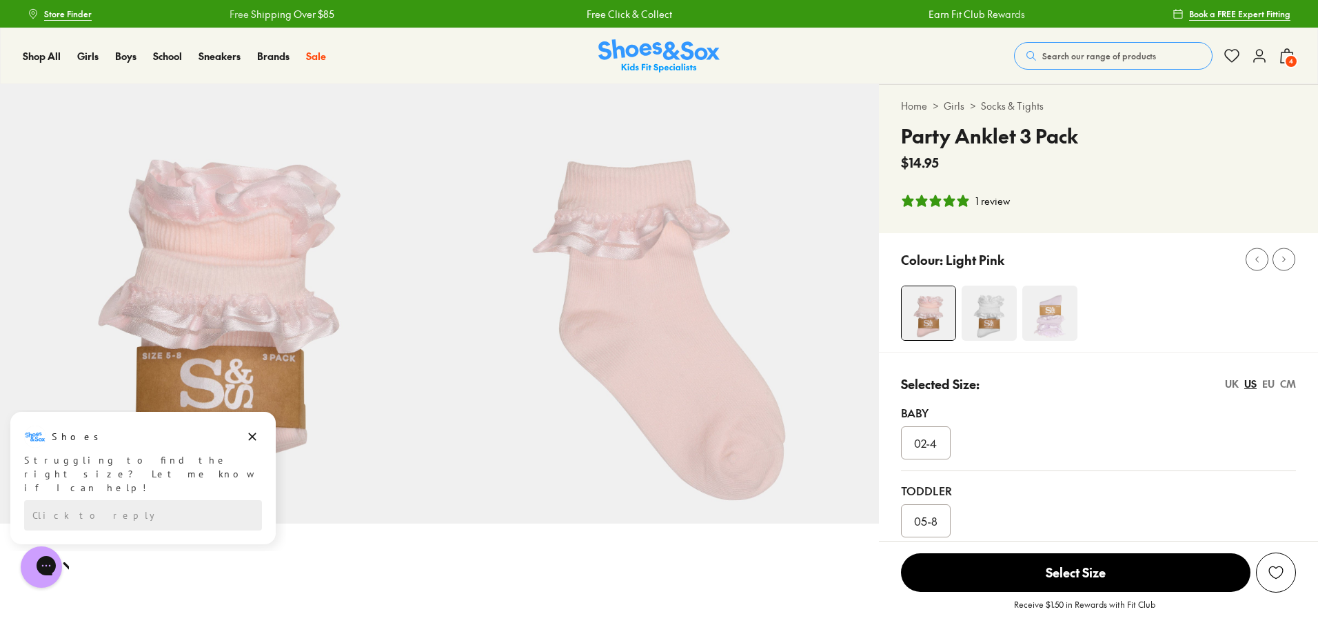
click at [1017, 103] on link "Socks & Tights" at bounding box center [1012, 106] width 63 height 14
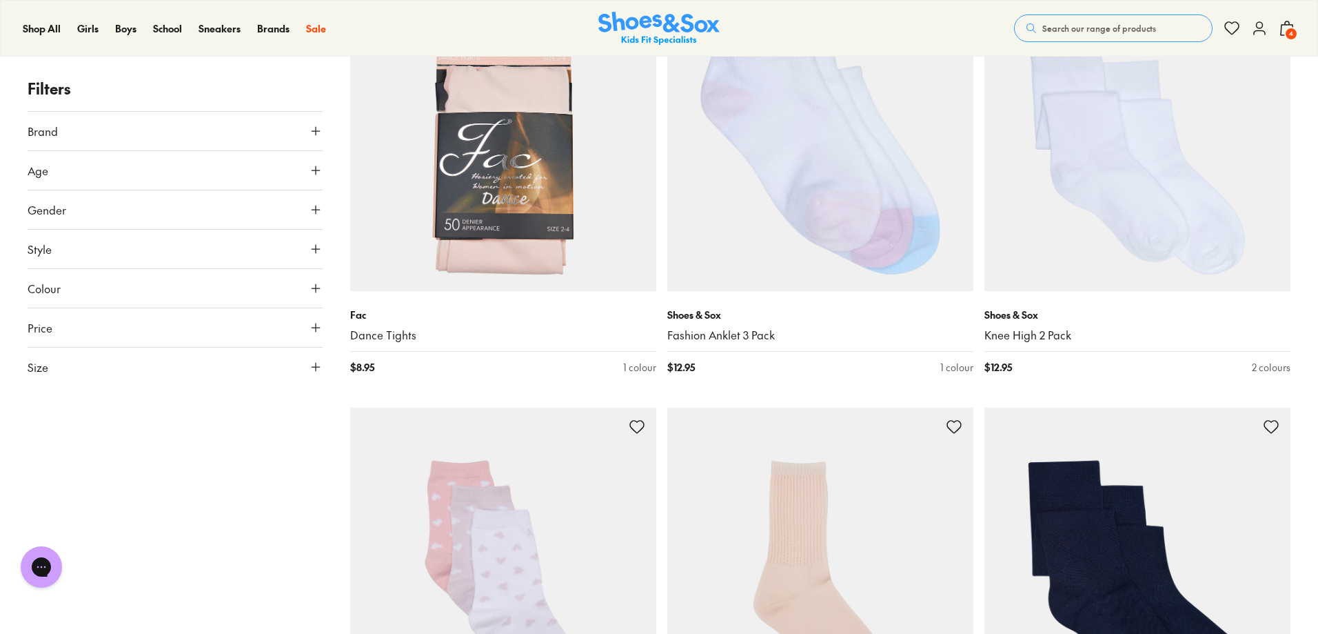
scroll to position [2413, 0]
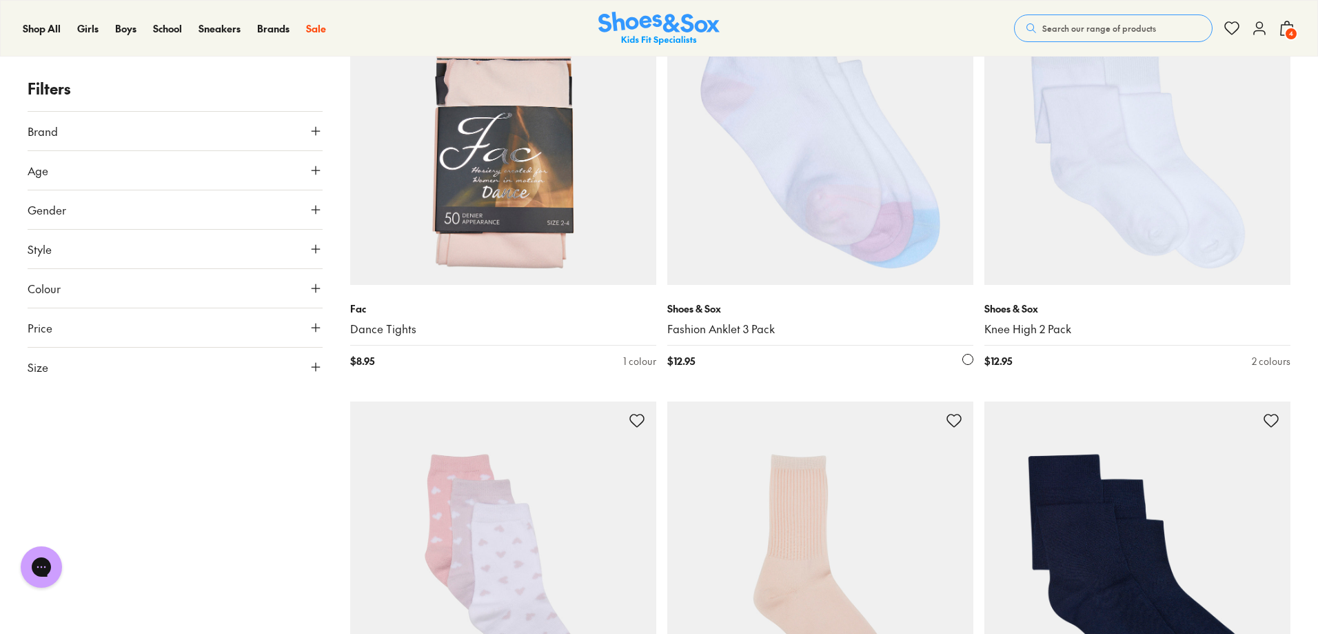
click at [865, 188] on img at bounding box center [820, 132] width 306 height 306
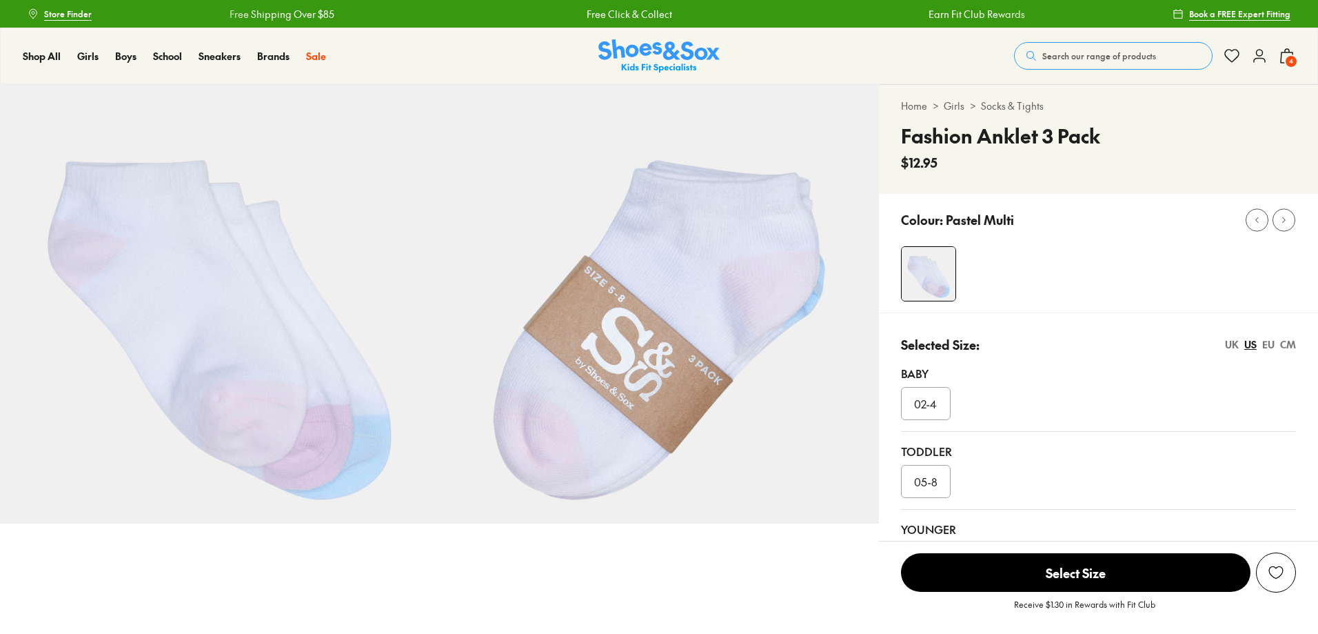
scroll to position [207, 0]
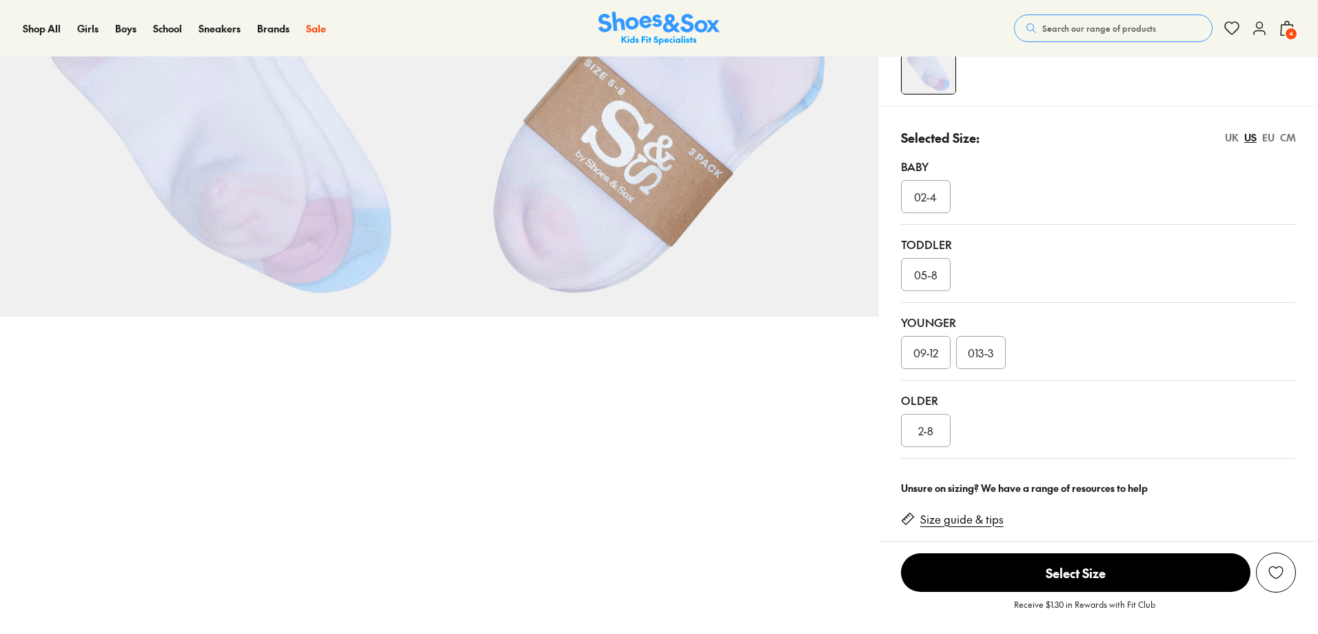
select select "*"
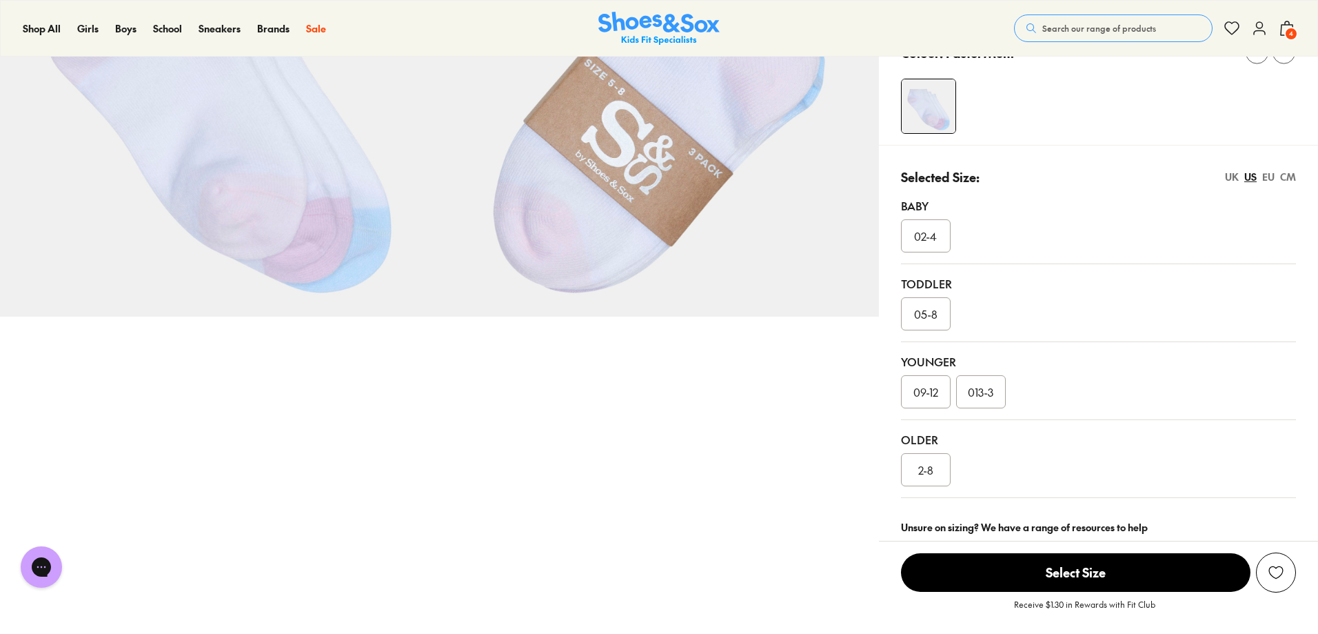
scroll to position [0, 0]
click at [930, 234] on span "02-4" at bounding box center [925, 236] width 23 height 17
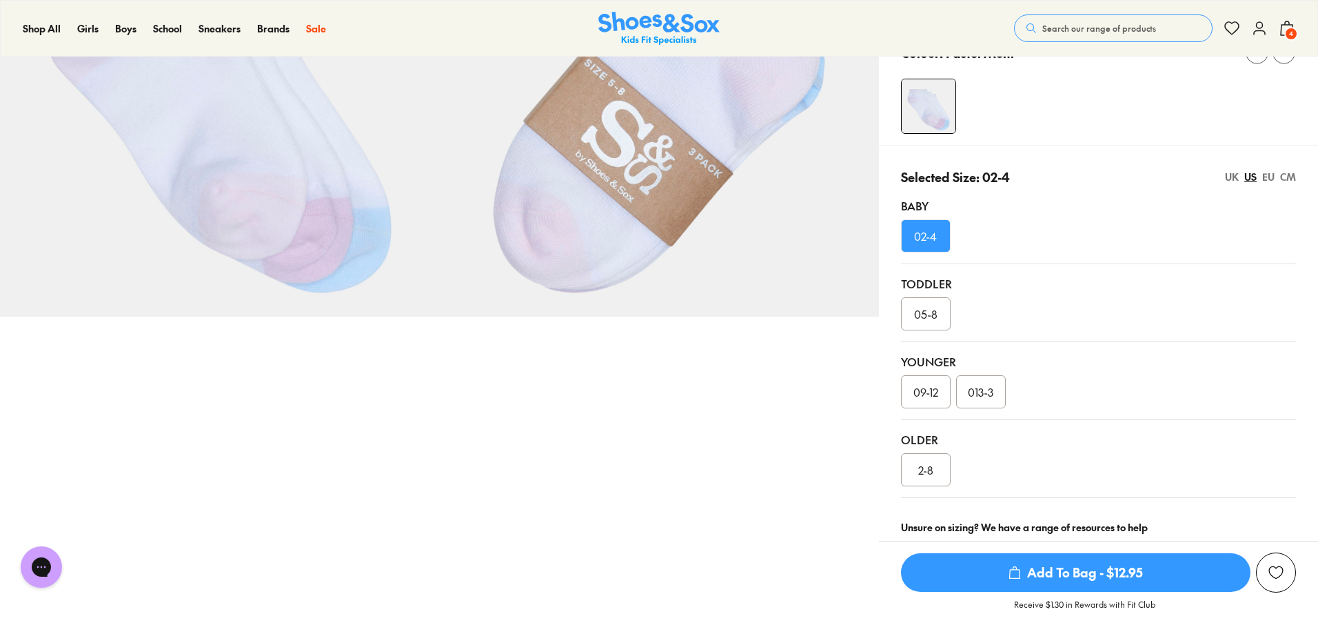
click at [1094, 578] on span "Add To Bag - $12.95" at bounding box center [1076, 572] width 350 height 39
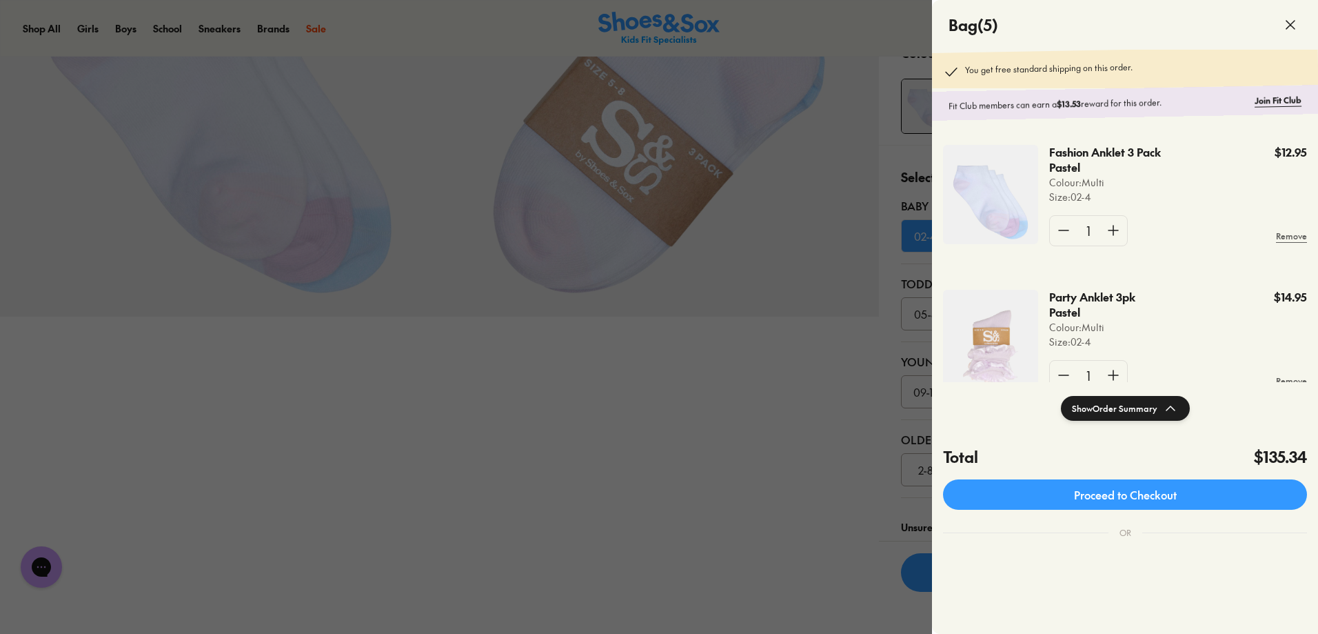
click at [816, 459] on div at bounding box center [659, 317] width 1318 height 634
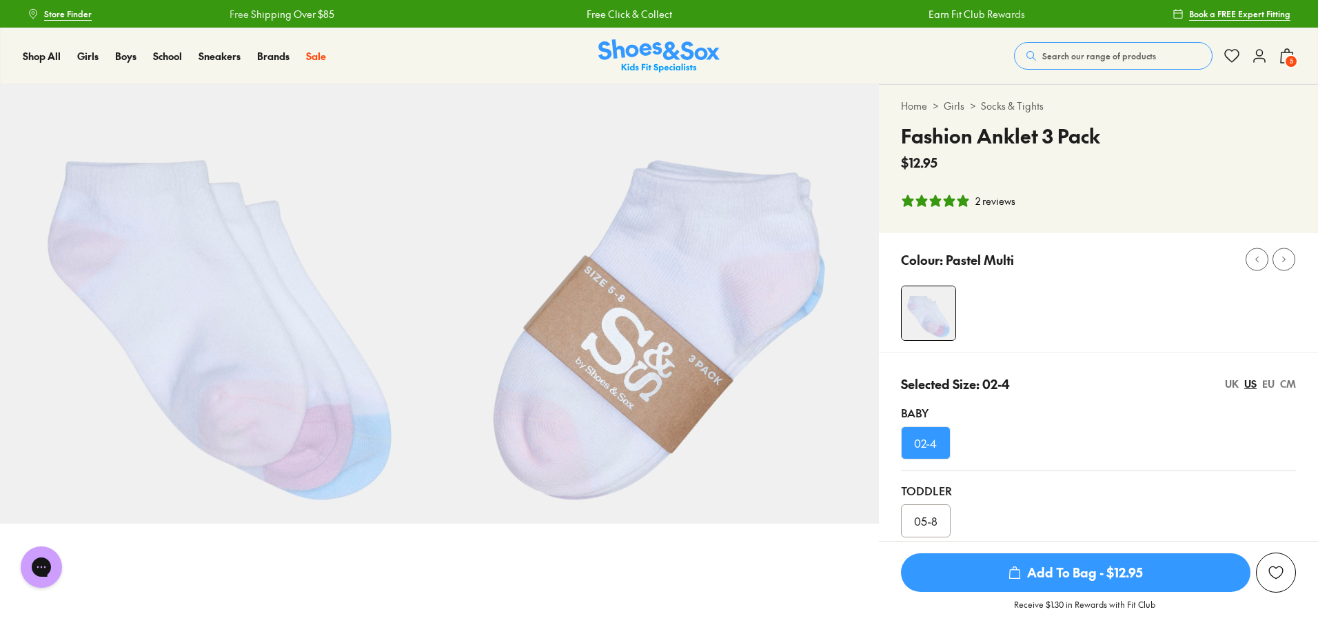
click at [1029, 104] on link "Socks & Tights" at bounding box center [1012, 106] width 63 height 14
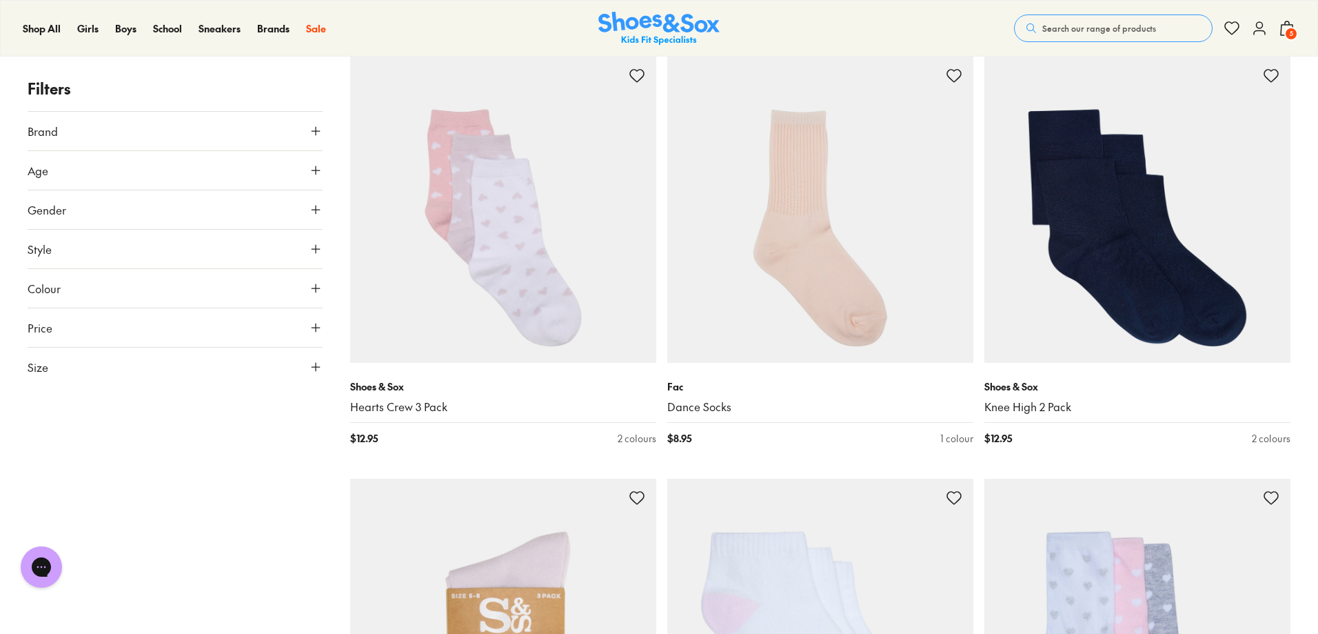
scroll to position [3171, 0]
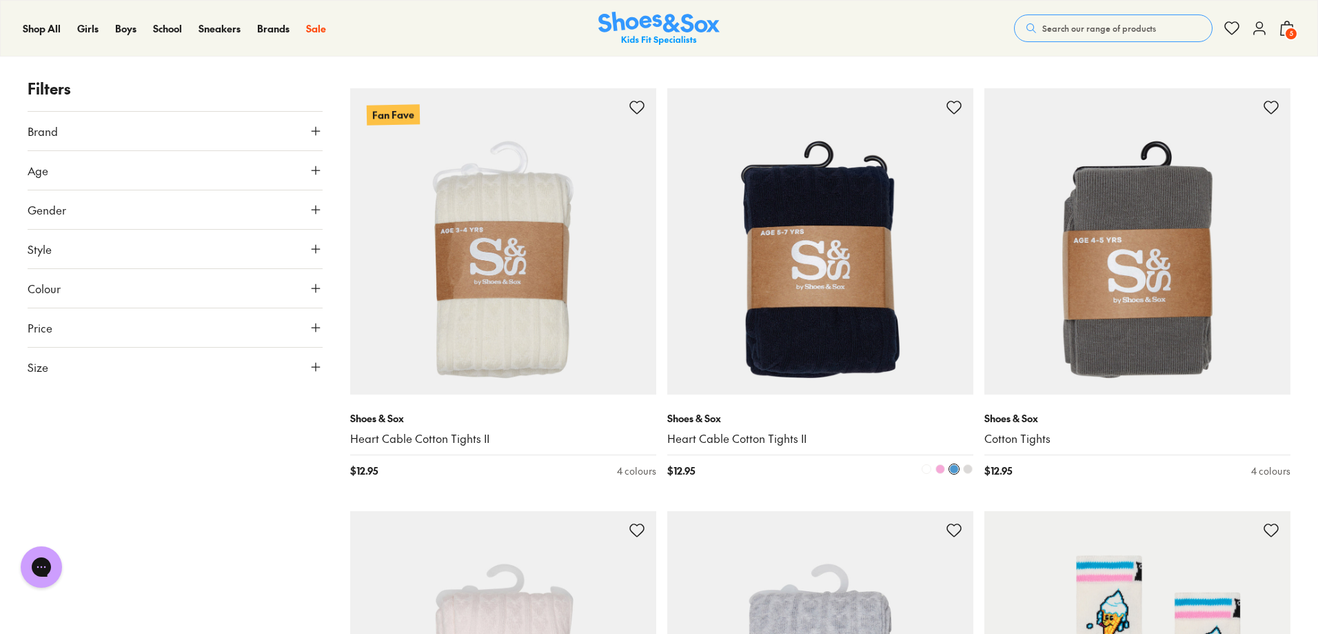
scroll to position [4826, 0]
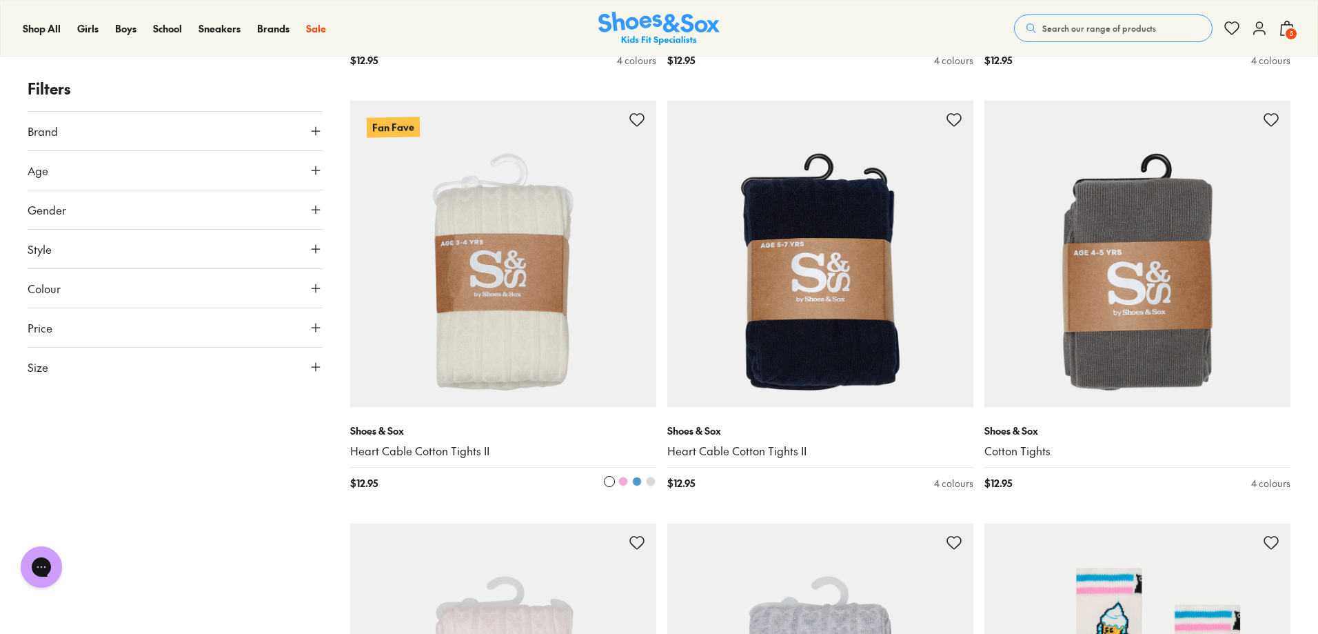
click at [598, 316] on img at bounding box center [503, 254] width 306 height 306
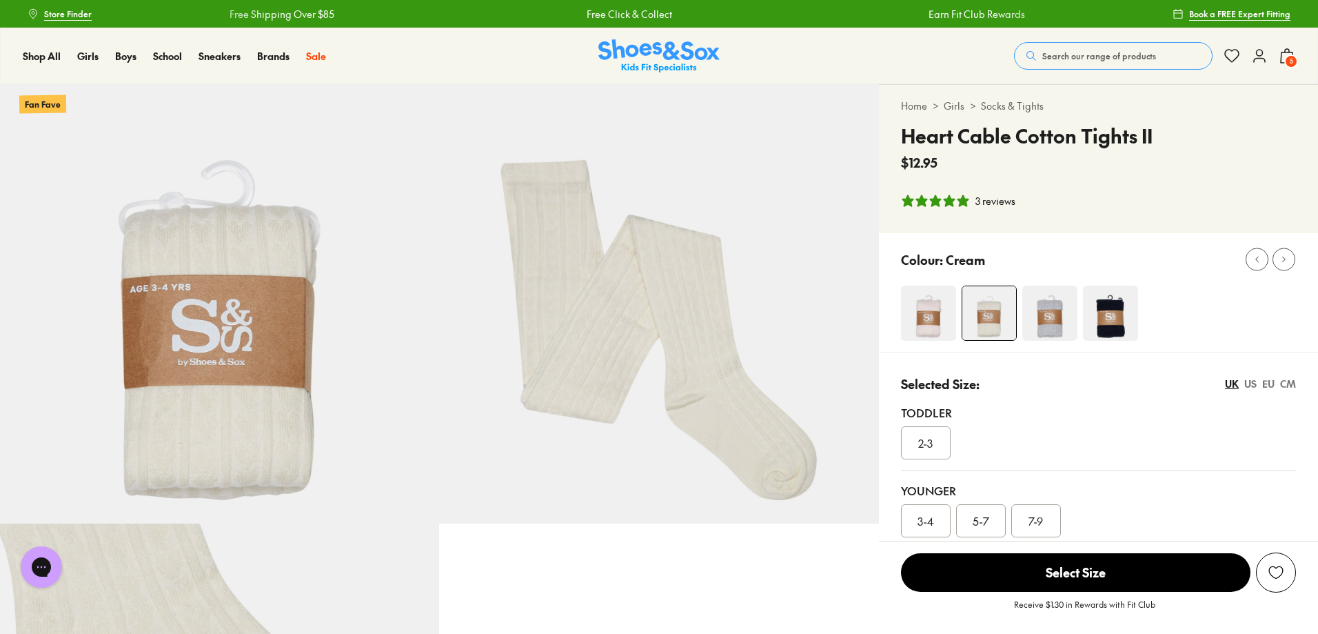
select select "*"
click at [928, 446] on span "2-3" at bounding box center [925, 442] width 14 height 17
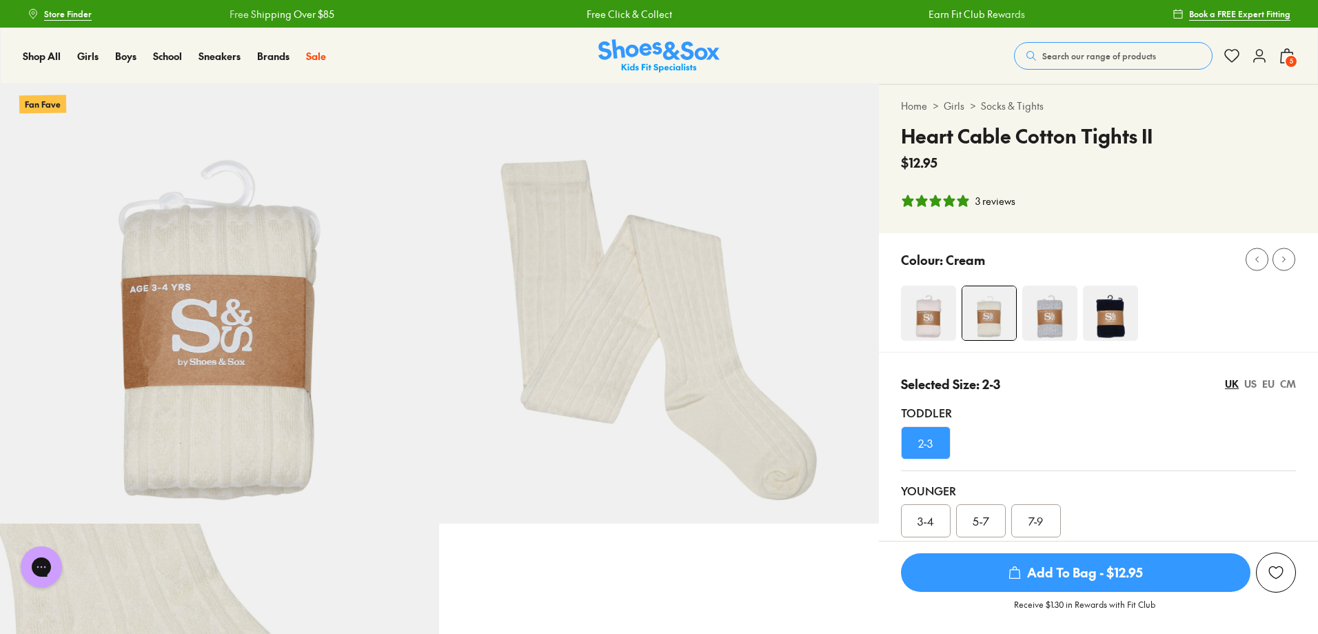
click at [1067, 570] on span "Add To Bag - $12.95" at bounding box center [1076, 572] width 350 height 39
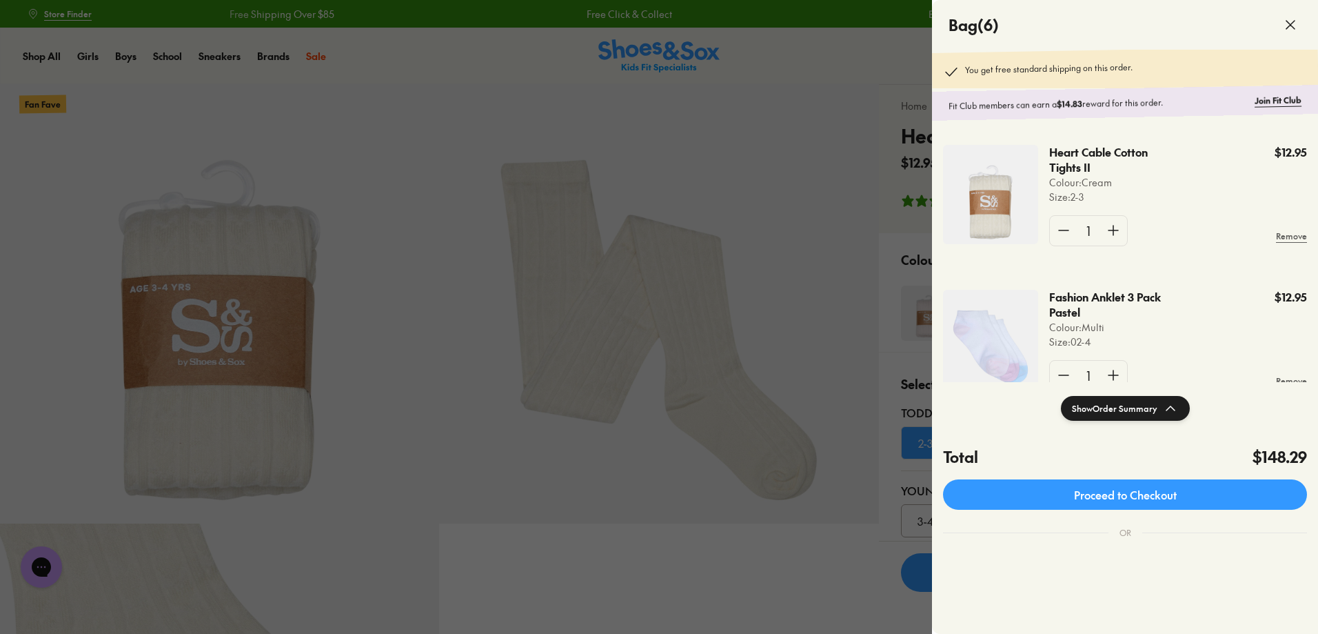
click at [867, 524] on div at bounding box center [659, 317] width 1318 height 634
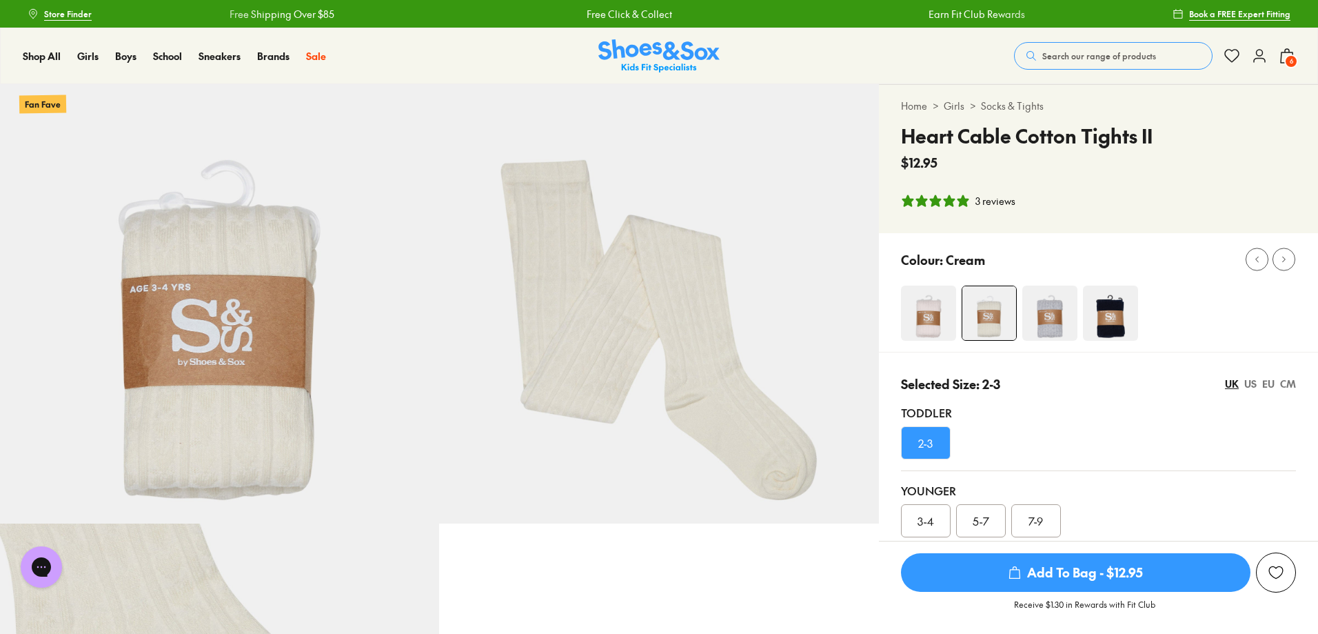
click at [913, 319] on img at bounding box center [928, 312] width 55 height 55
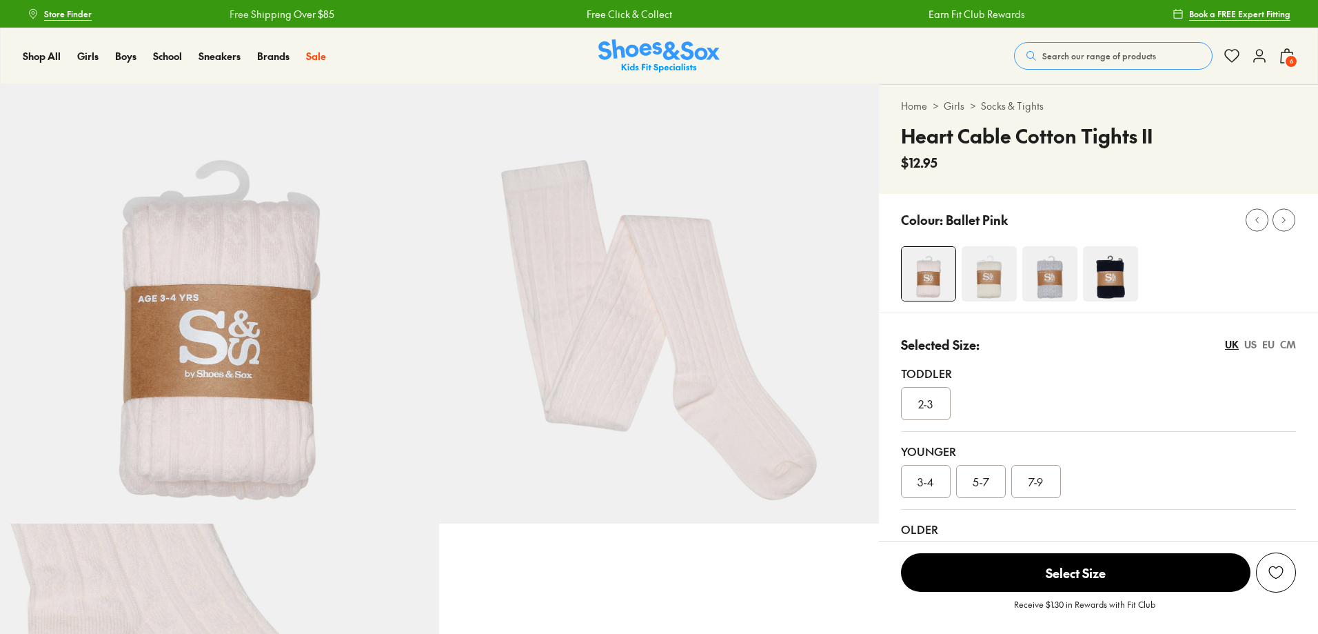
click at [927, 425] on div "Toddler 2-3" at bounding box center [1098, 393] width 395 height 78
select select "*"
click at [931, 410] on span "2-3" at bounding box center [925, 403] width 14 height 17
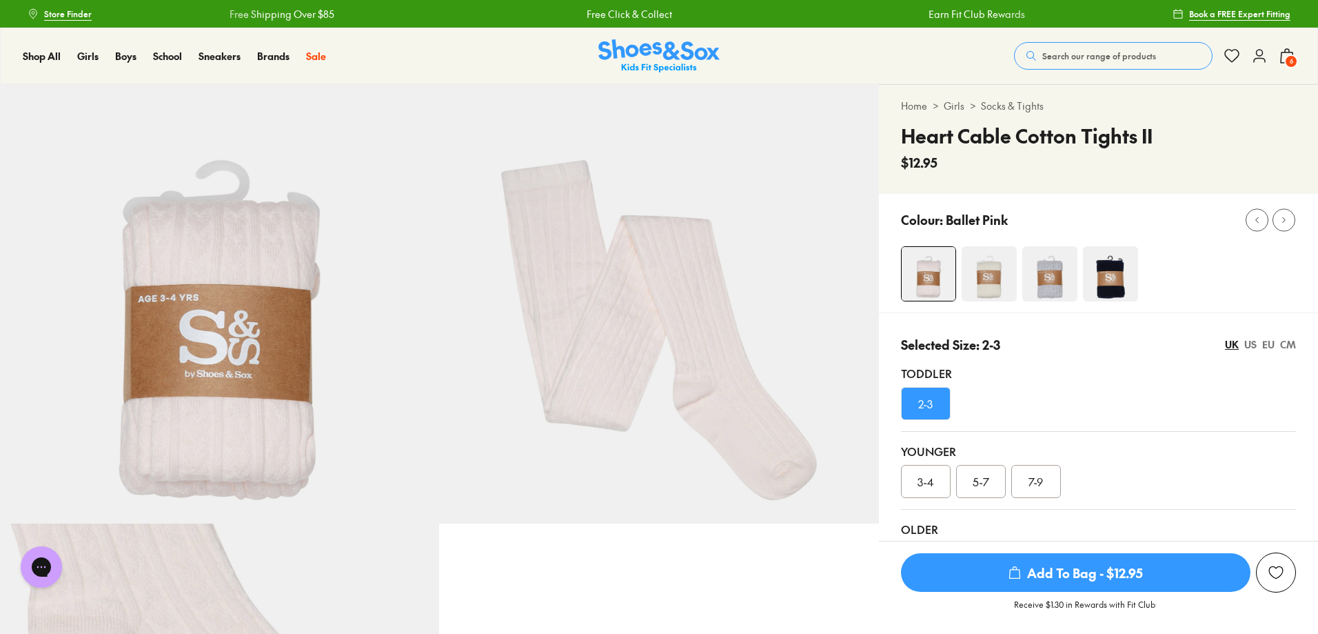
click at [1025, 573] on span "Add To Bag - $12.95" at bounding box center [1076, 572] width 350 height 39
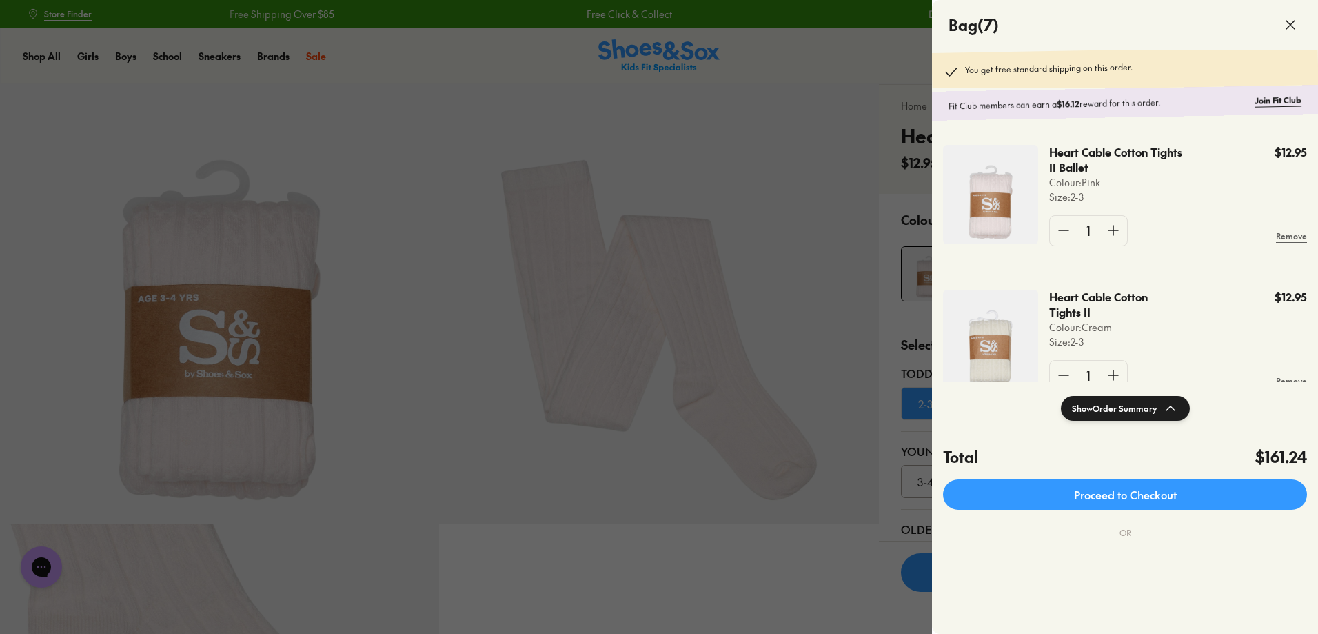
click at [798, 578] on div at bounding box center [659, 317] width 1318 height 634
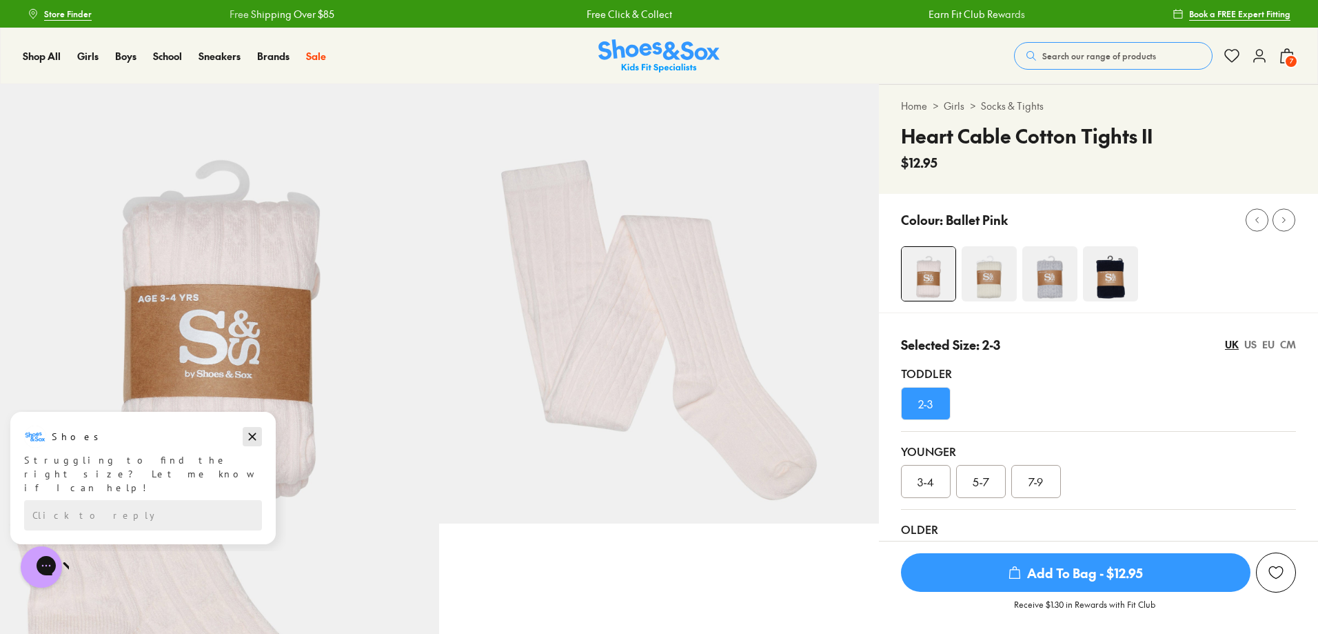
click at [253, 430] on icon "Dismiss campaign" at bounding box center [252, 436] width 14 height 17
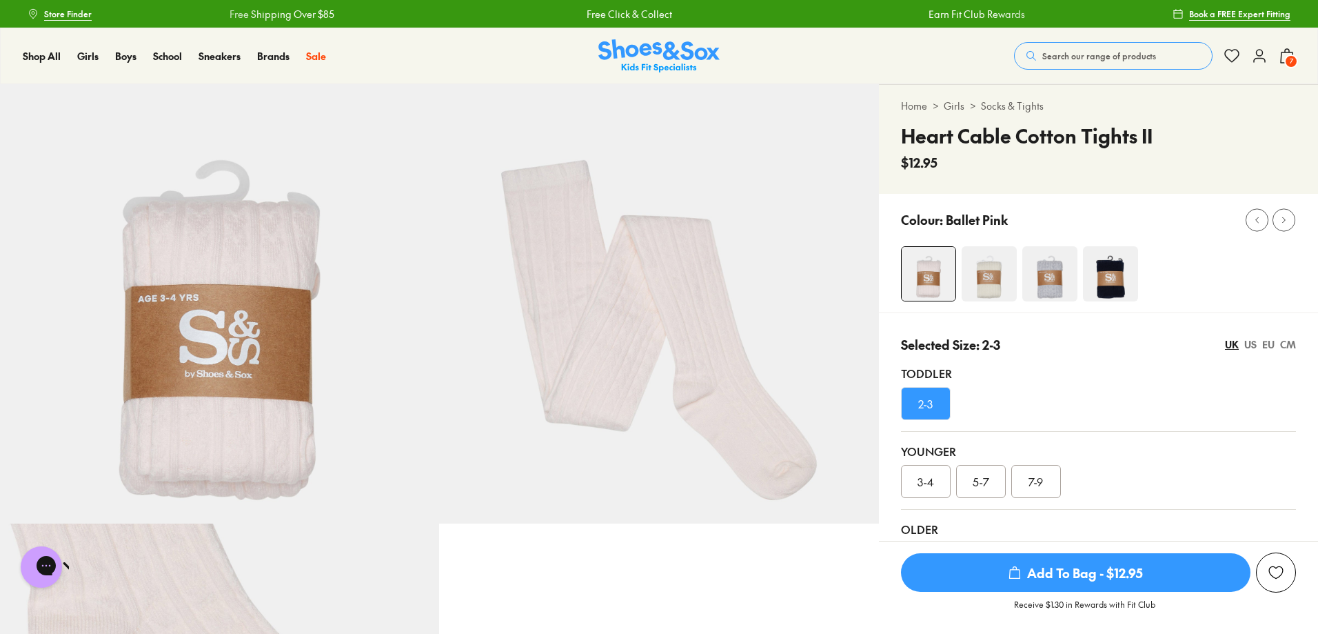
click at [1280, 57] on icon at bounding box center [1287, 56] width 17 height 17
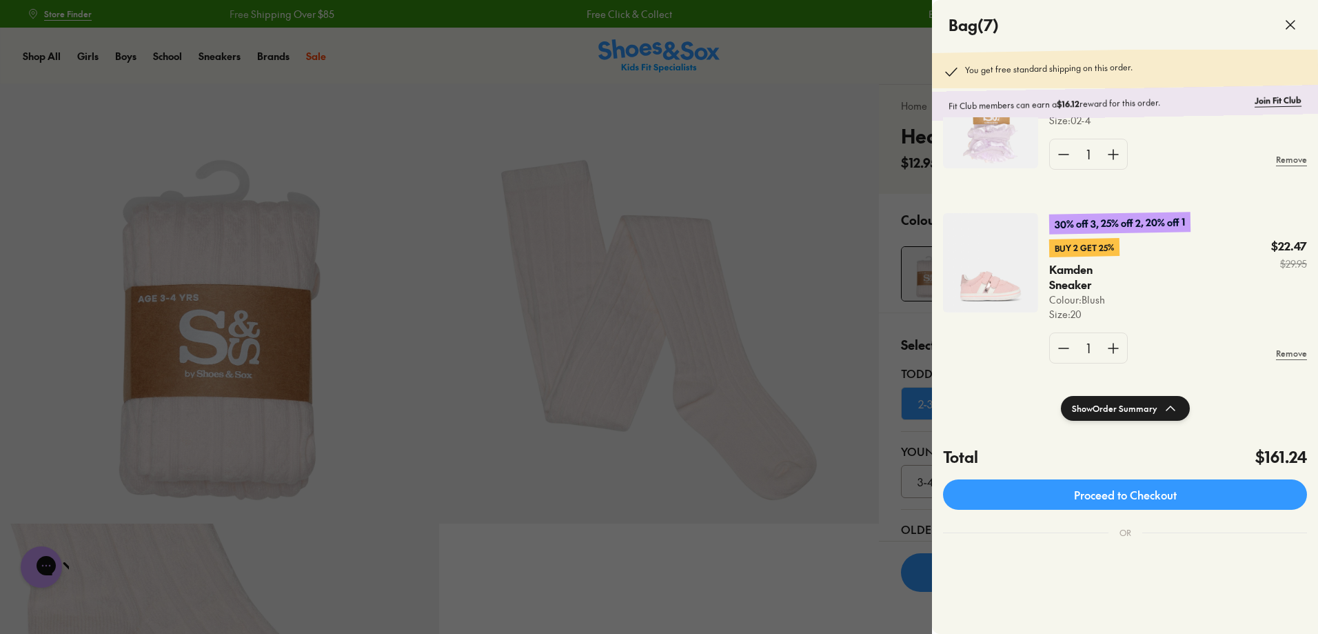
scroll to position [503, 0]
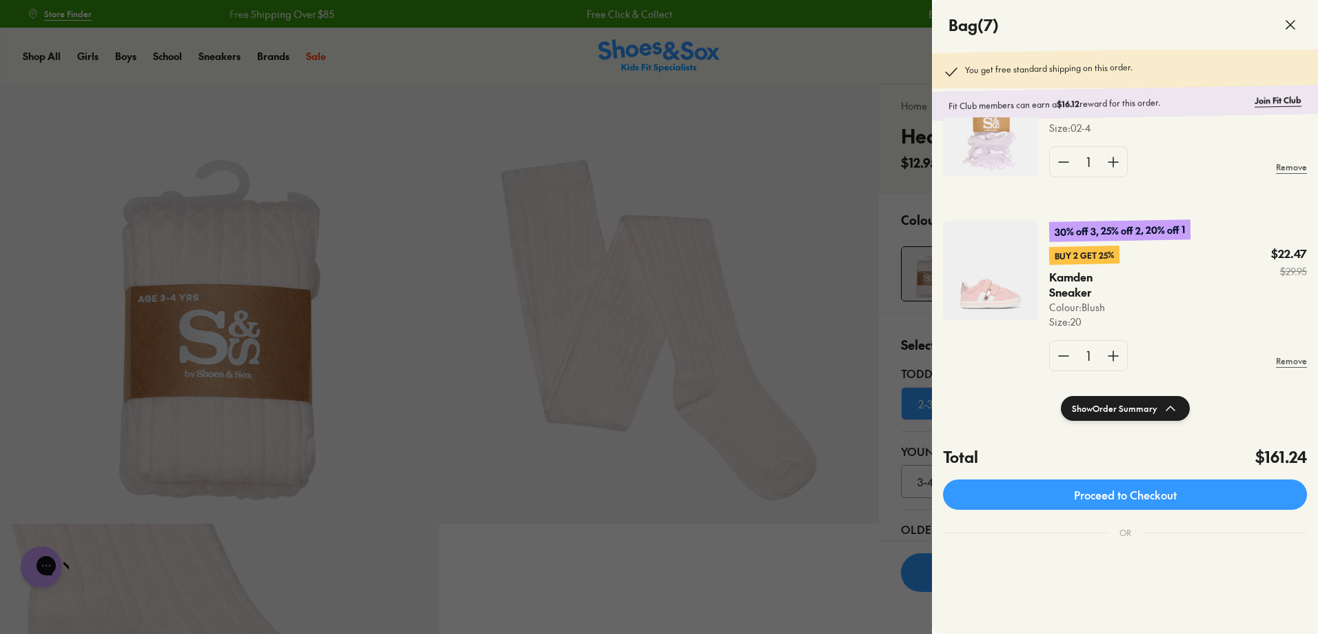
click at [1013, 278] on img at bounding box center [990, 270] width 95 height 99
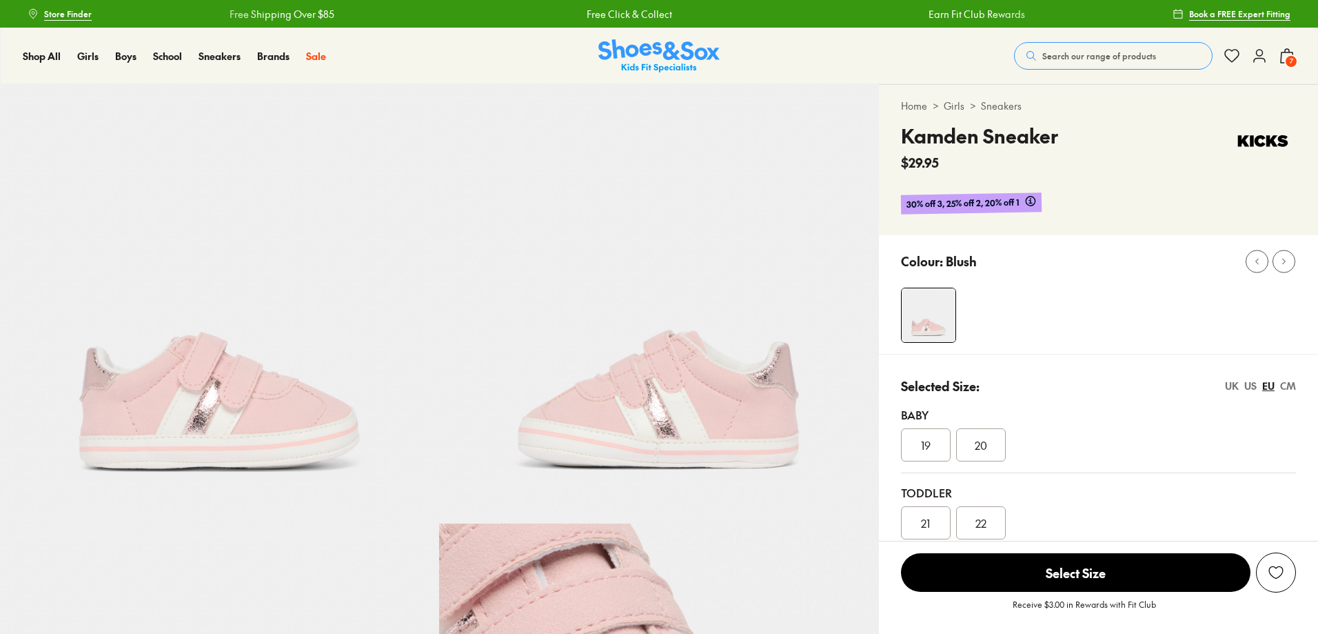
select select "*"
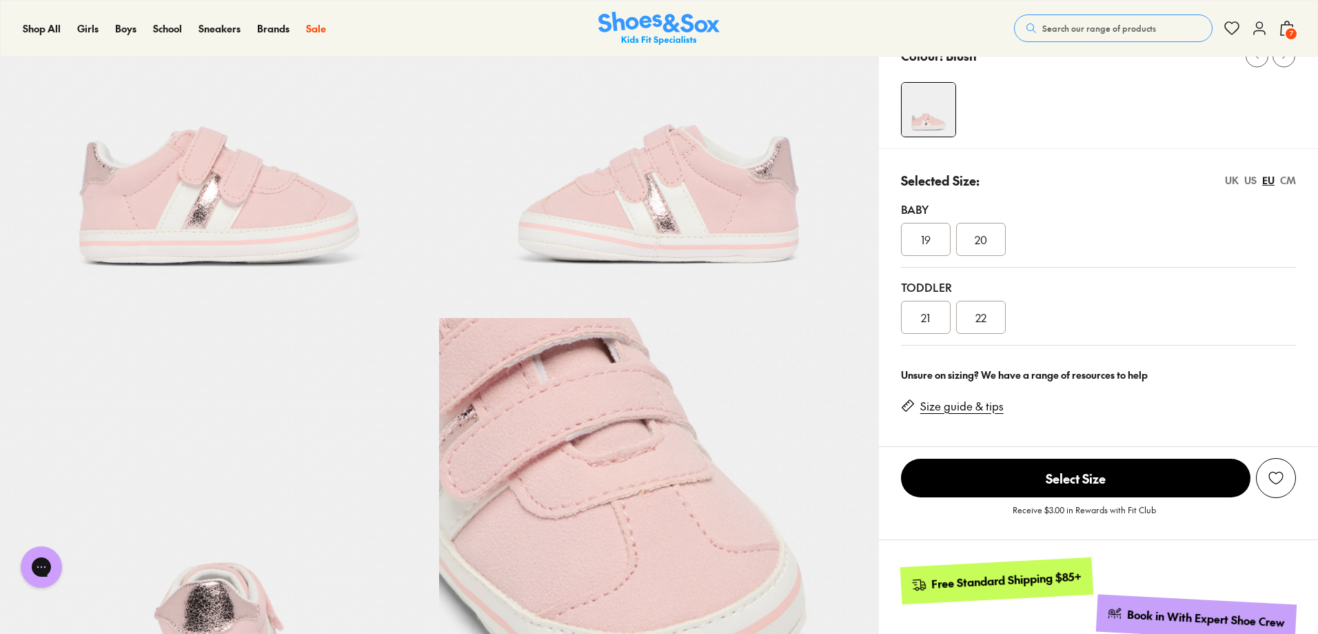
scroll to position [138, 0]
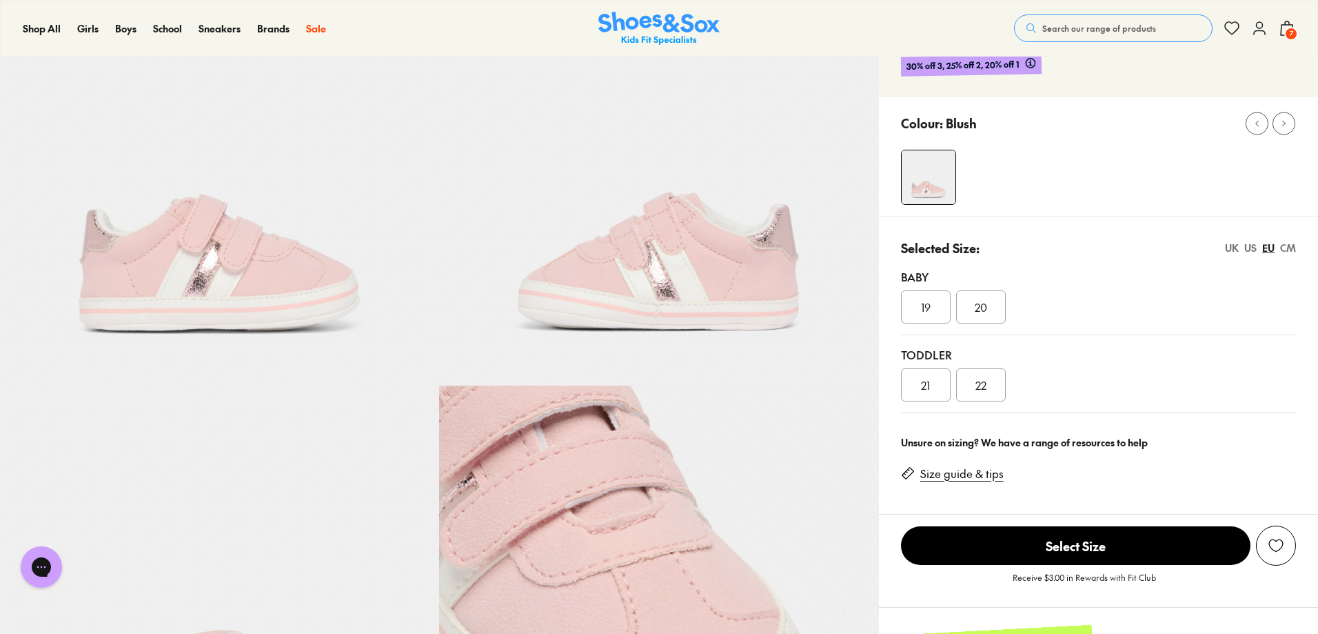
click at [622, 311] on img at bounding box center [658, 165] width 439 height 439
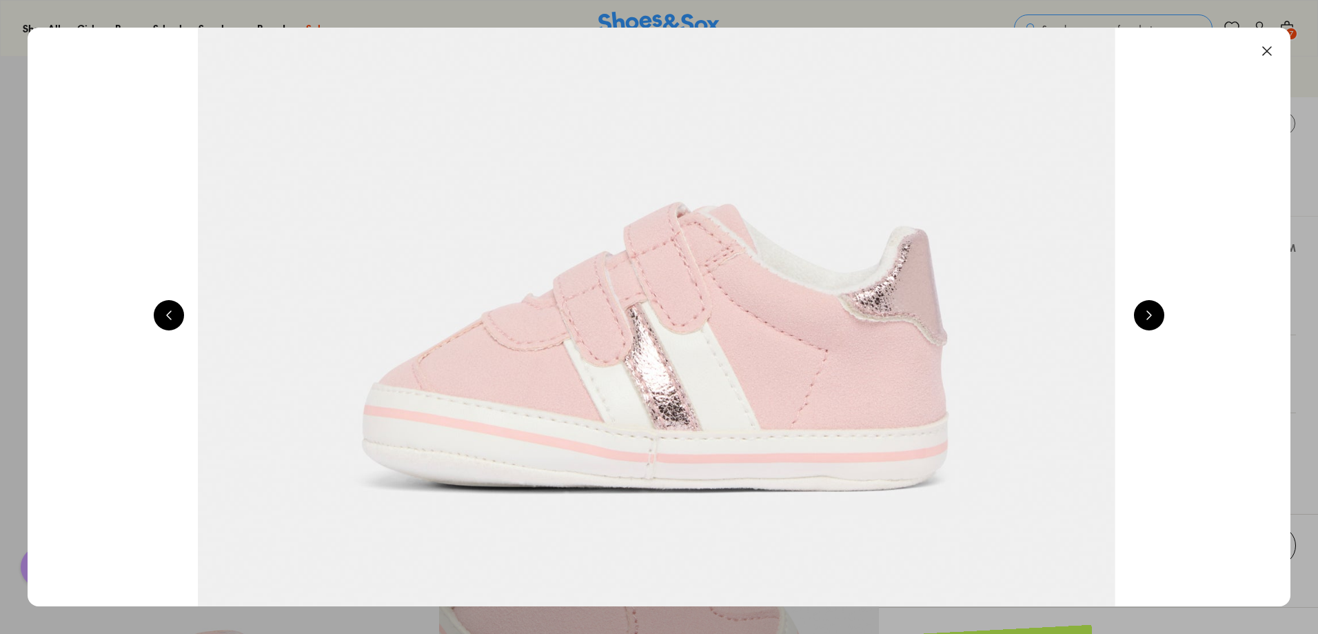
click at [584, 321] on img at bounding box center [656, 33] width 2501 height 1145
click at [1278, 41] on button at bounding box center [1267, 51] width 30 height 30
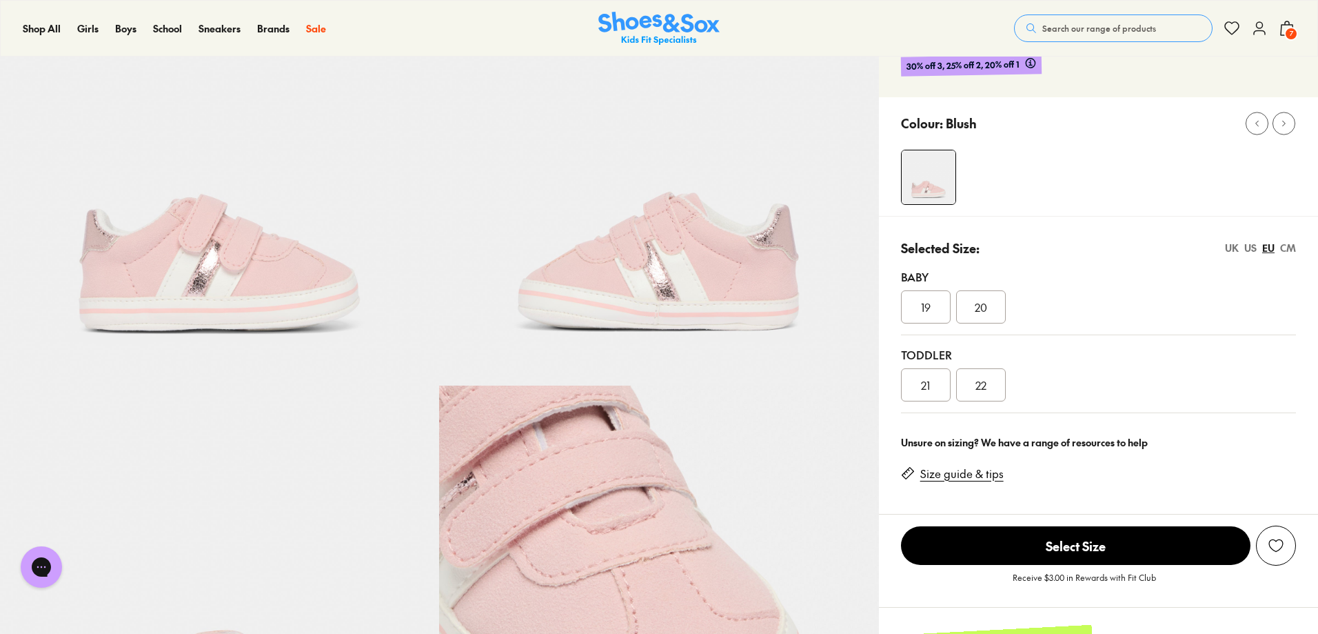
click at [1288, 37] on span "7" at bounding box center [1291, 34] width 14 height 14
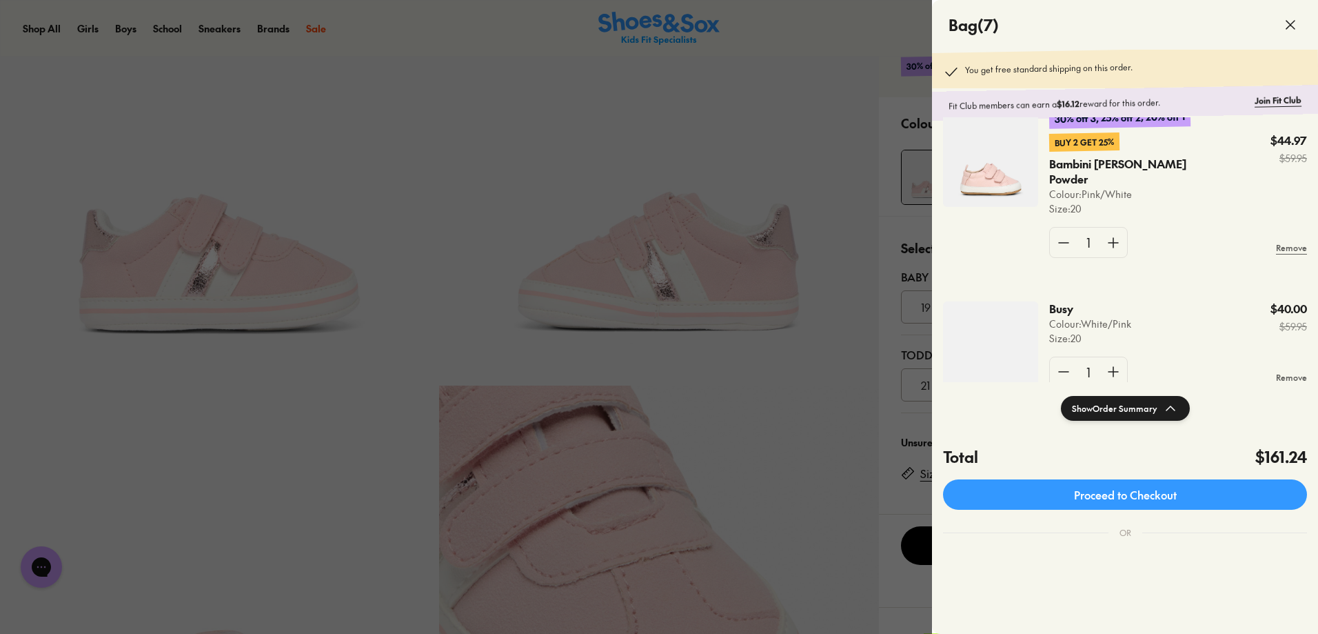
scroll to position [827, 0]
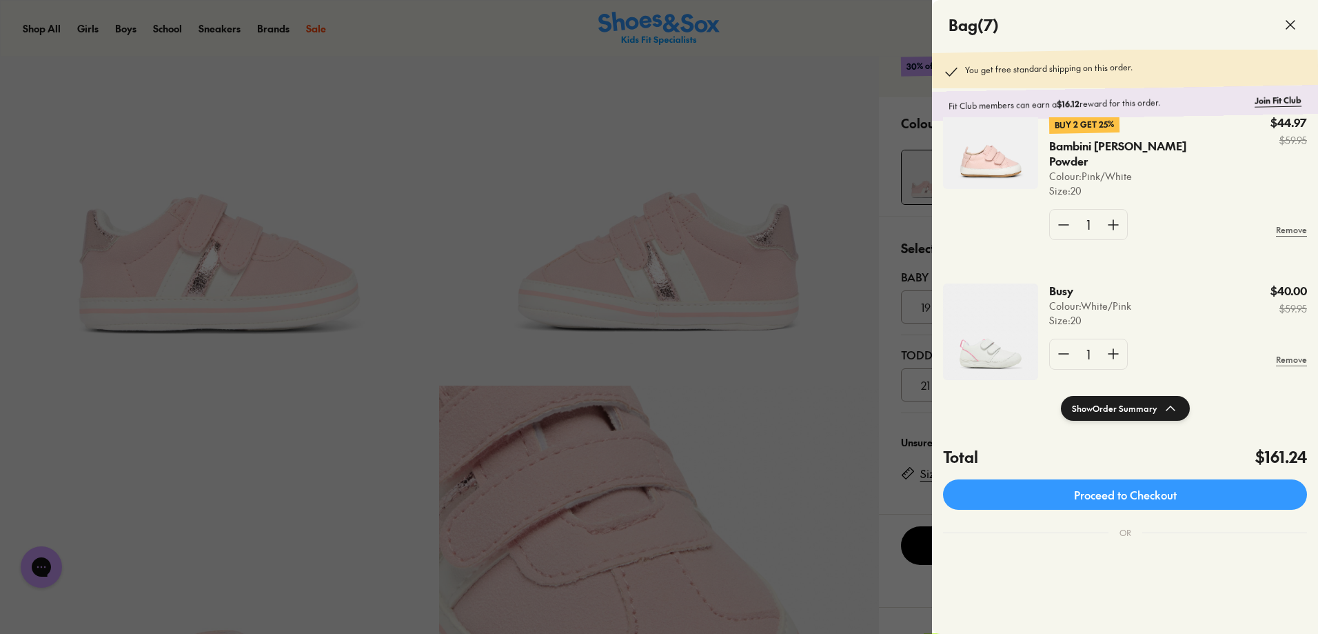
click at [998, 172] on img at bounding box center [990, 139] width 95 height 99
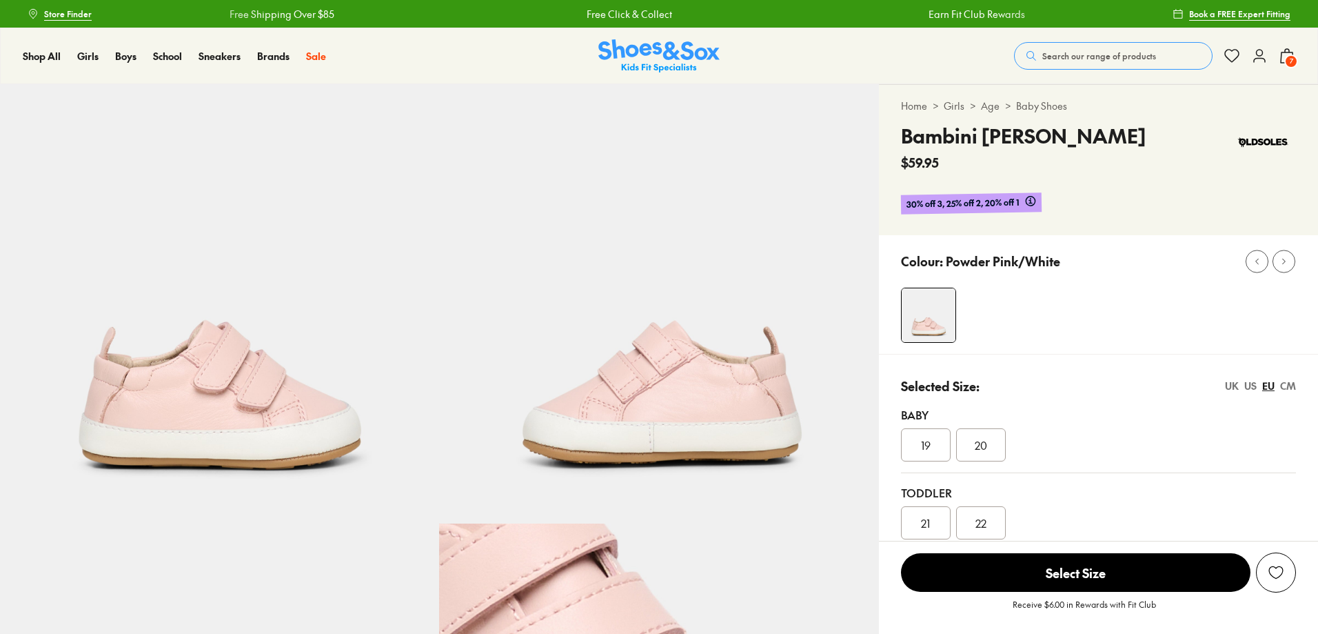
select select "*"
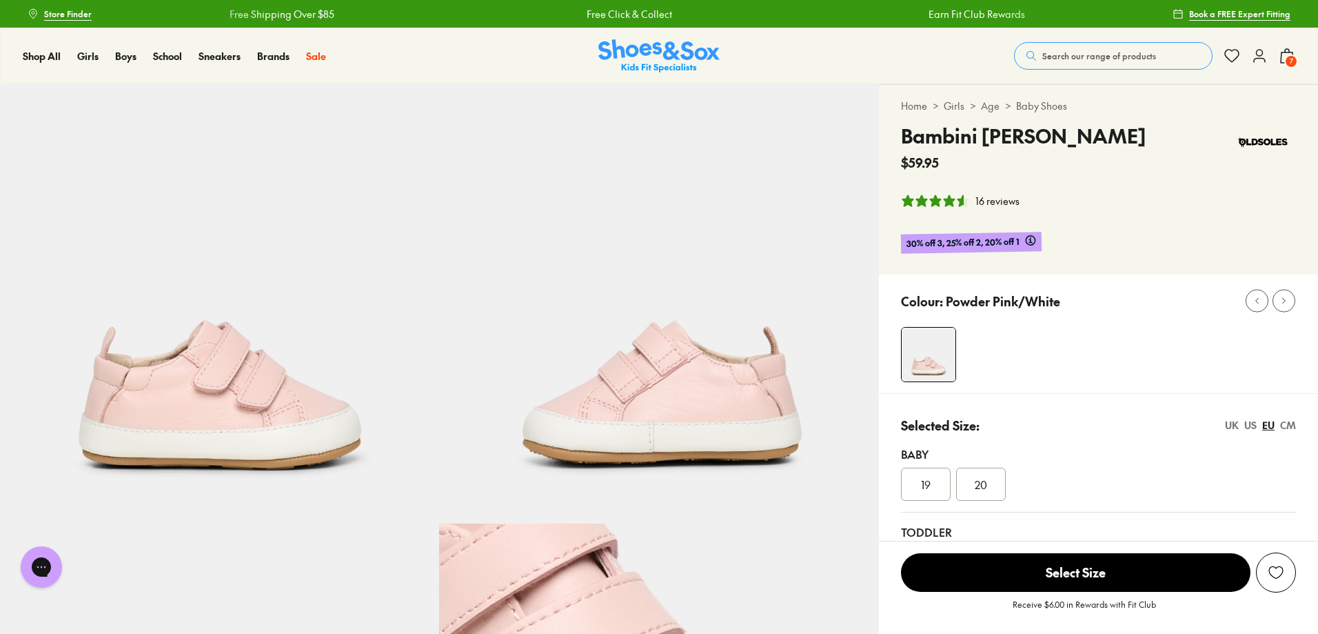
click at [1284, 57] on icon at bounding box center [1287, 56] width 17 height 17
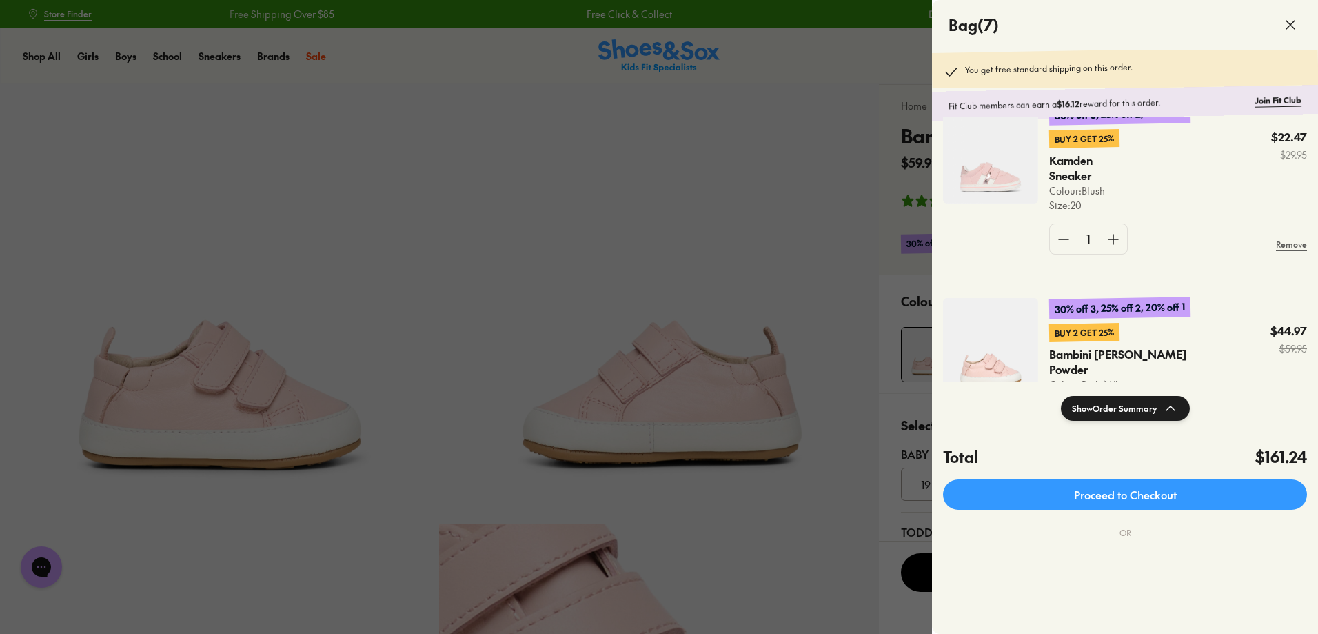
scroll to position [620, 0]
click at [987, 183] on img at bounding box center [990, 152] width 95 height 99
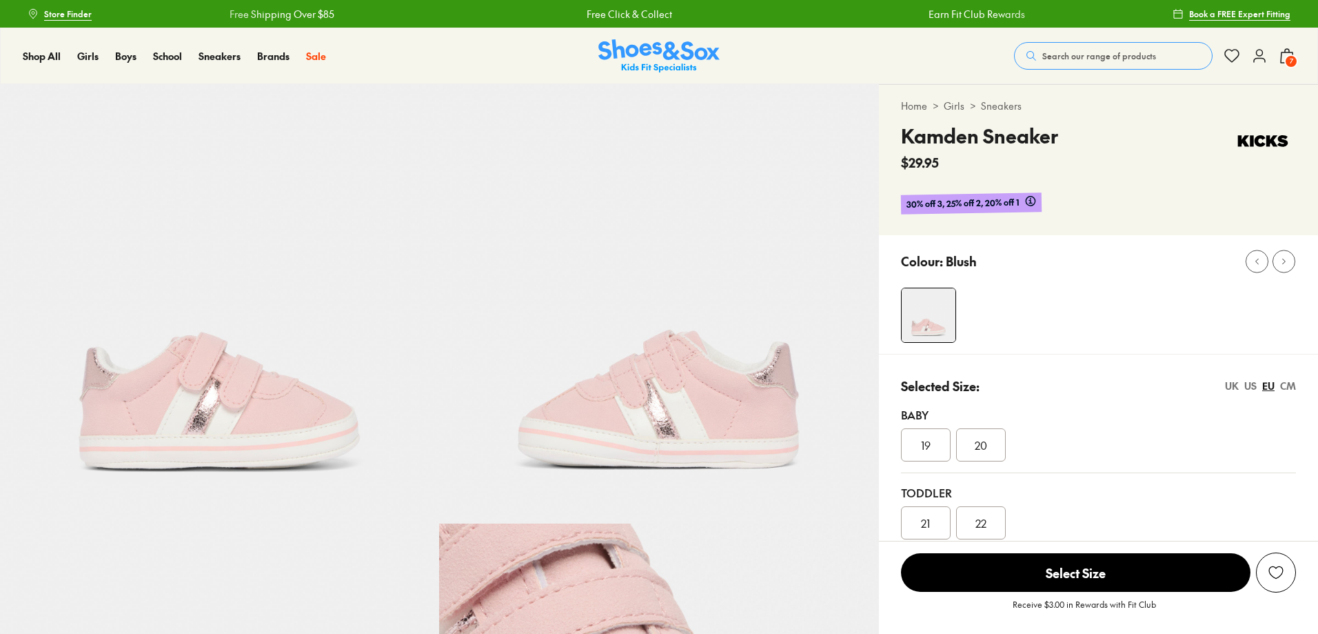
select select "*"
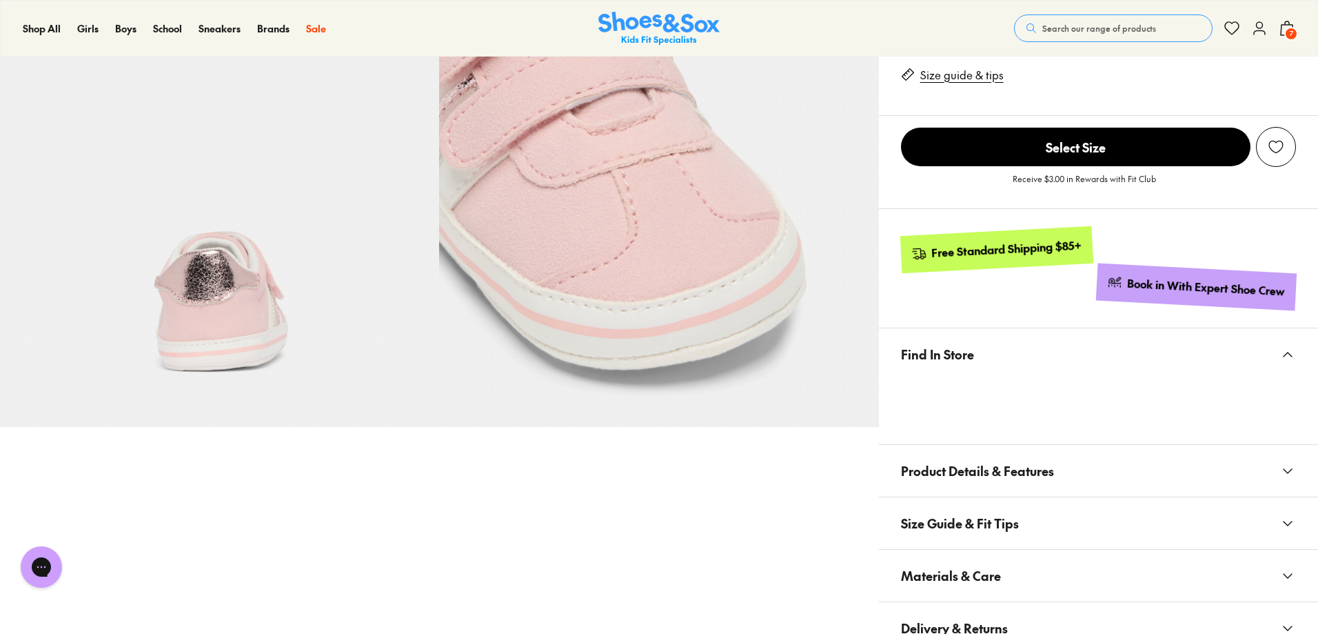
scroll to position [620, 0]
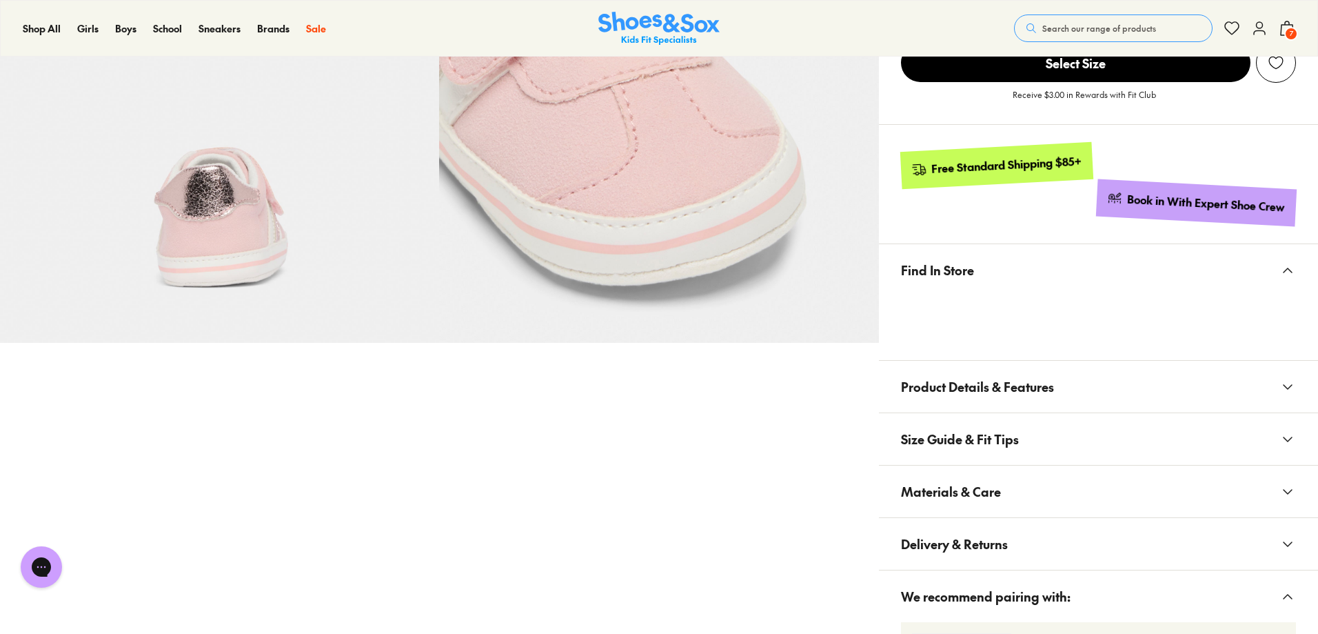
click at [1016, 361] on button "Product Details & Features" at bounding box center [1098, 387] width 439 height 52
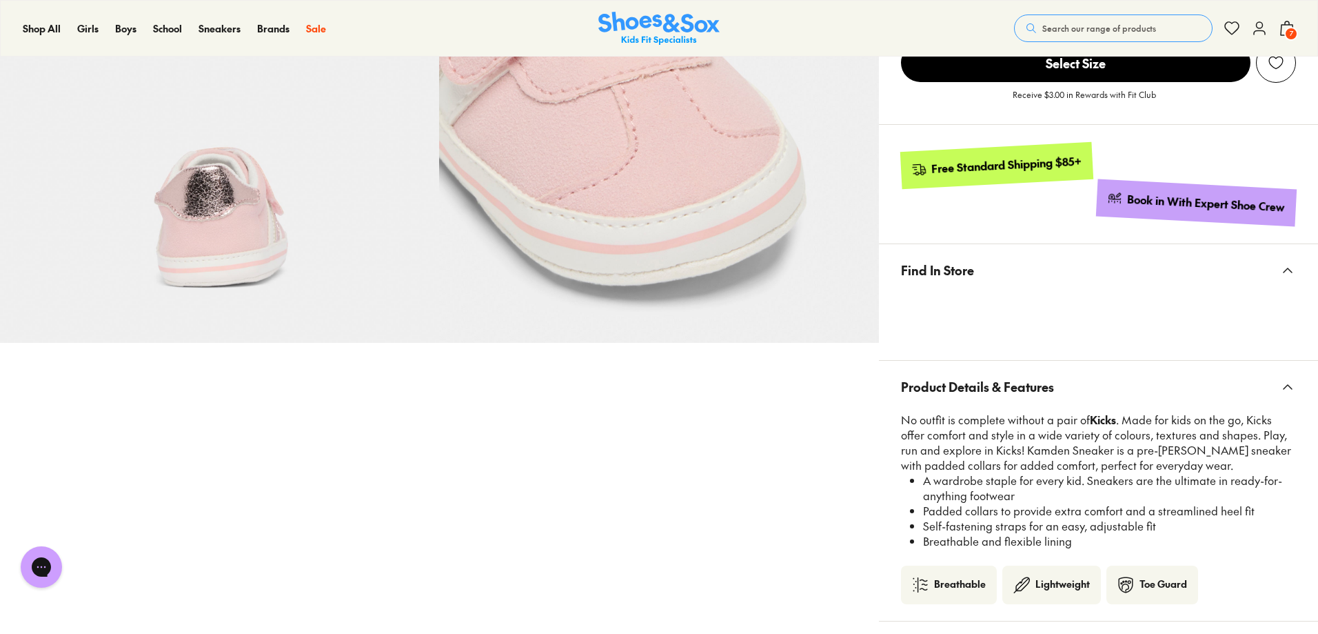
click at [552, 283] on img at bounding box center [658, 122] width 439 height 439
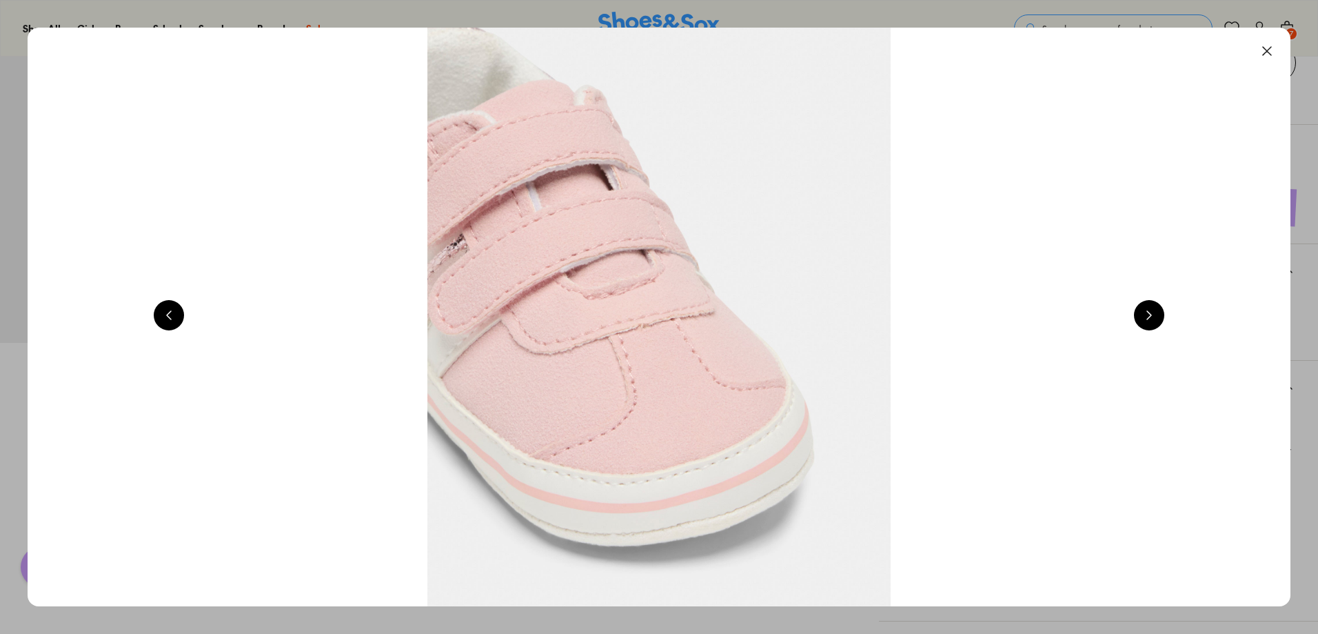
scroll to position [0, 5074]
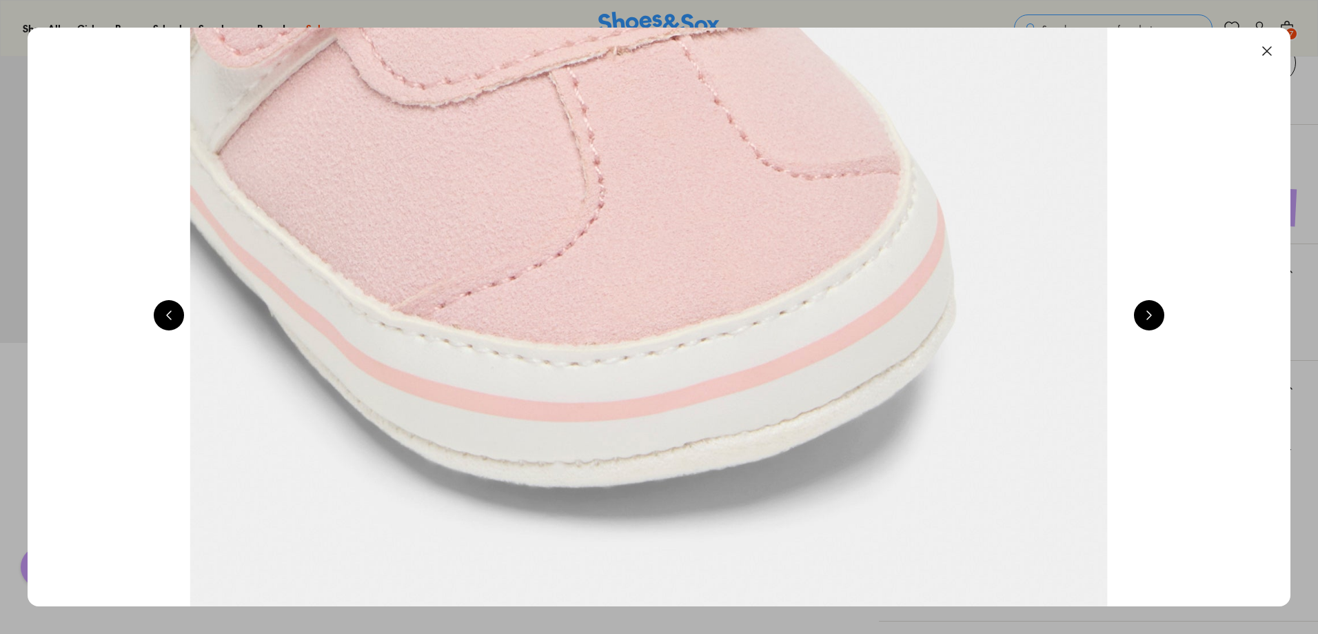
click at [685, 293] on img at bounding box center [648, 33] width 2501 height 1145
click at [1266, 49] on button at bounding box center [1267, 51] width 30 height 30
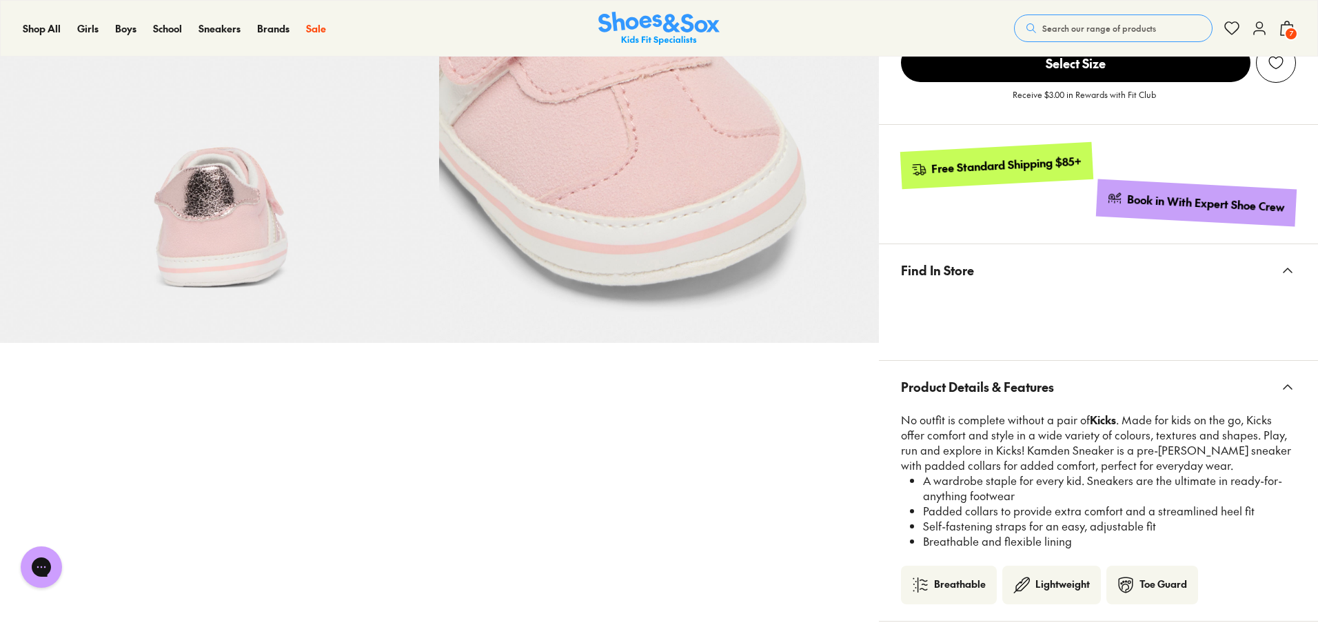
click at [1291, 23] on icon at bounding box center [1287, 28] width 17 height 17
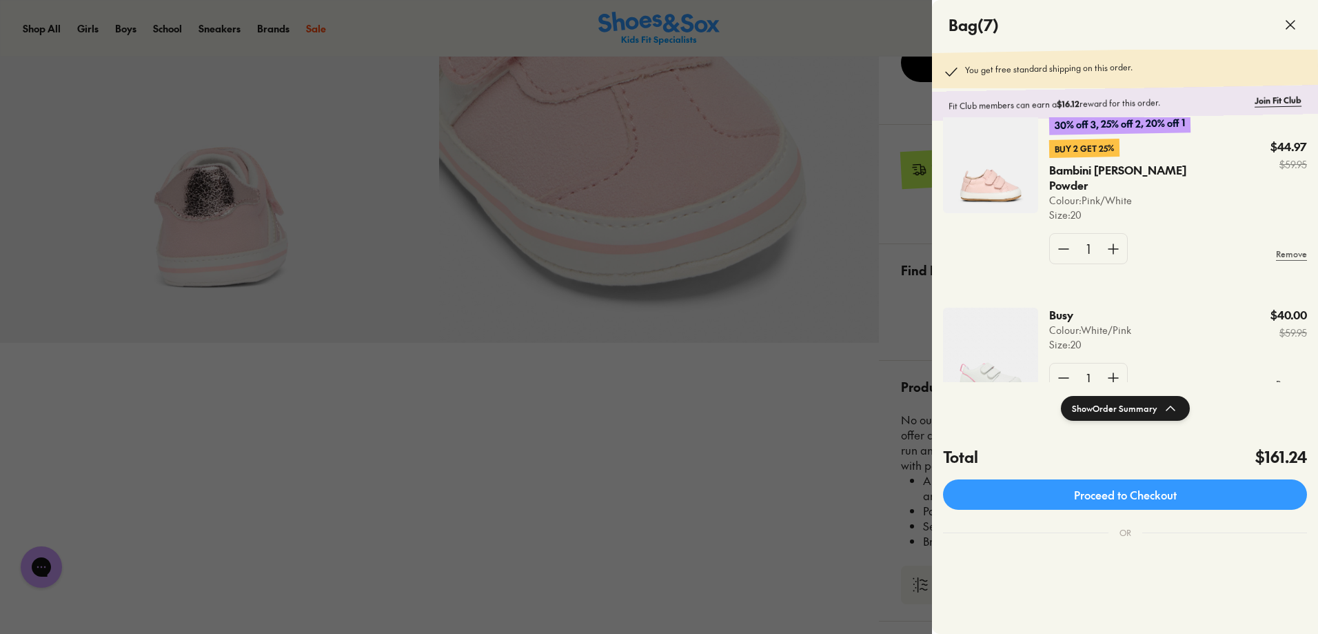
scroll to position [847, 0]
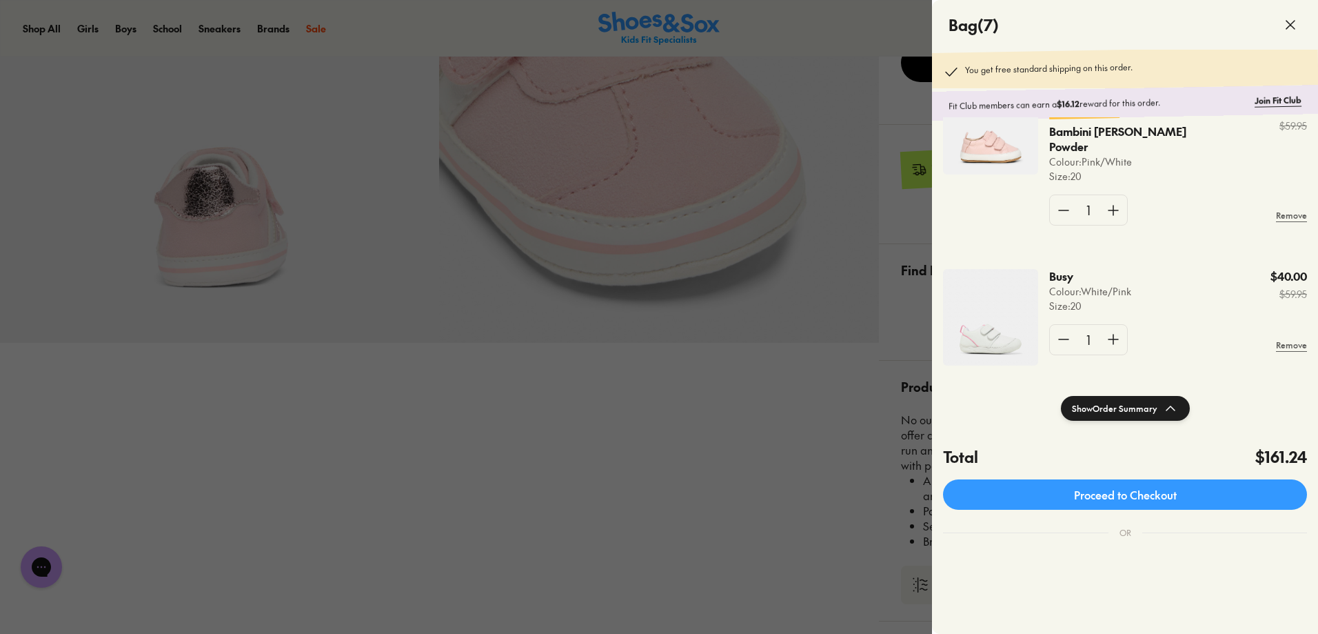
click at [998, 314] on img at bounding box center [990, 317] width 95 height 97
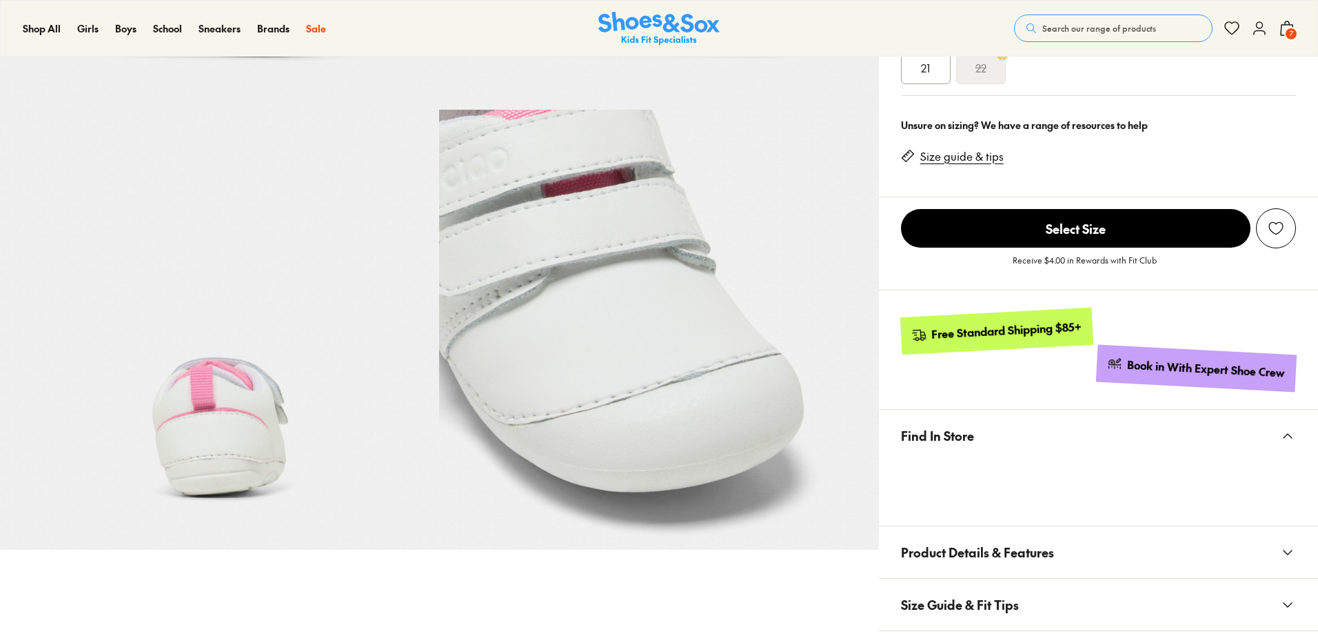
select select "*"
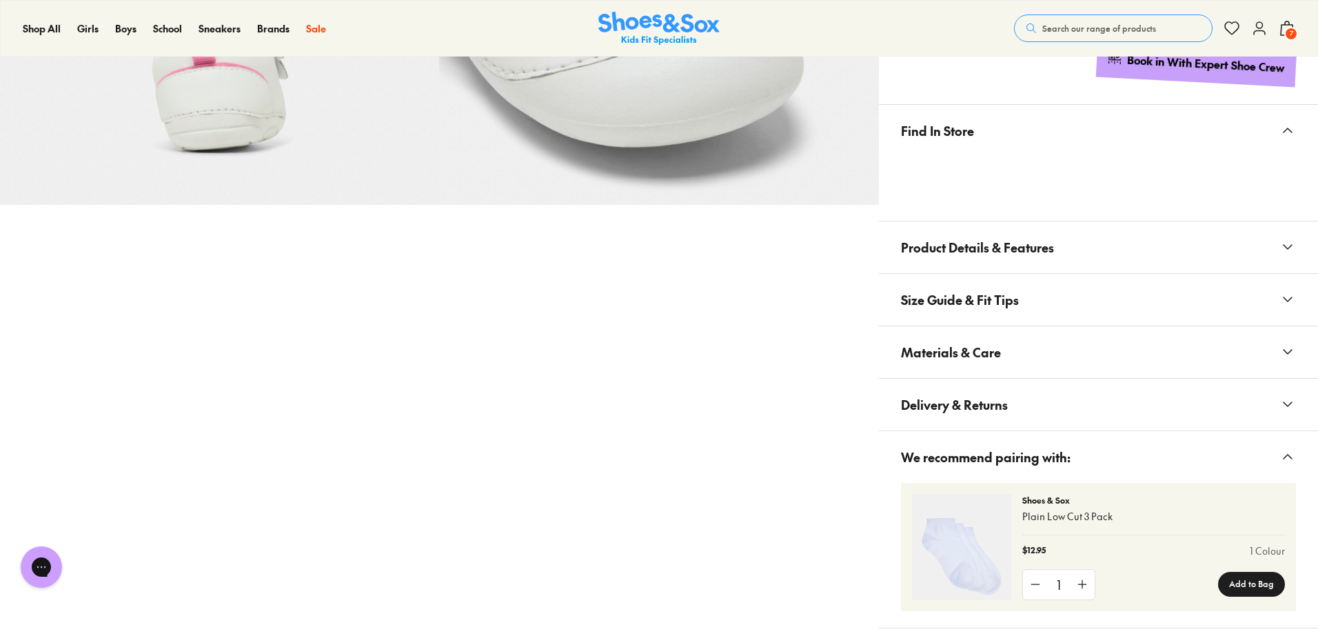
click at [1003, 250] on span "Product Details & Features" at bounding box center [977, 247] width 153 height 41
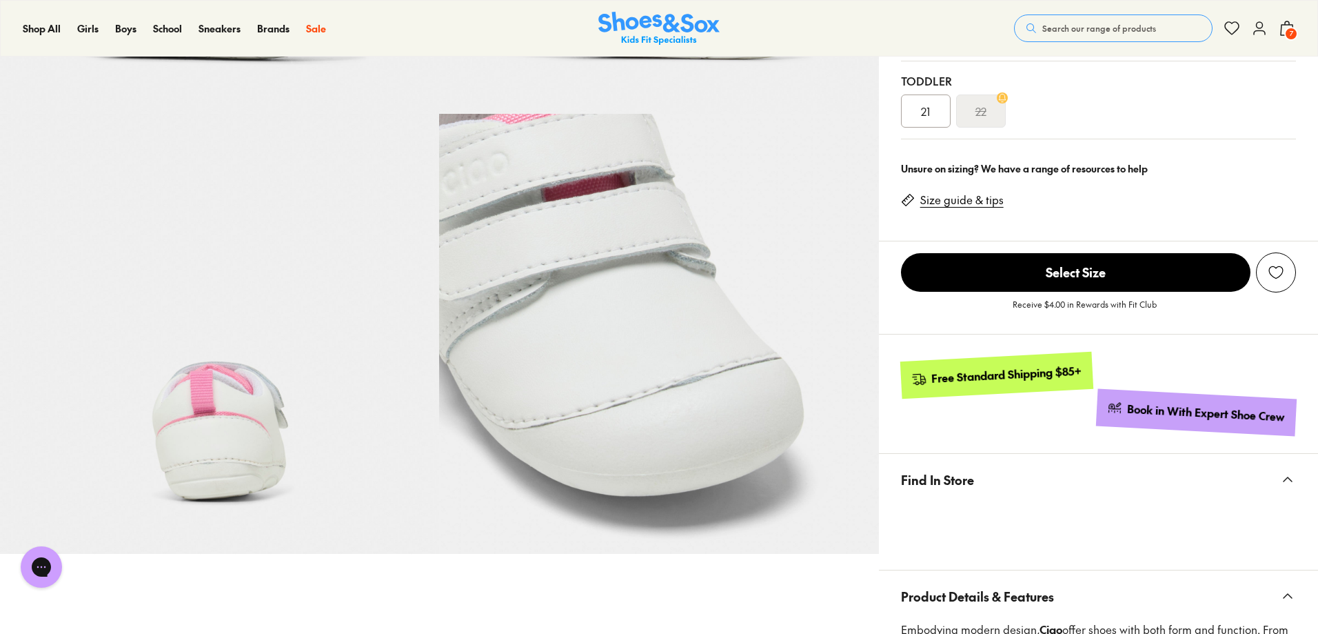
scroll to position [345, 0]
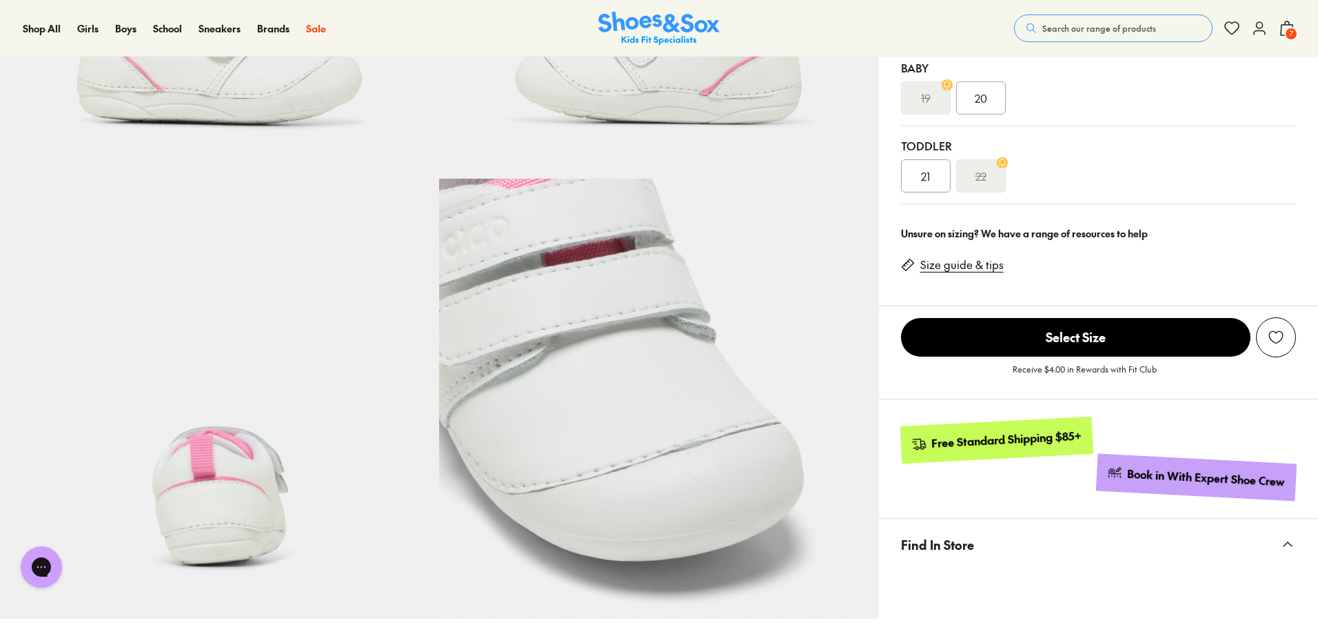
click at [1290, 22] on icon at bounding box center [1287, 28] width 17 height 17
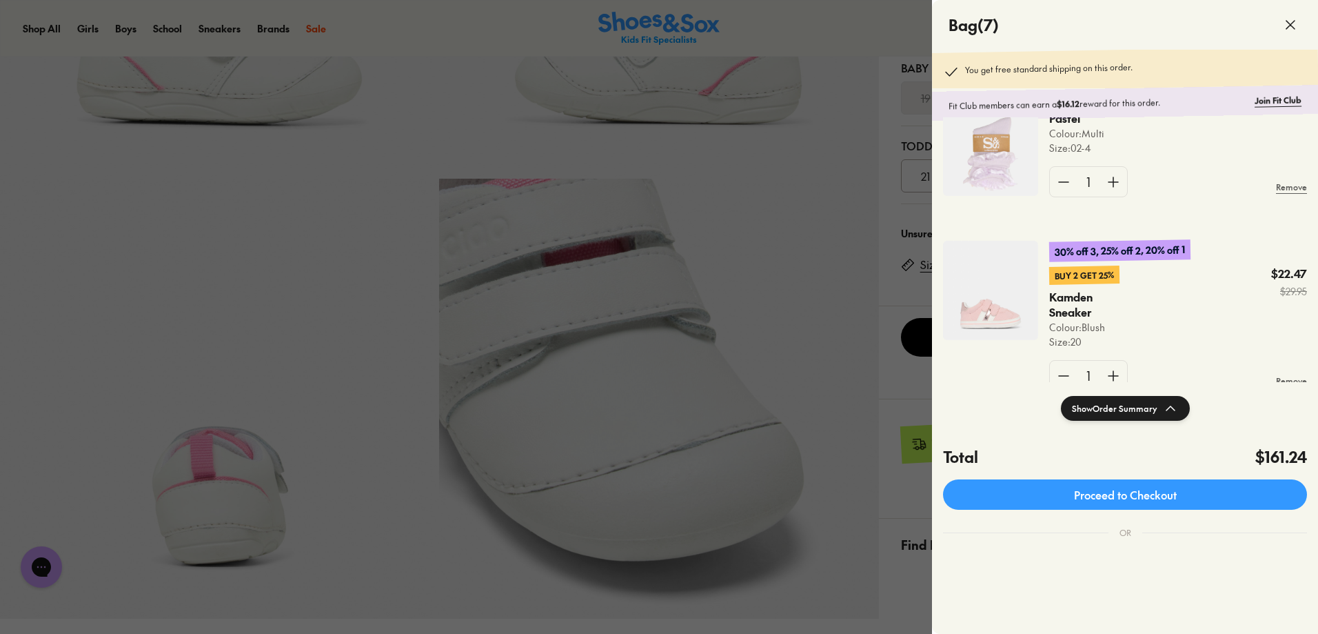
scroll to position [827, 0]
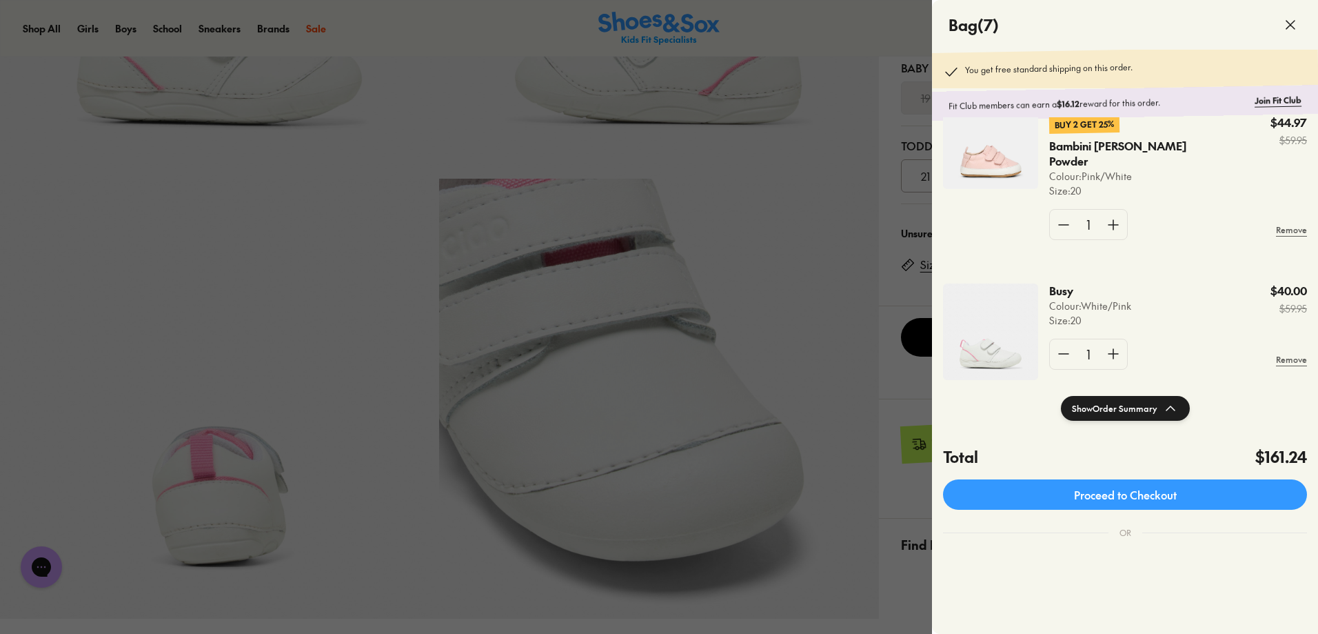
click at [1004, 181] on img at bounding box center [990, 139] width 95 height 99
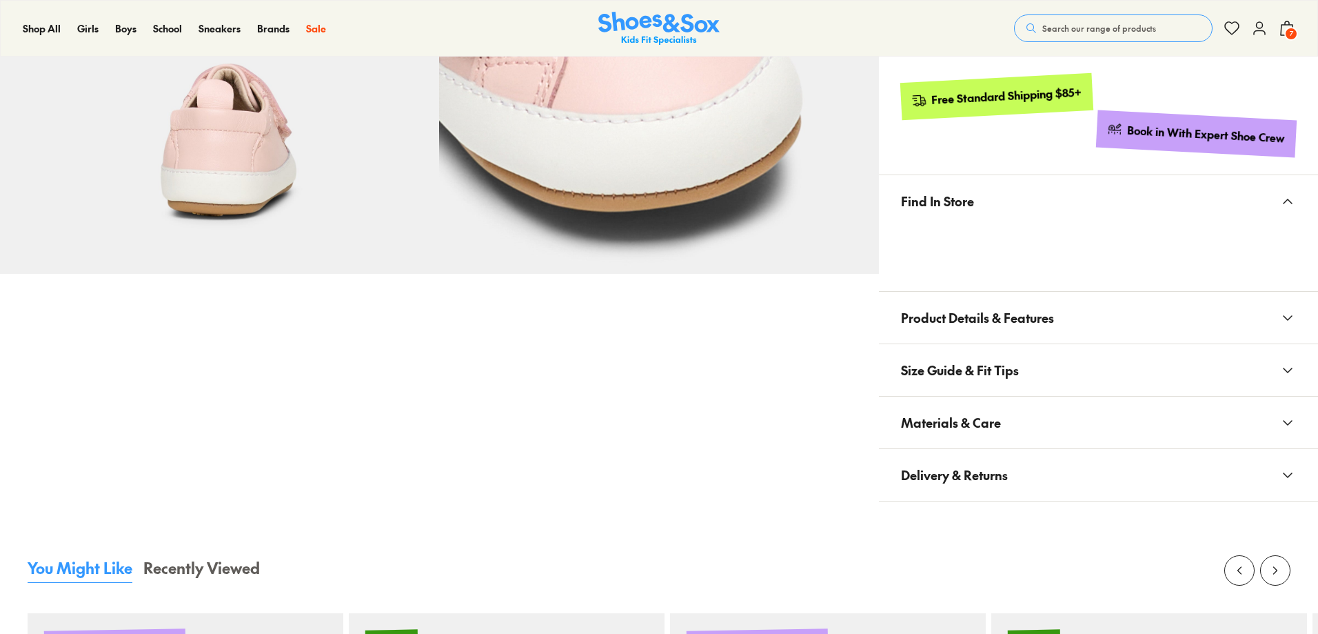
select select "*"
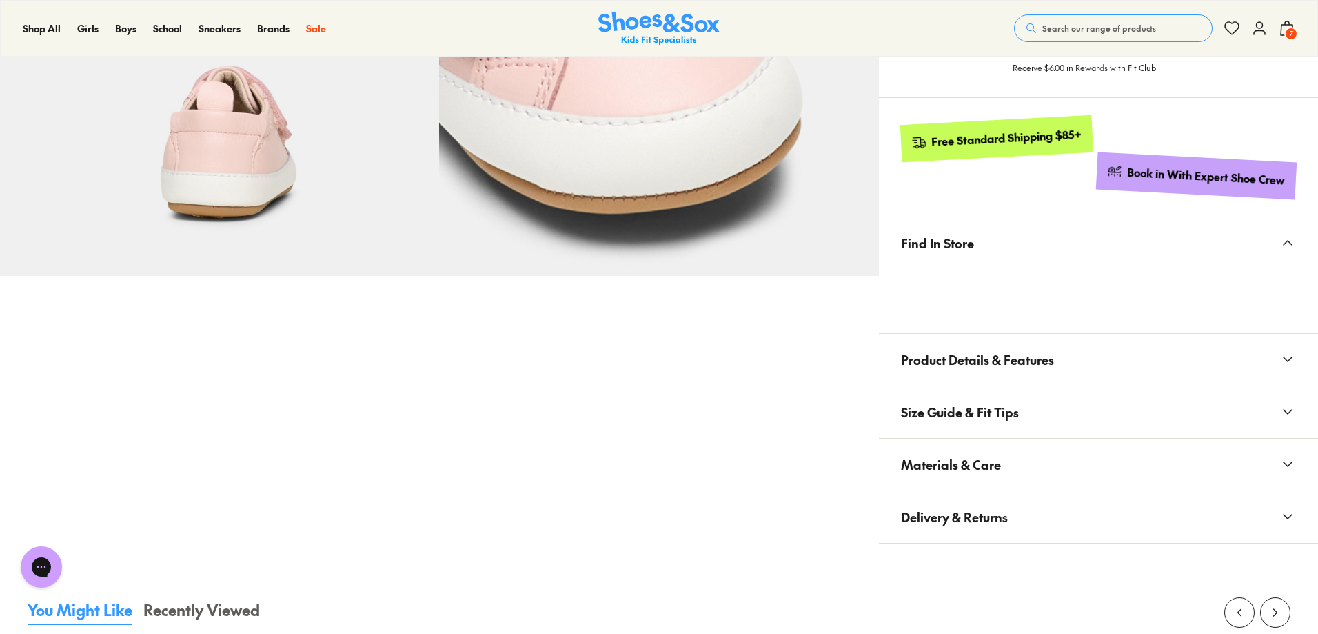
click at [978, 383] on button "Product Details & Features" at bounding box center [1098, 360] width 439 height 52
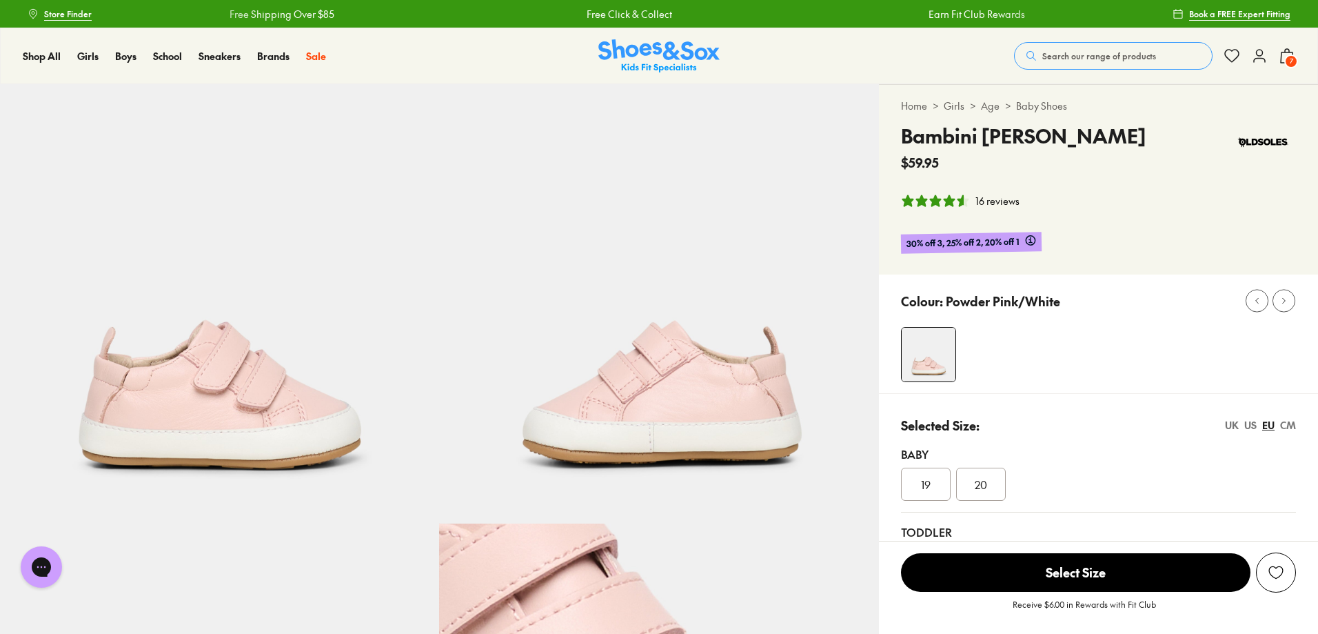
click at [1284, 58] on span "7" at bounding box center [1291, 61] width 14 height 14
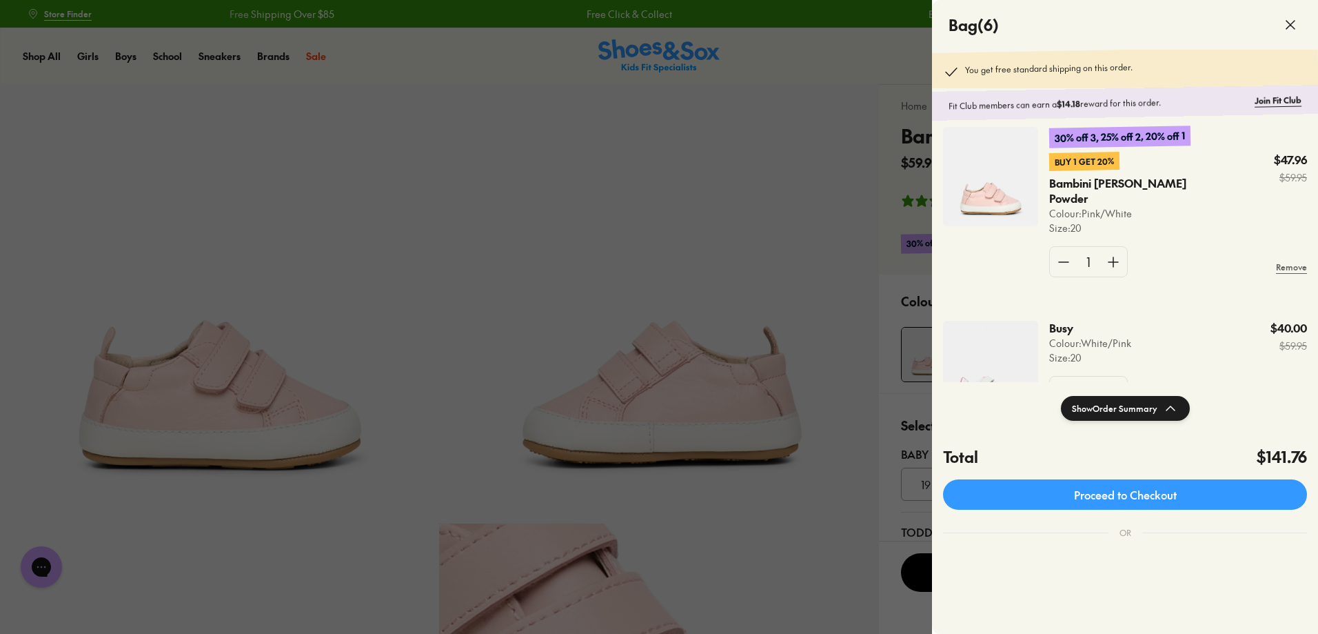
scroll to position [620, 0]
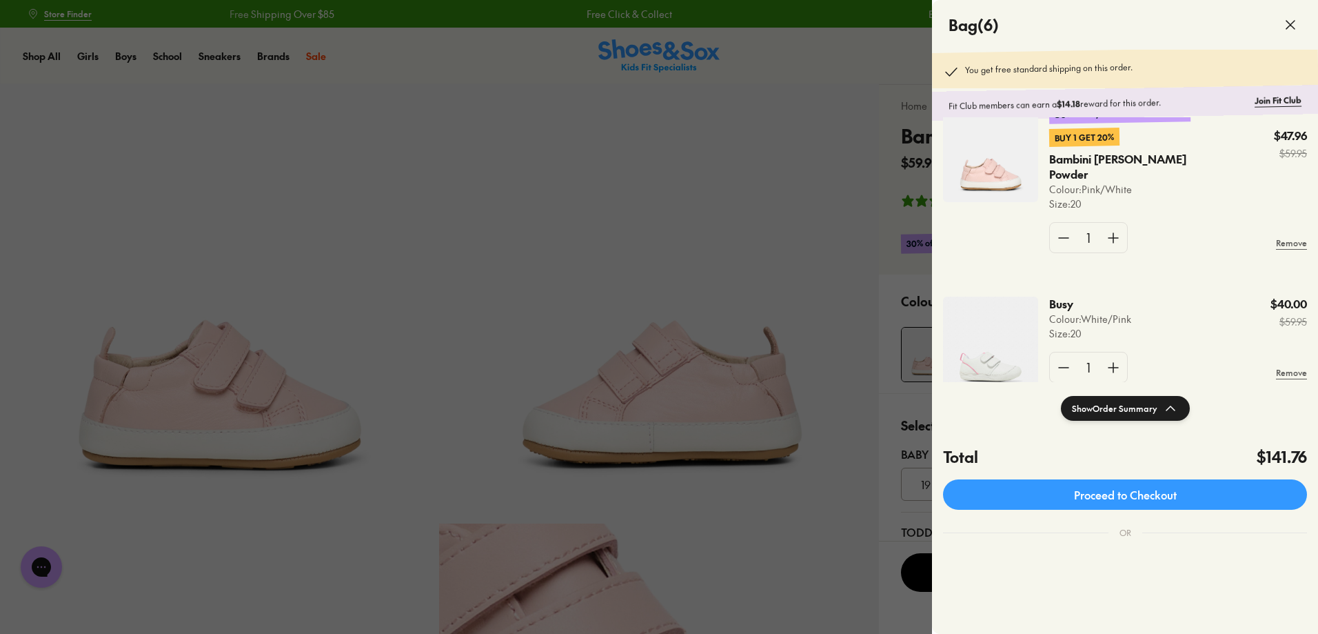
click at [960, 316] on img at bounding box center [990, 344] width 95 height 97
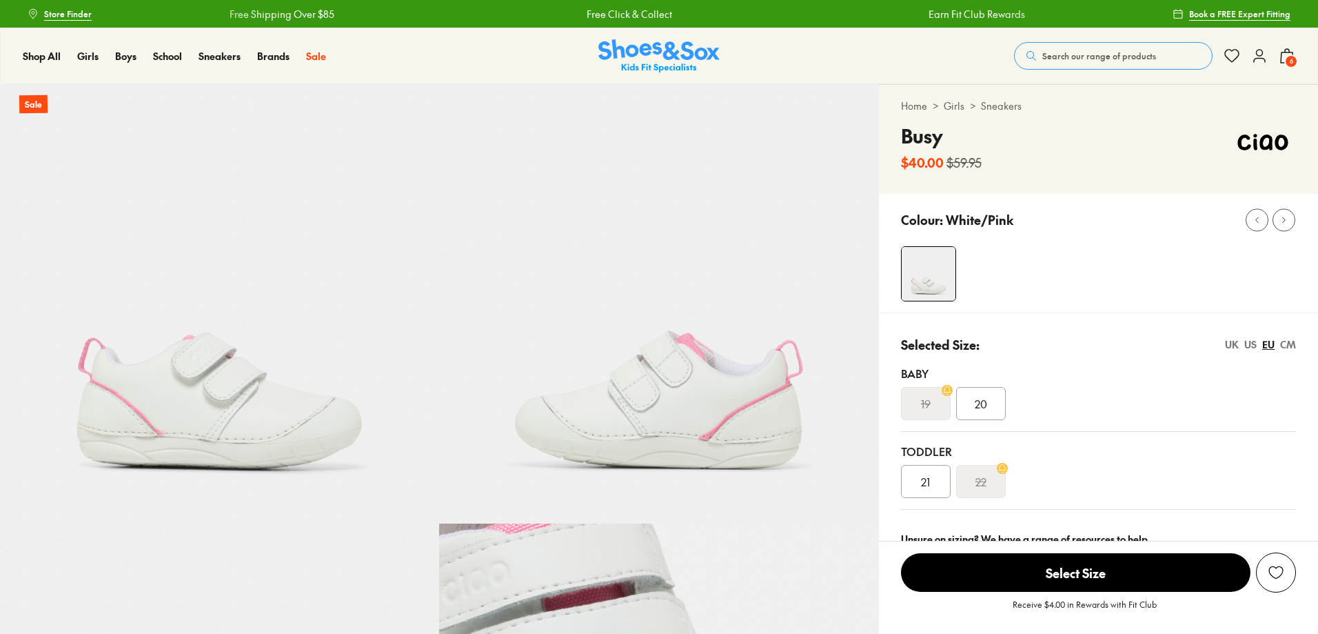
select select "*"
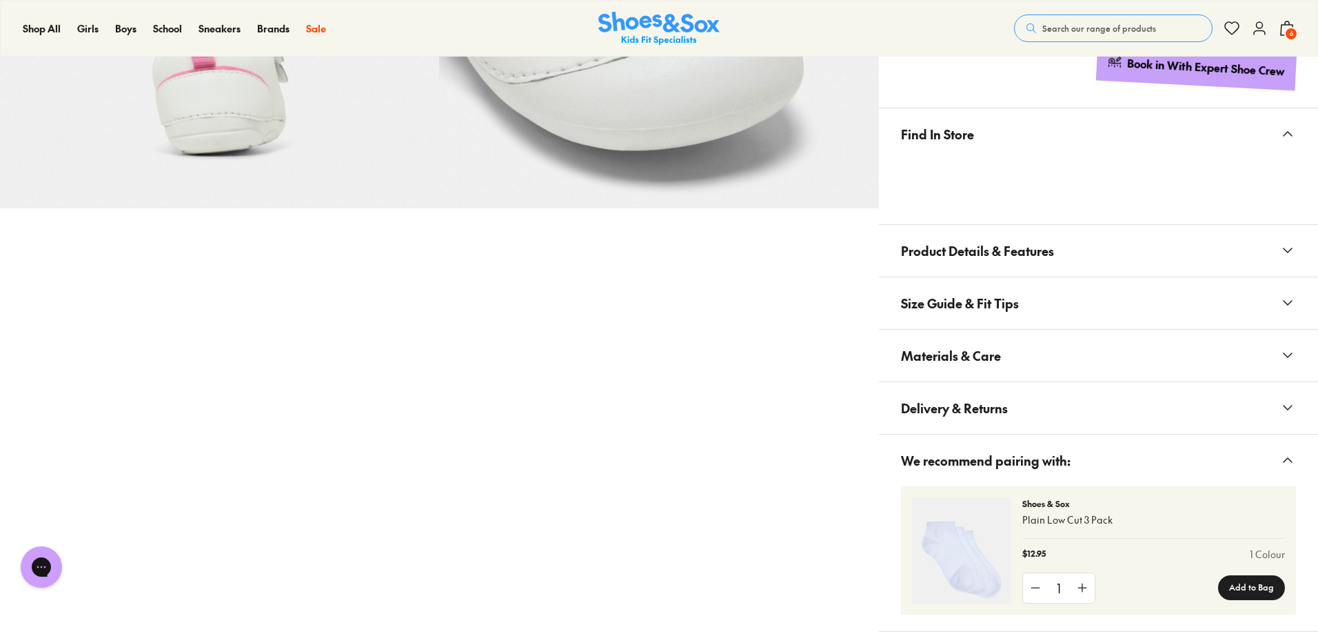
scroll to position [758, 0]
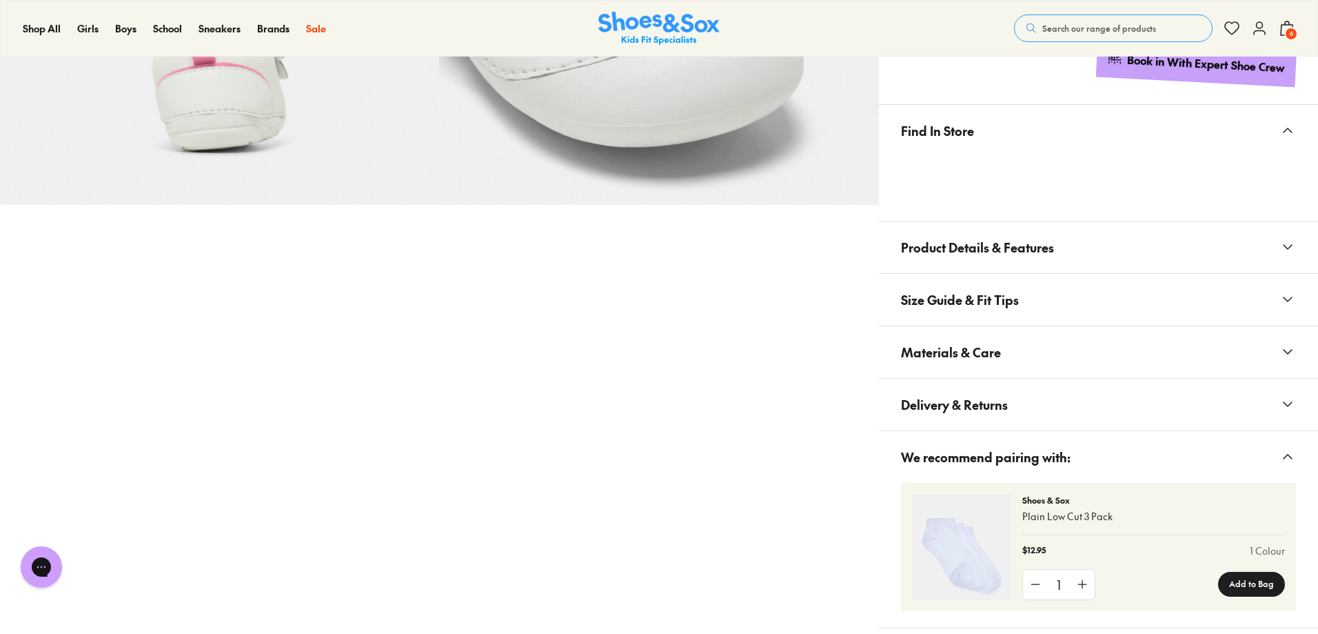
click at [890, 265] on button "Product Details & Features" at bounding box center [1098, 247] width 439 height 52
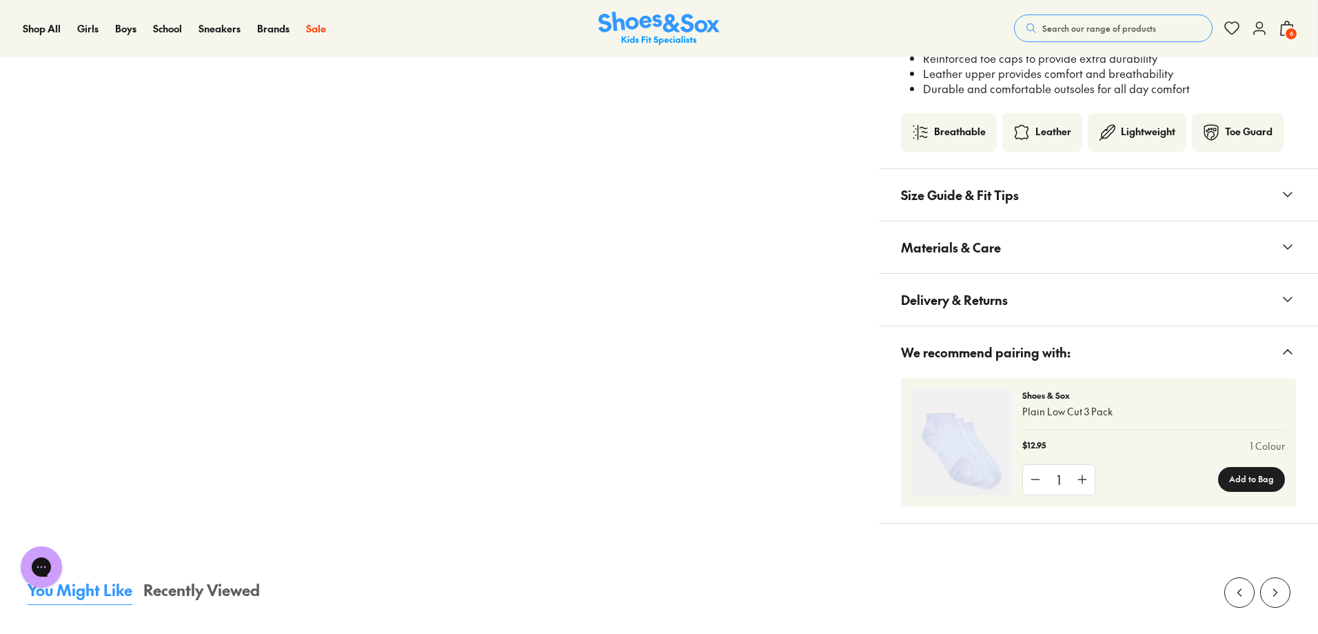
scroll to position [1103, 0]
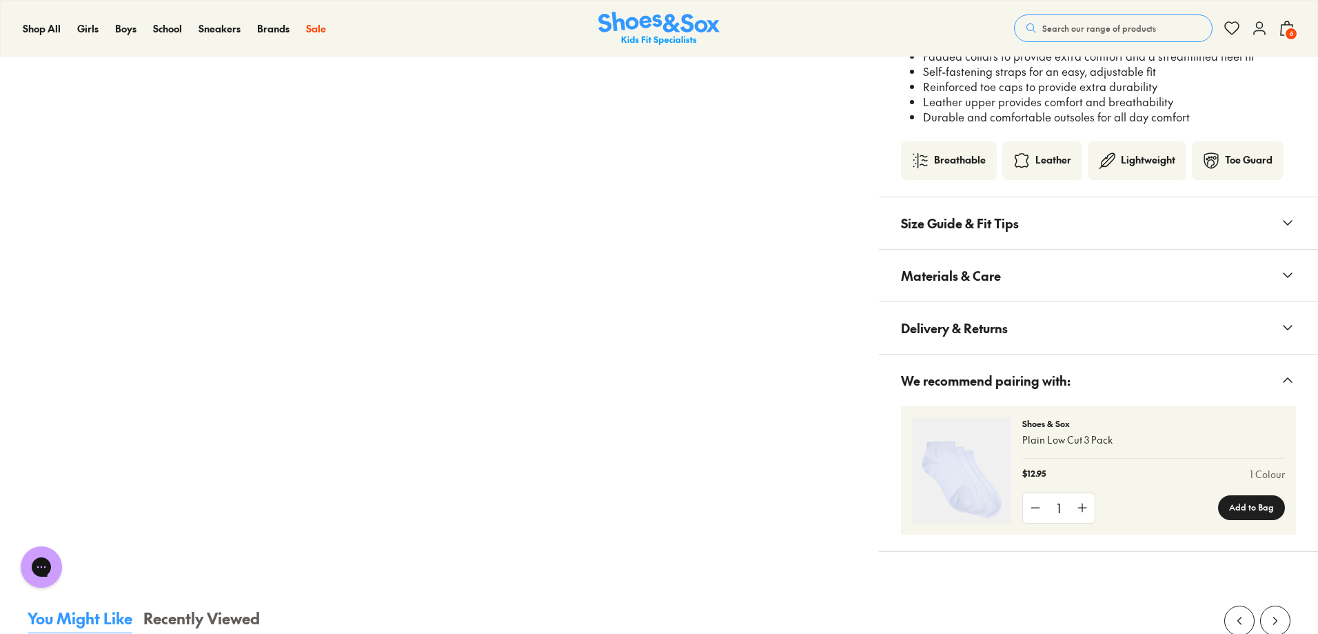
click at [1025, 267] on button "Materials & Care" at bounding box center [1098, 276] width 439 height 52
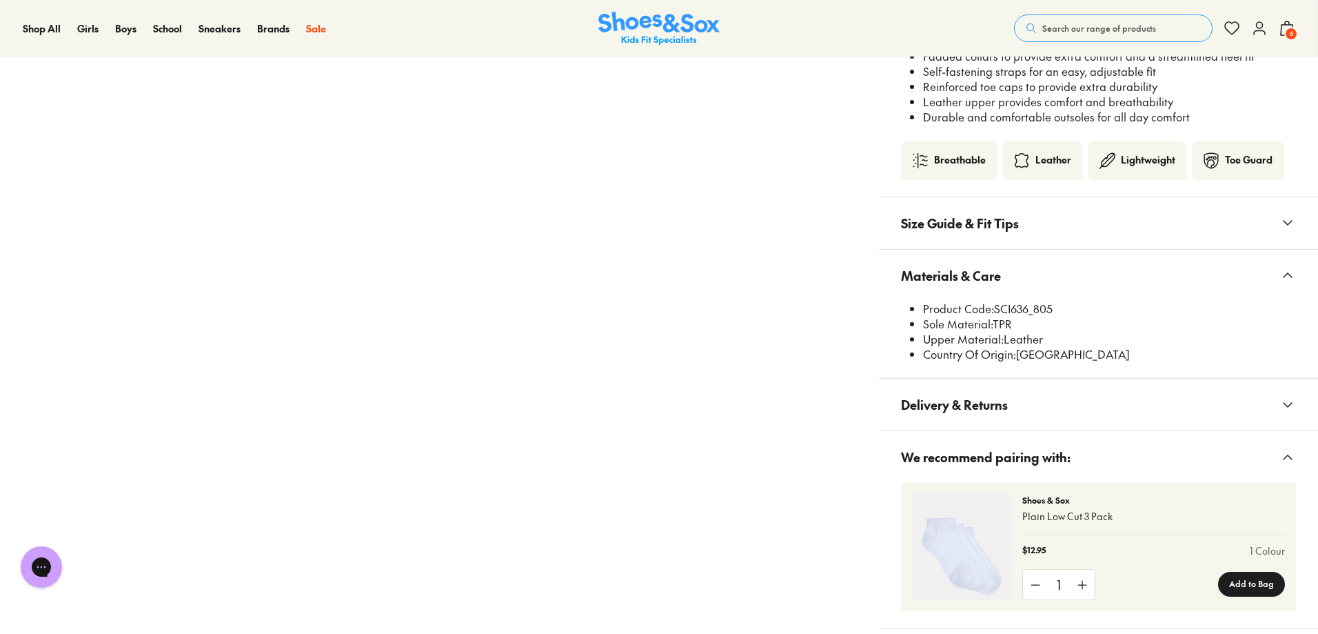
click at [1023, 269] on button "Materials & Care" at bounding box center [1098, 276] width 439 height 52
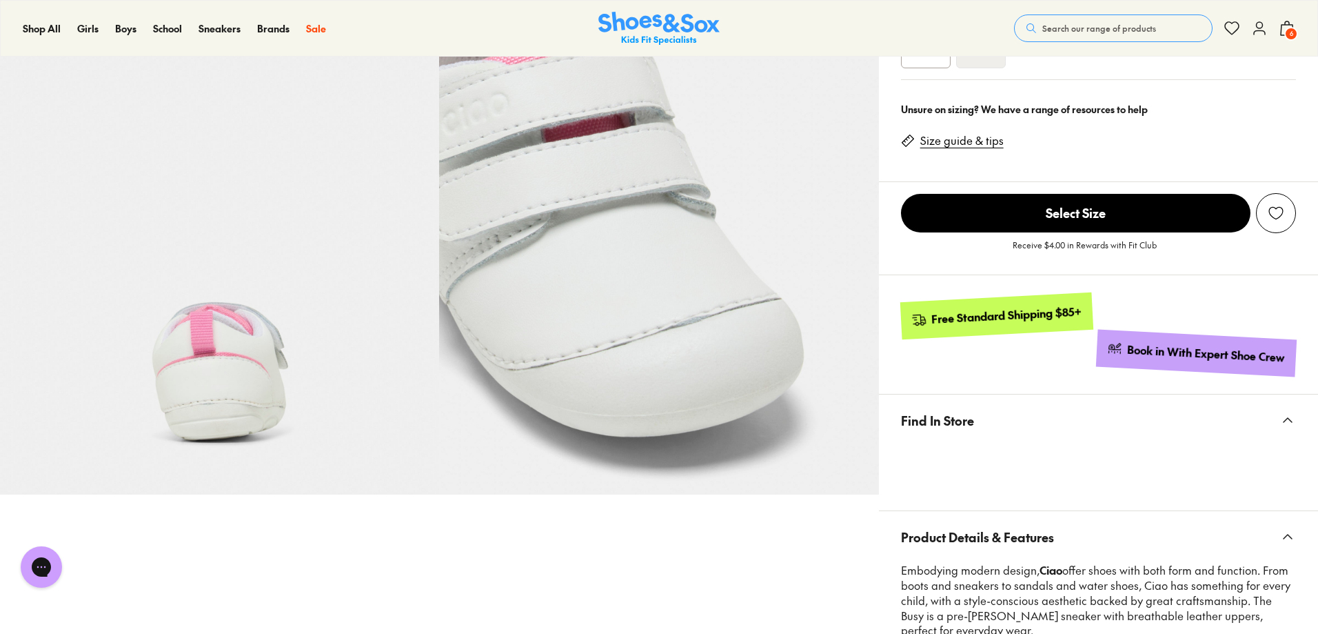
scroll to position [138, 0]
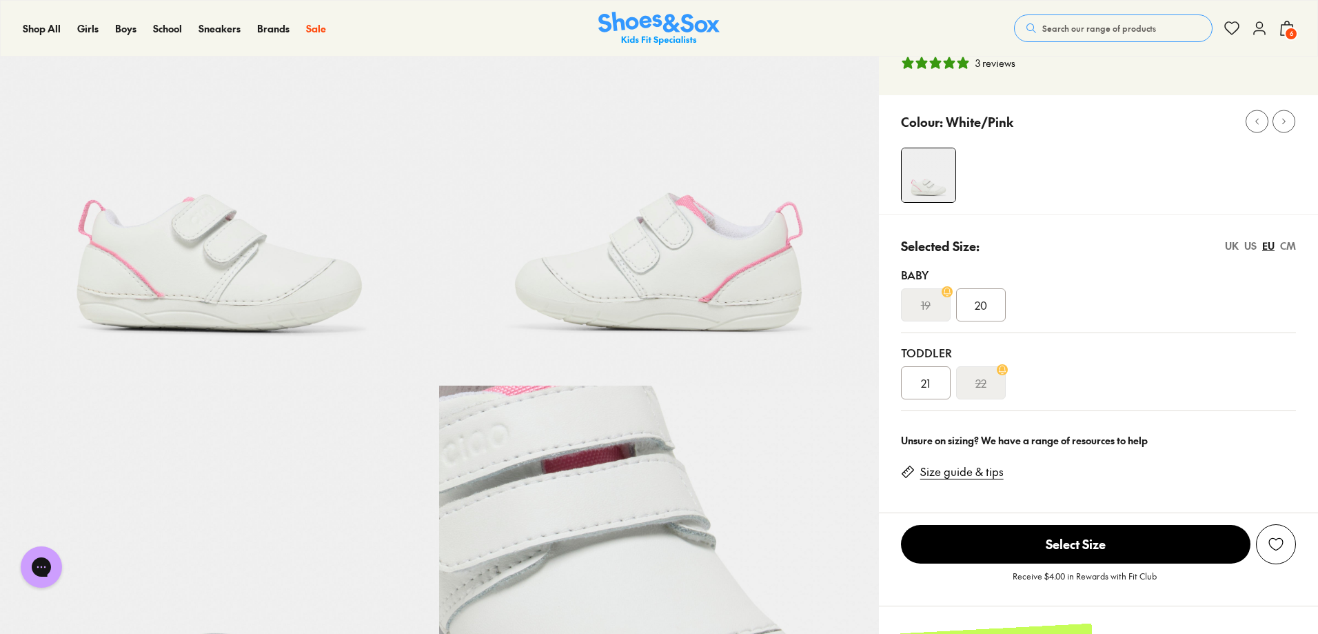
click at [1290, 26] on icon at bounding box center [1287, 28] width 17 height 17
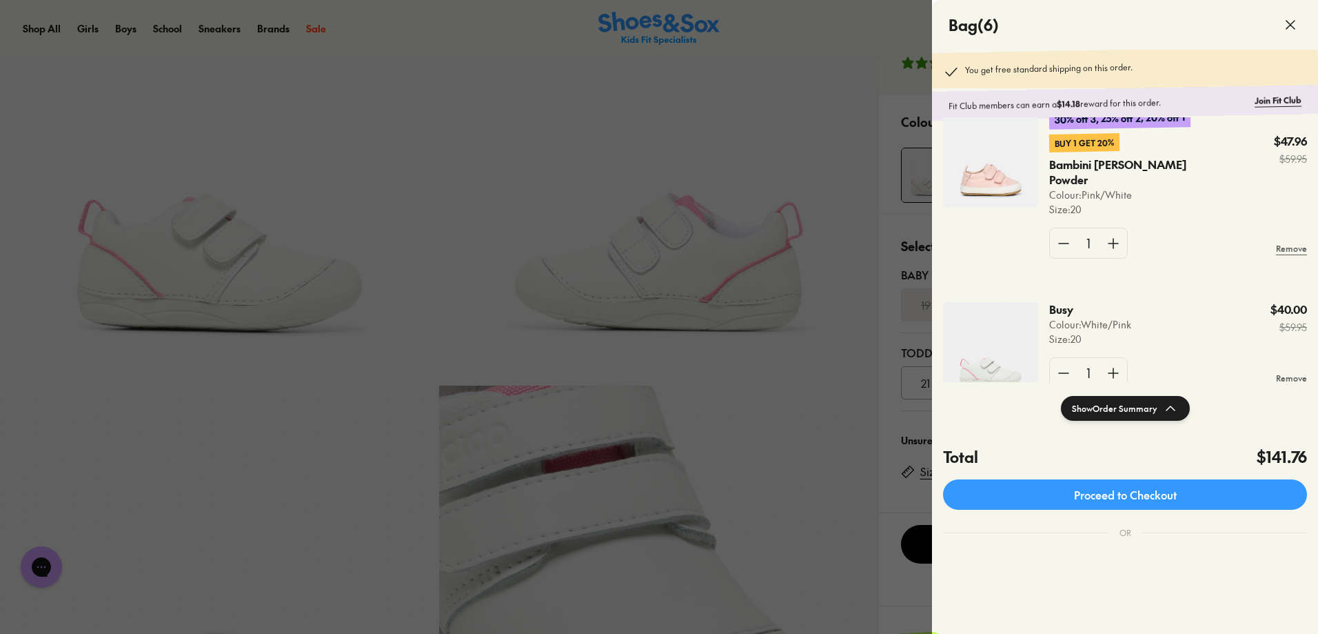
scroll to position [620, 0]
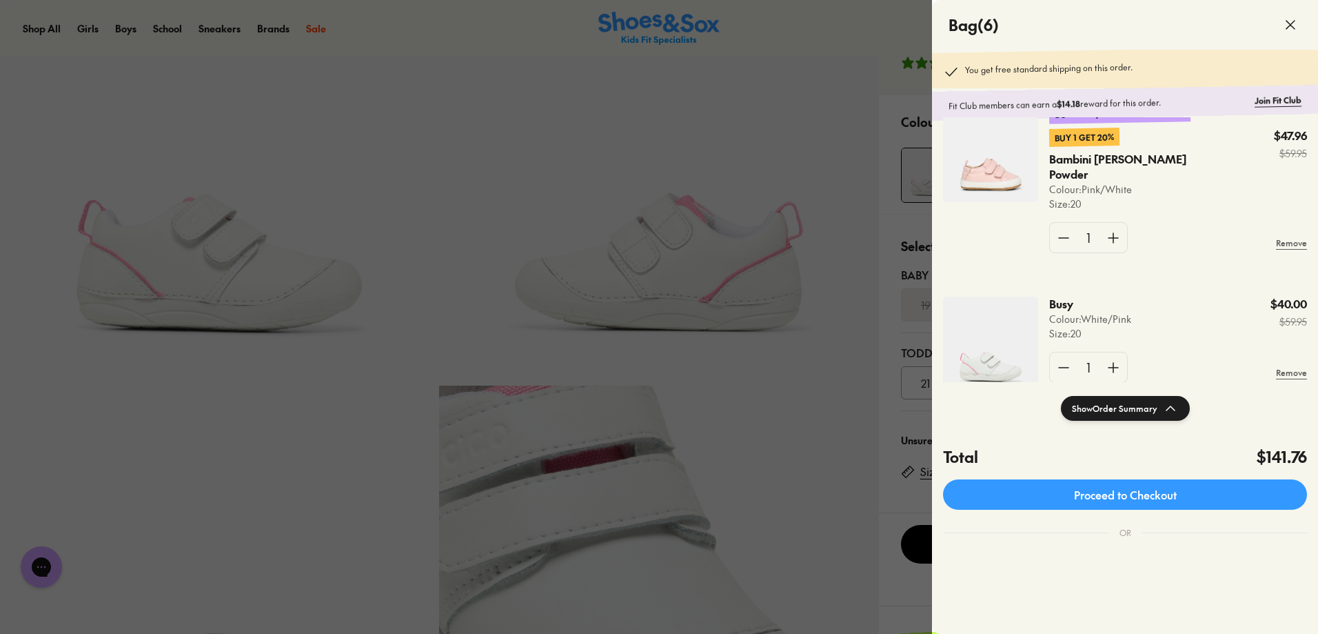
click at [1015, 185] on img at bounding box center [990, 152] width 95 height 99
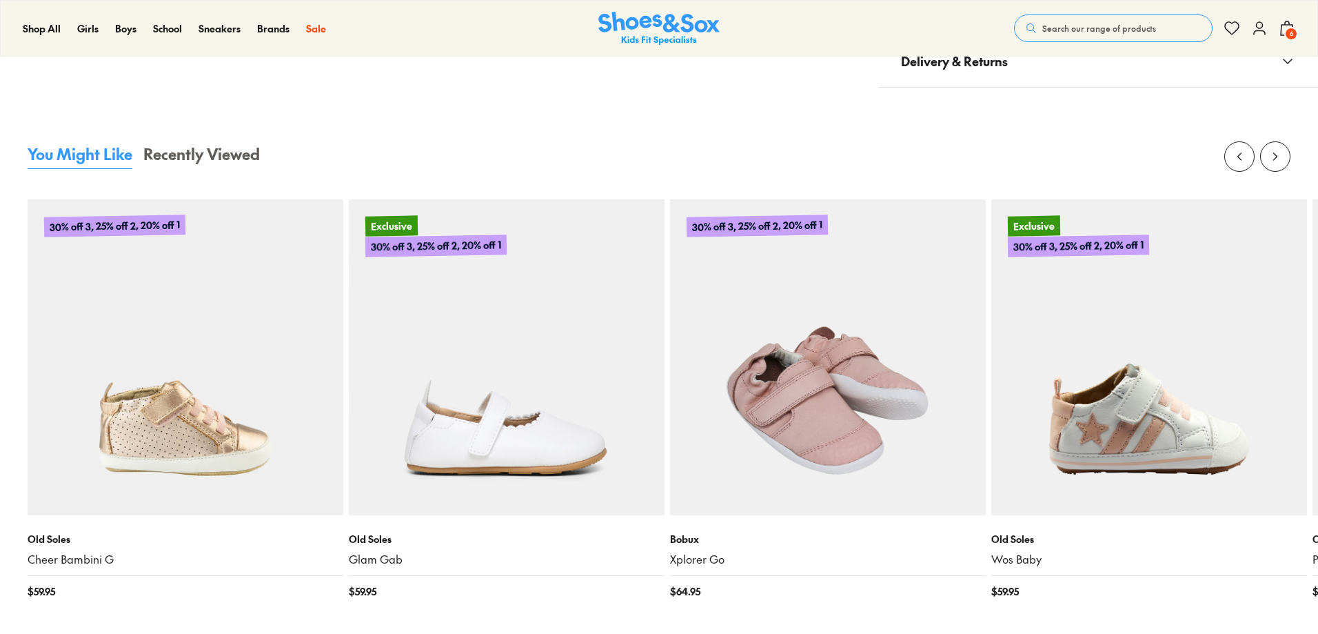
select select "*"
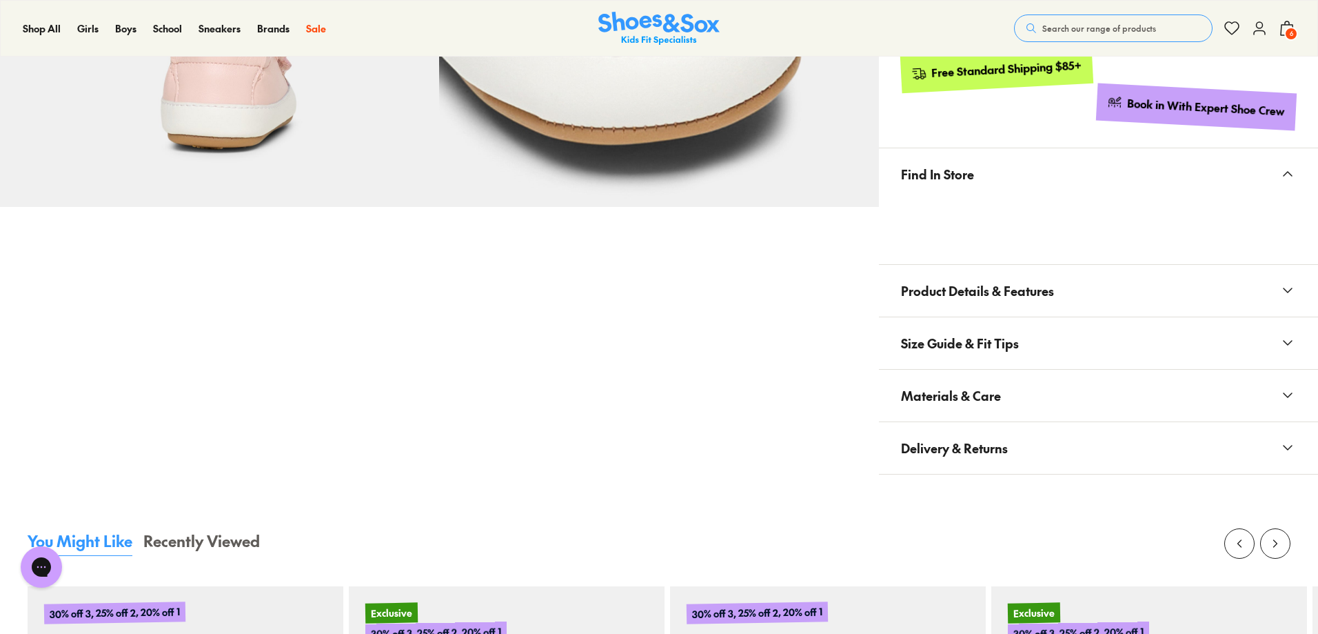
click at [976, 276] on span "Product Details & Features" at bounding box center [977, 290] width 153 height 41
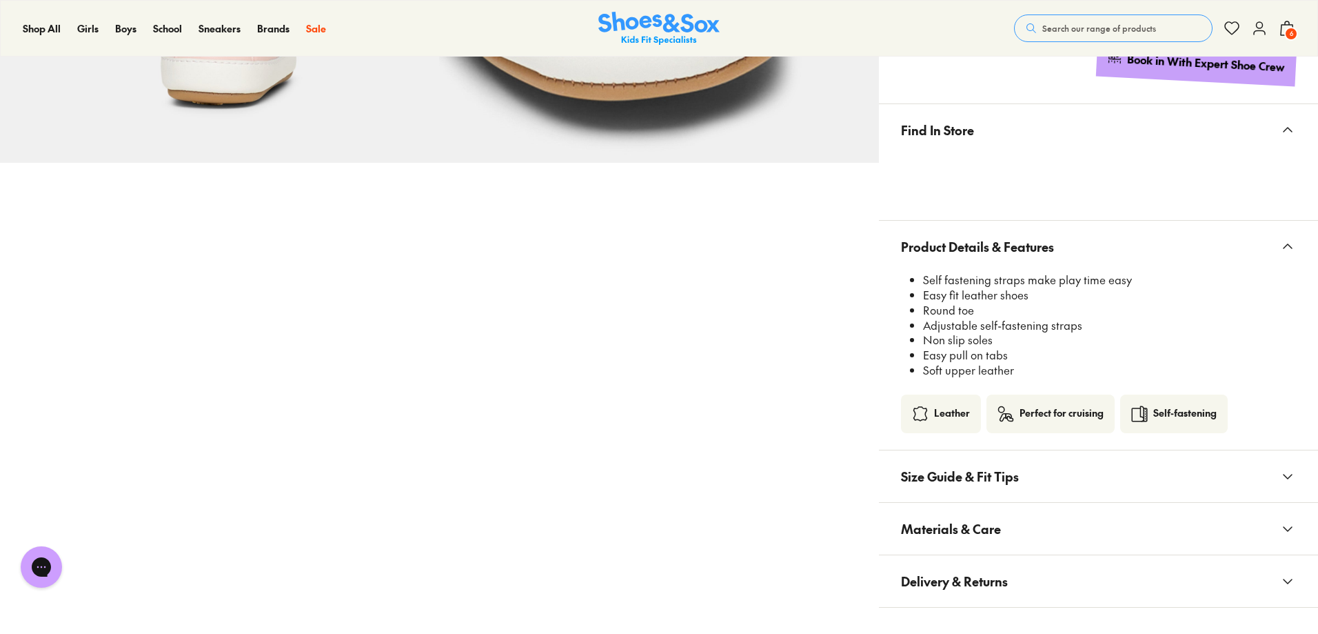
scroll to position [825, 0]
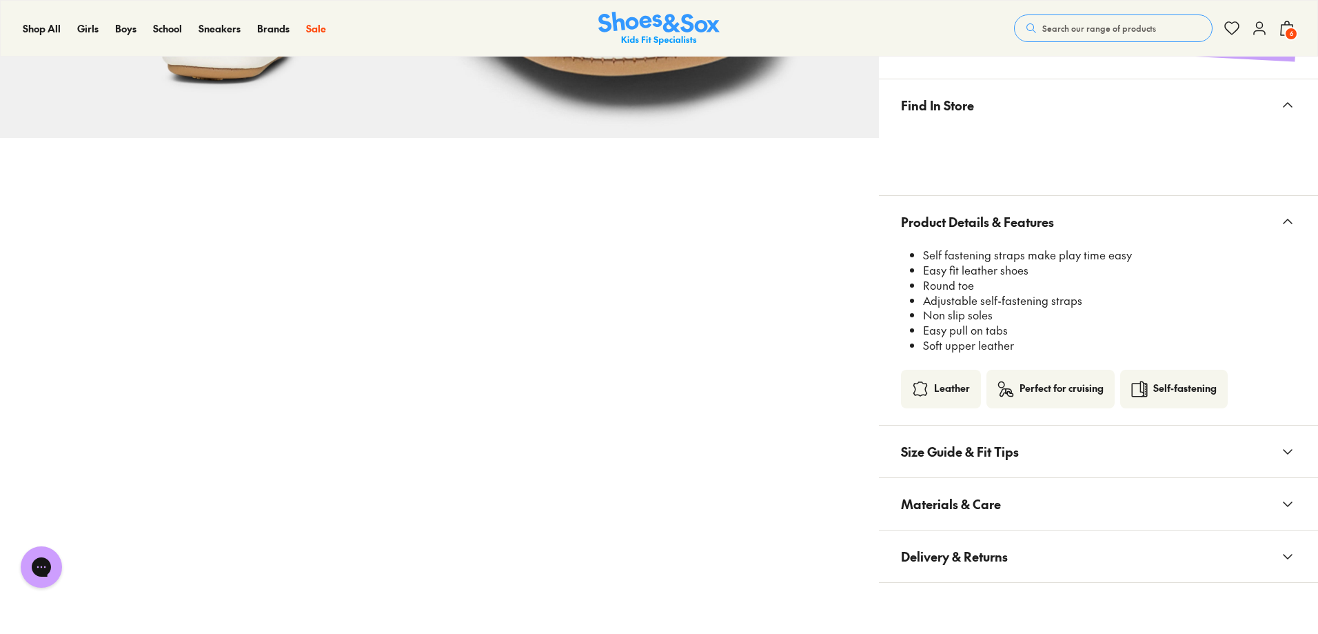
click at [951, 505] on span "Materials & Care" at bounding box center [951, 503] width 100 height 41
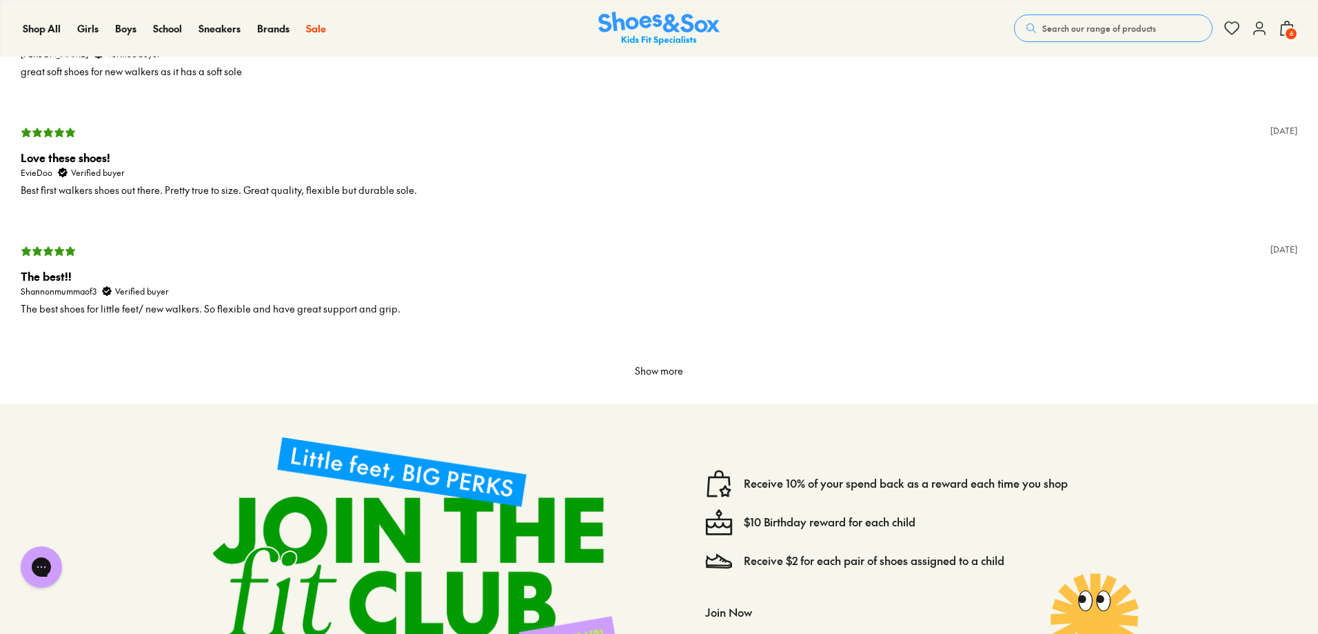
scroll to position [2756, 0]
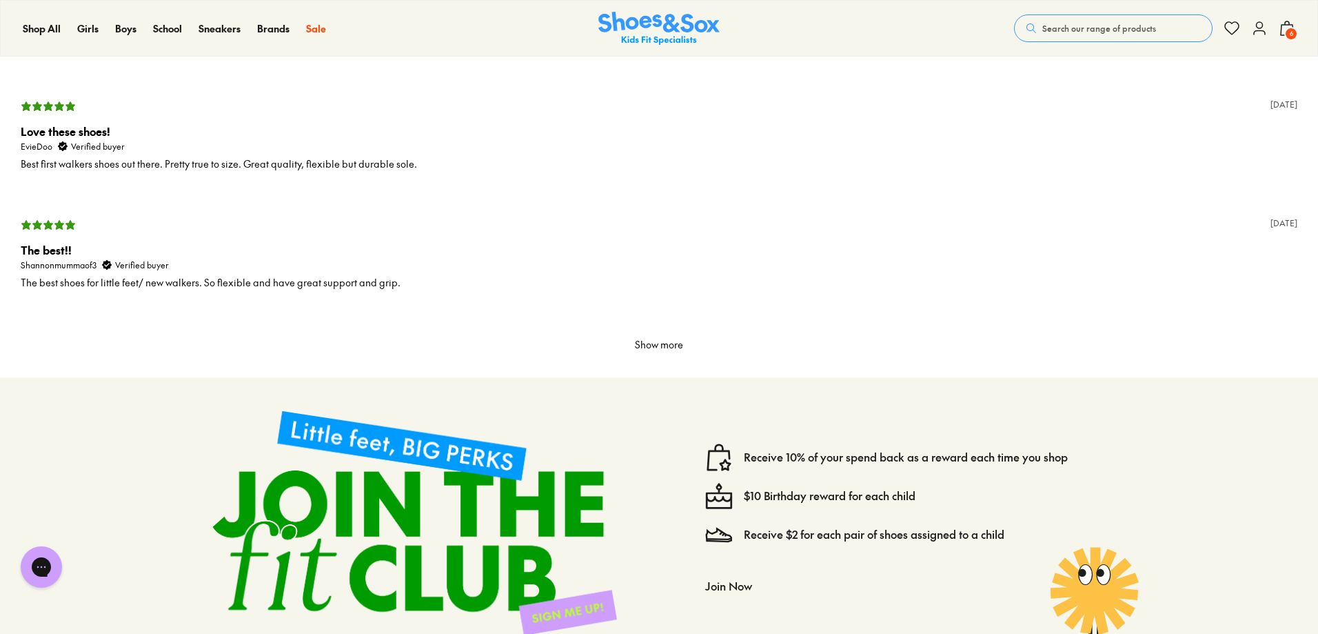
click at [687, 344] on button "Show more" at bounding box center [658, 344] width 59 height 23
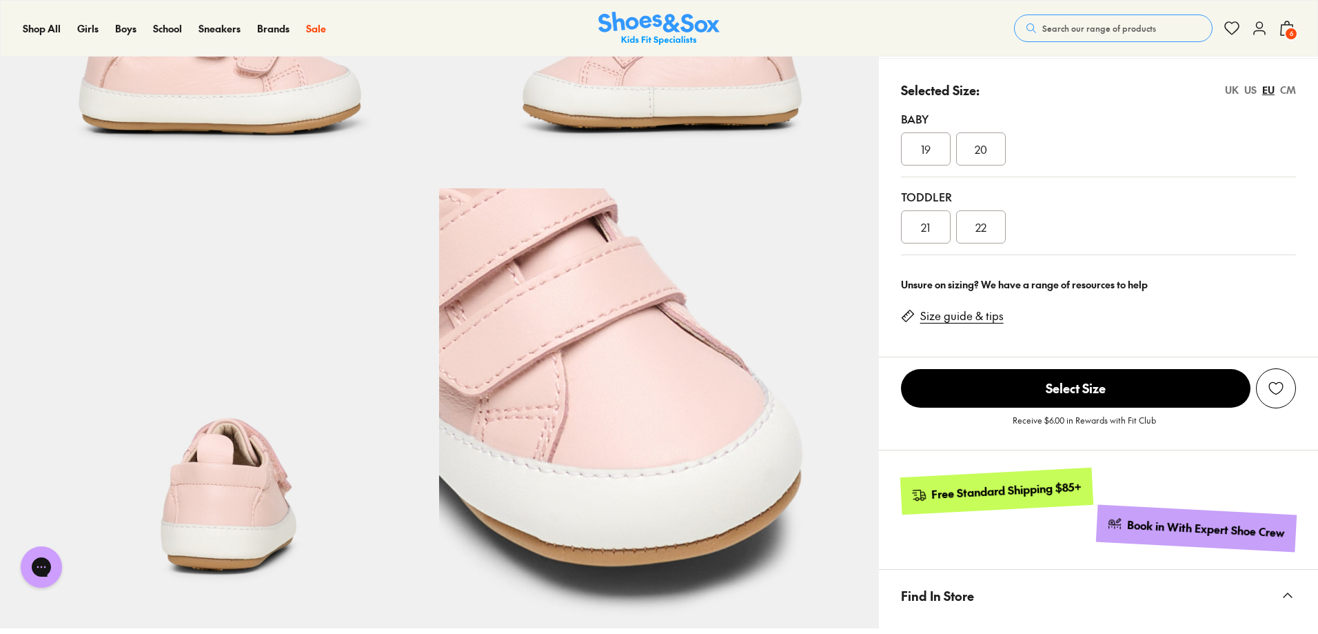
scroll to position [0, 0]
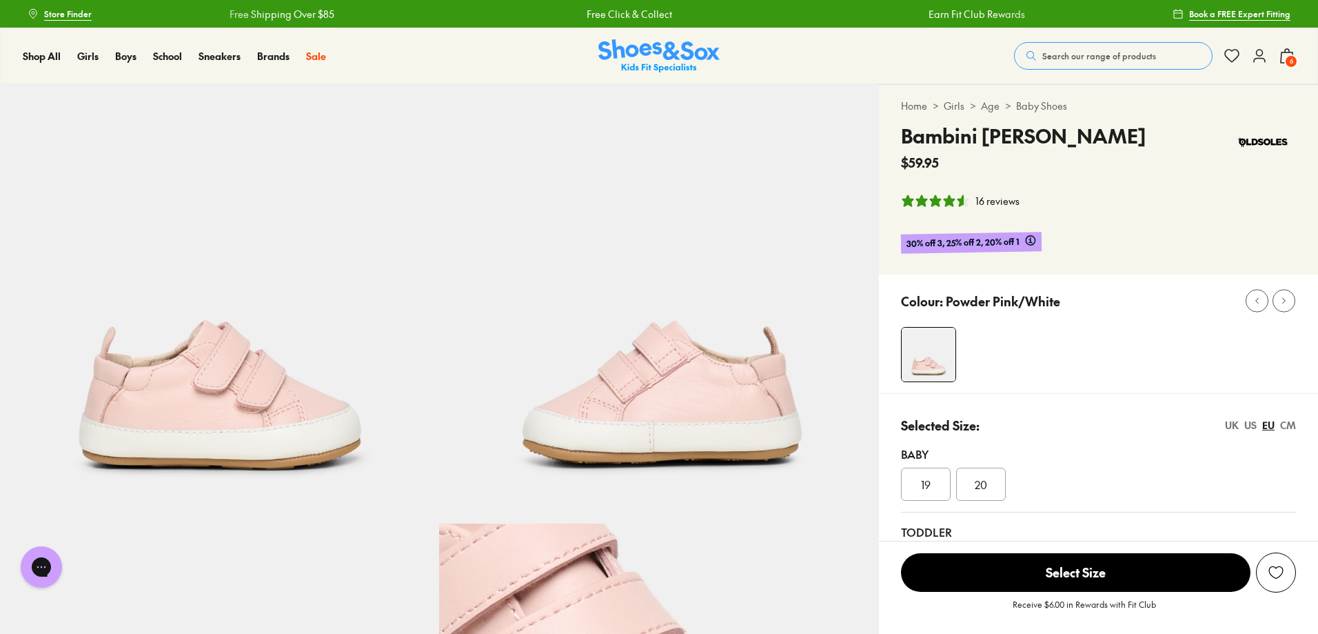
click at [1290, 53] on icon at bounding box center [1287, 56] width 17 height 17
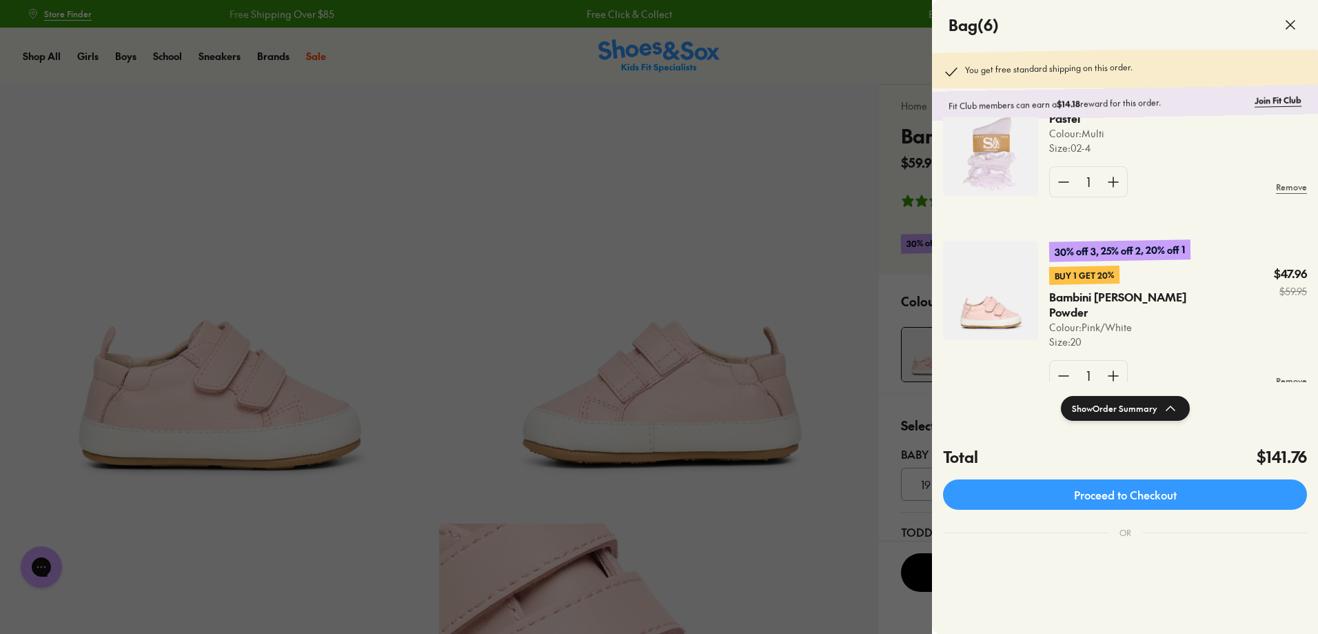
scroll to position [654, 0]
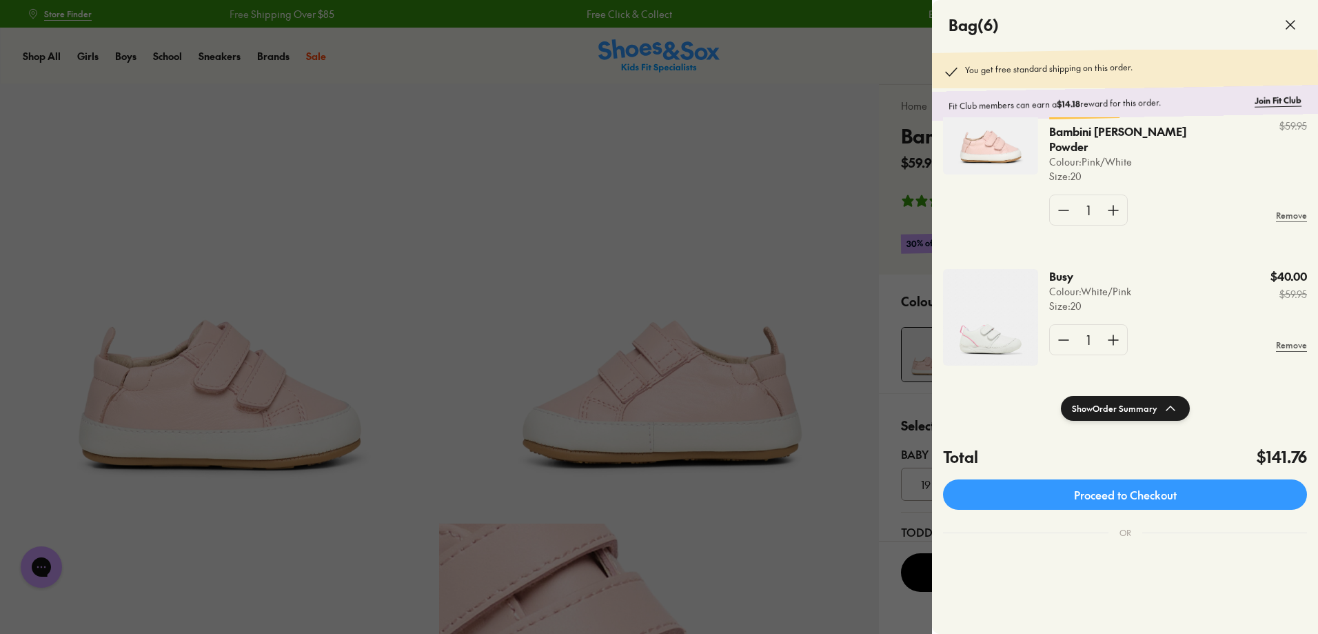
click at [1024, 294] on img at bounding box center [990, 317] width 95 height 97
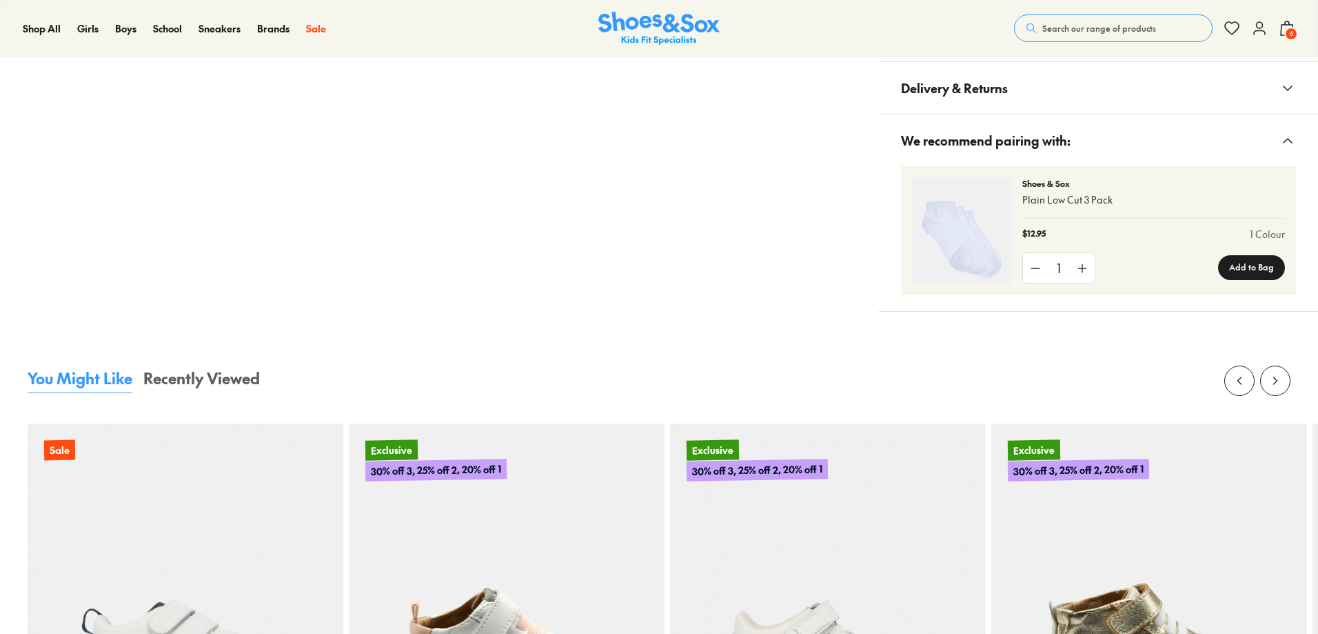
select select "*"
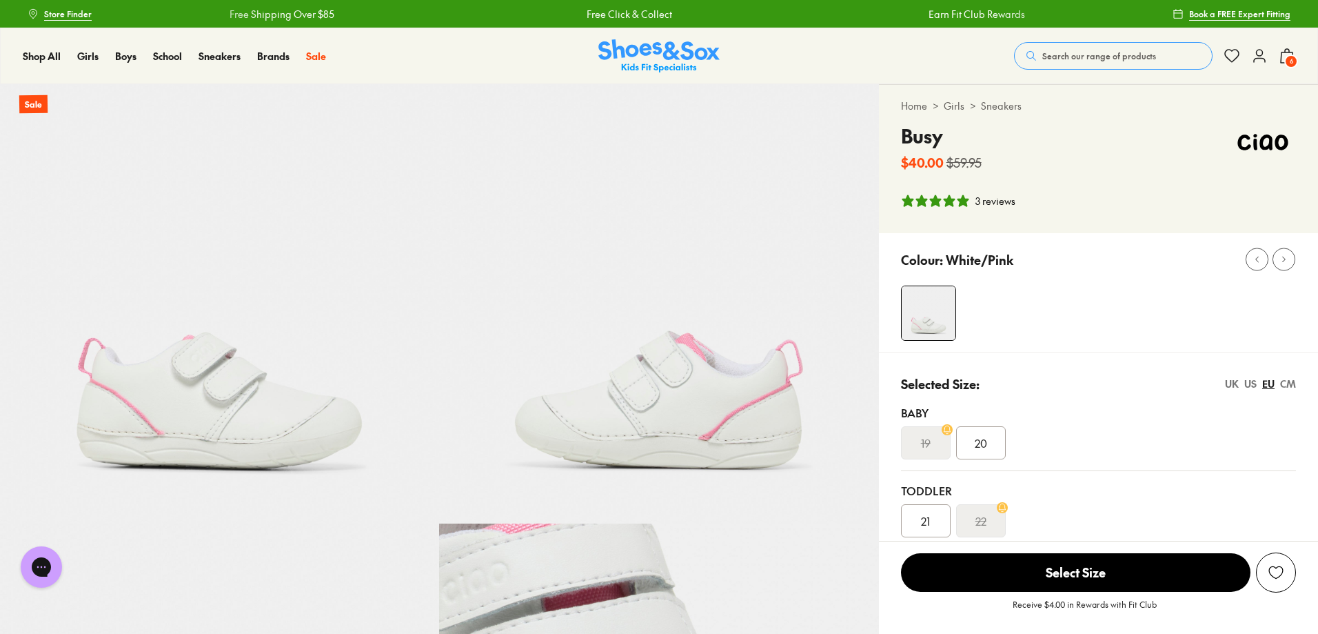
click at [1287, 54] on icon at bounding box center [1287, 56] width 17 height 17
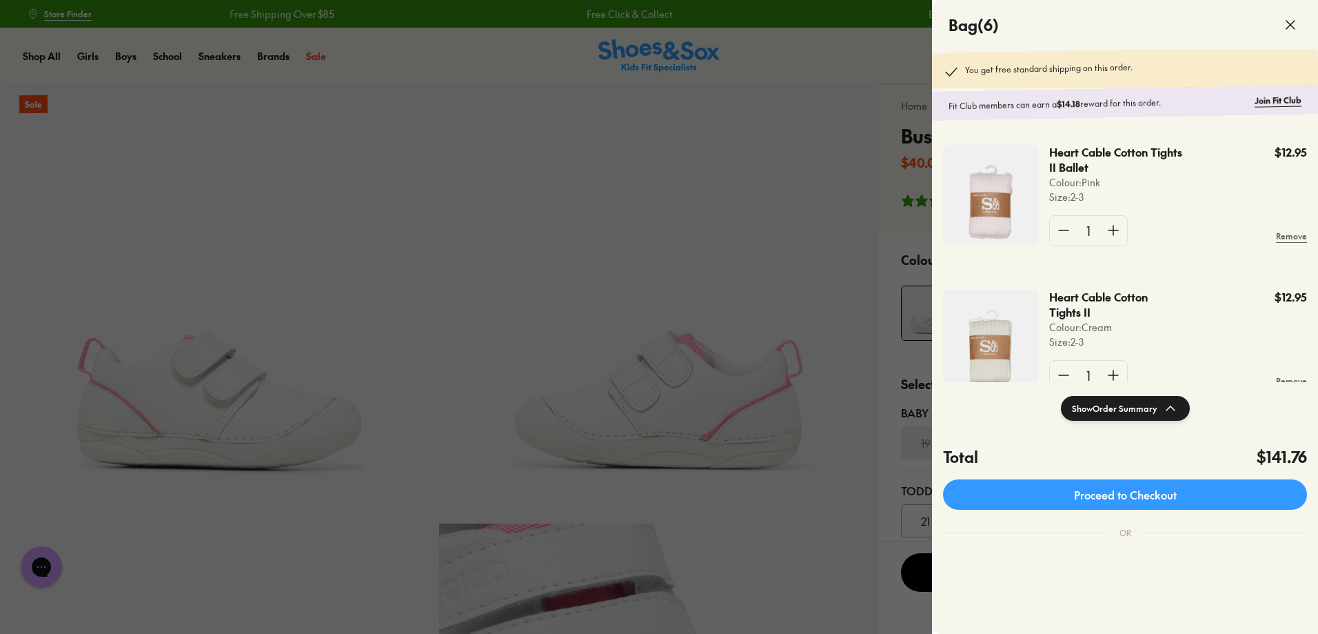
click at [860, 241] on div at bounding box center [659, 317] width 1318 height 634
